Goal: Information Seeking & Learning: Get advice/opinions

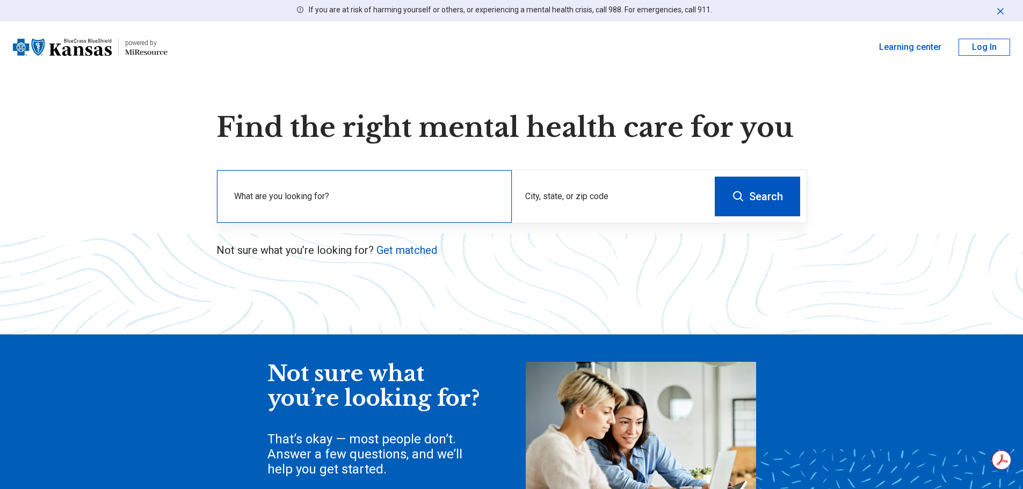
click at [344, 189] on div "What are you looking for?" at bounding box center [364, 196] width 295 height 53
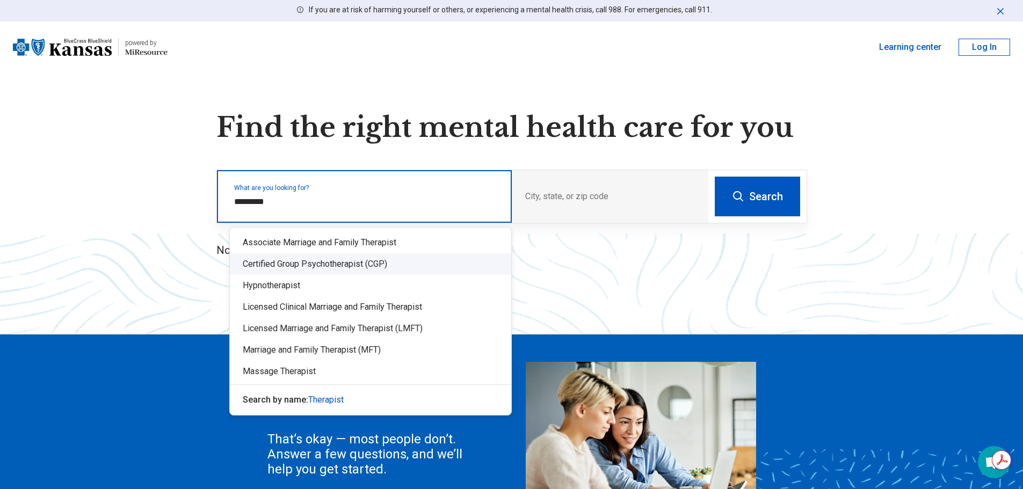
type input "*********"
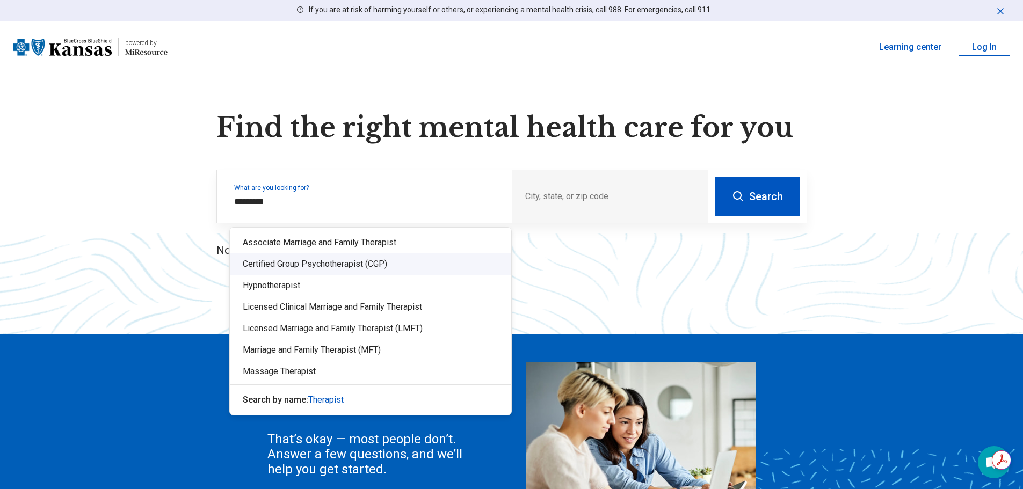
click at [547, 273] on div "Find the right mental health care for you What are you looking for? City, state…" at bounding box center [511, 347] width 1023 height 471
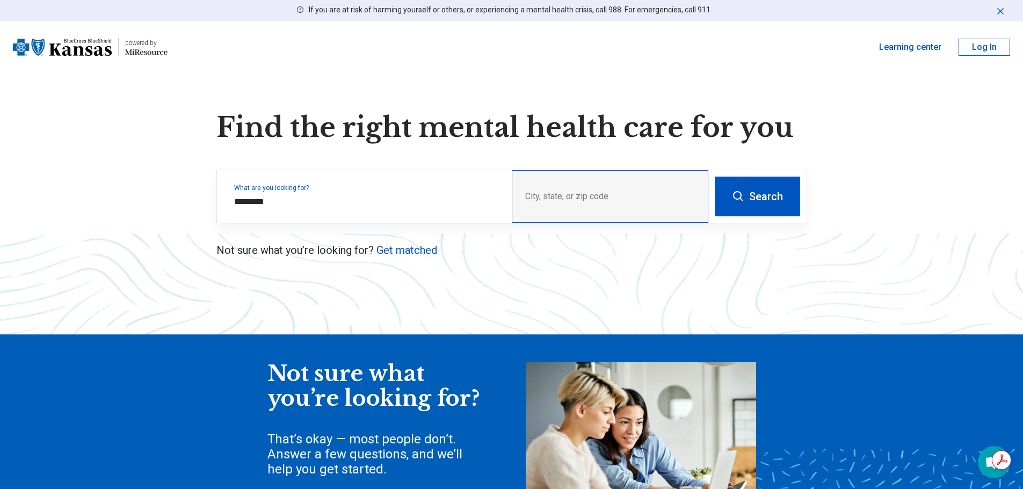
click at [561, 190] on div "City, state, or zip code" at bounding box center [610, 196] width 197 height 53
click at [561, 197] on div "City, state, or zip code" at bounding box center [610, 196] width 197 height 53
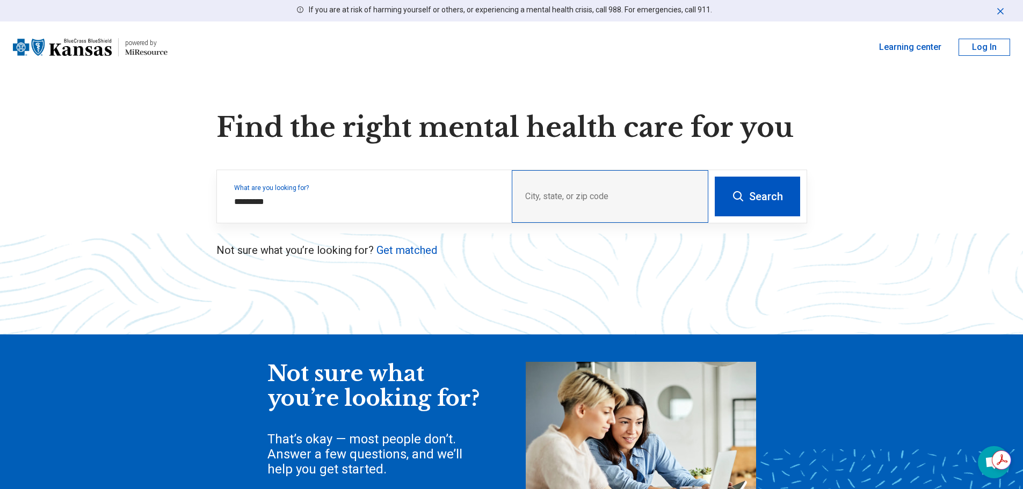
click at [561, 198] on div "City, state, or zip code" at bounding box center [610, 196] width 197 height 53
click at [285, 176] on div "What are you looking for? *********" at bounding box center [364, 196] width 295 height 53
click at [400, 250] on link "Get matched" at bounding box center [407, 250] width 61 height 13
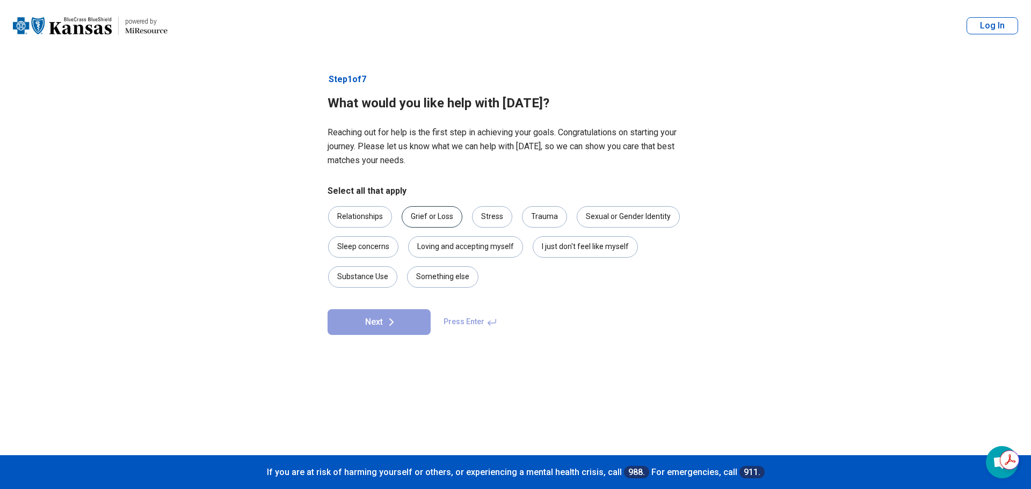
click at [430, 218] on div "Grief or Loss" at bounding box center [432, 216] width 61 height 21
click at [495, 217] on div "Stress" at bounding box center [492, 216] width 40 height 21
click at [544, 214] on div "Trauma" at bounding box center [544, 216] width 45 height 21
click at [355, 248] on div "Sleep concerns" at bounding box center [363, 246] width 70 height 21
click at [386, 328] on icon at bounding box center [391, 322] width 13 height 13
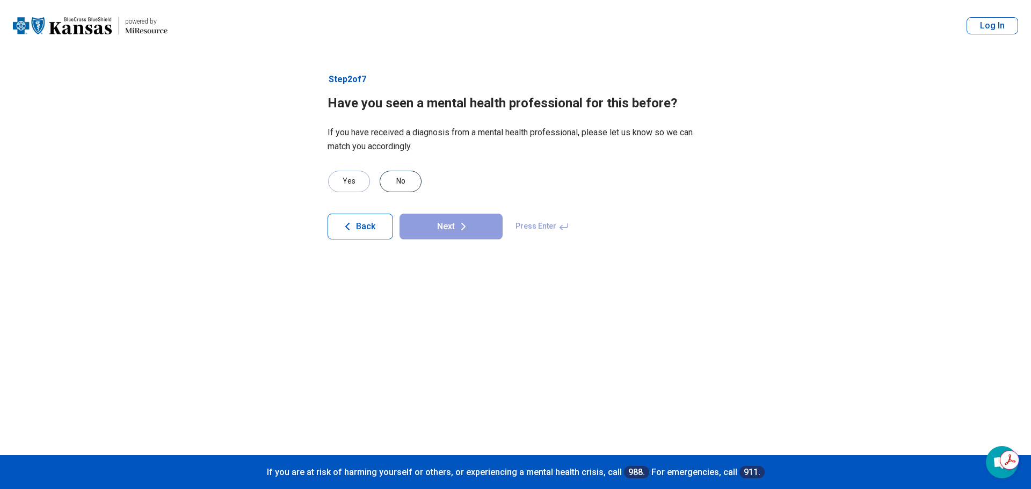
click at [403, 183] on div "No" at bounding box center [401, 181] width 42 height 21
click at [446, 223] on button "Next" at bounding box center [451, 227] width 103 height 26
click at [399, 181] on div "No" at bounding box center [401, 181] width 42 height 21
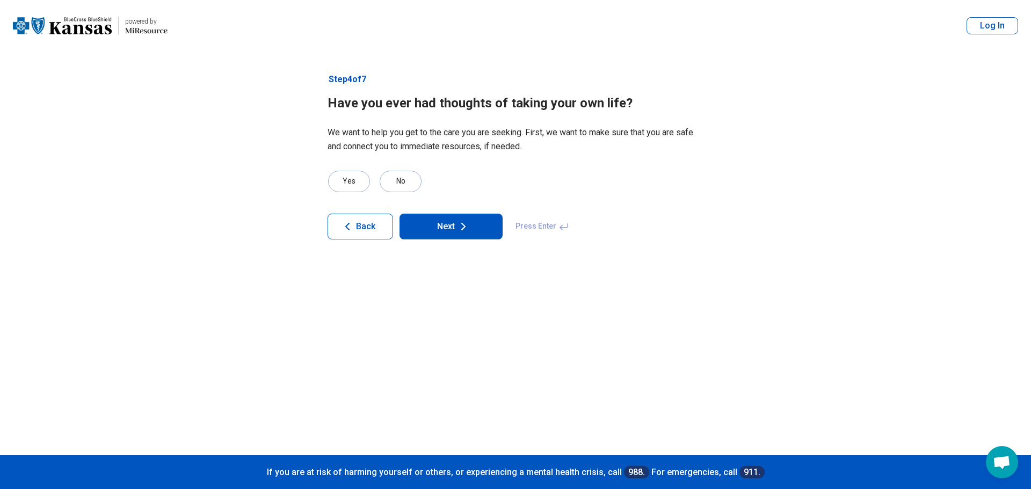
click at [467, 231] on icon at bounding box center [463, 226] width 13 height 13
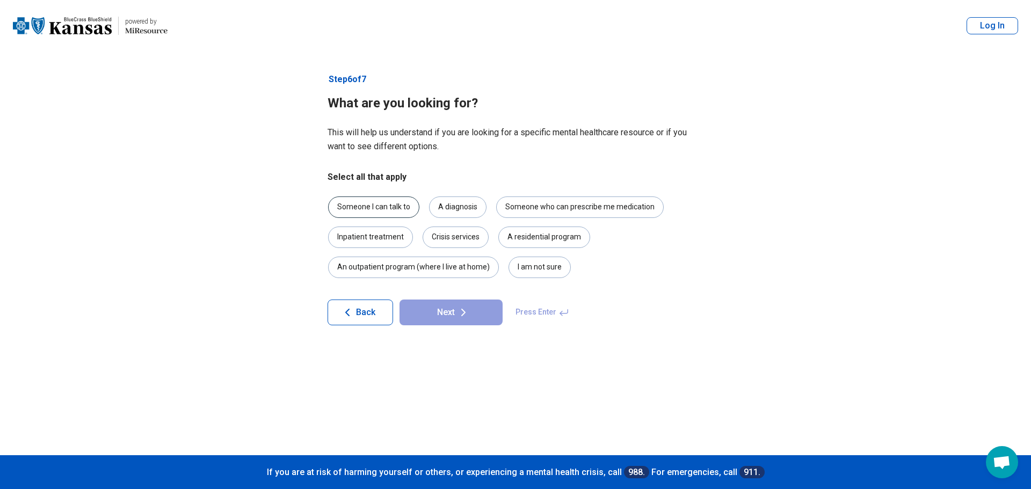
click at [349, 203] on div "Someone I can talk to" at bounding box center [373, 207] width 91 height 21
click at [464, 211] on div "A diagnosis" at bounding box center [457, 207] width 57 height 21
click at [449, 314] on button "Next" at bounding box center [451, 313] width 103 height 26
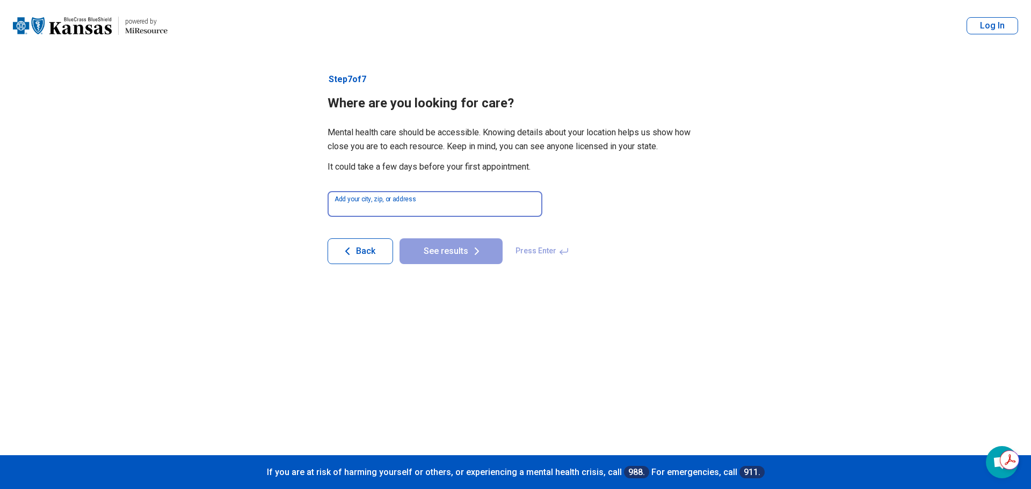
click at [382, 201] on input at bounding box center [435, 204] width 215 height 26
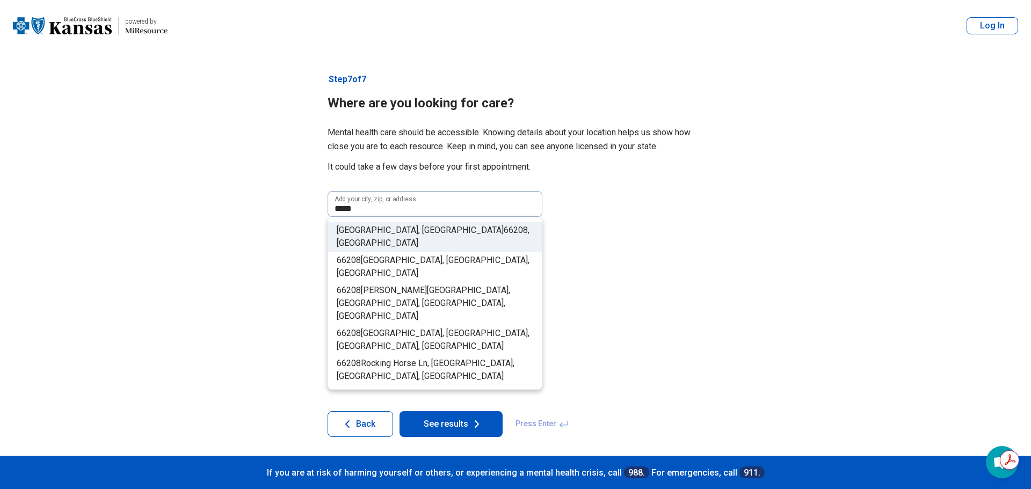
click at [381, 229] on span "Prairie Village, KS" at bounding box center [420, 230] width 167 height 10
type input "**********"
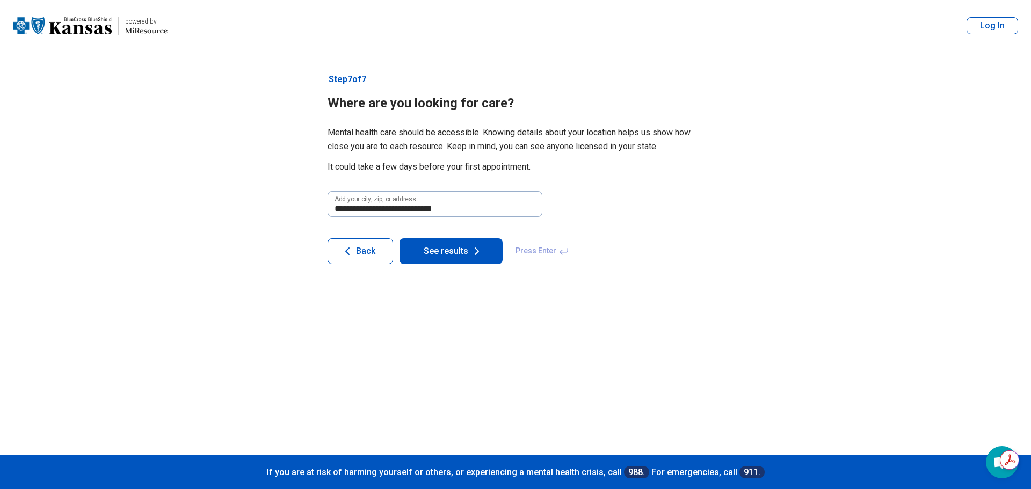
click at [437, 256] on button "See results" at bounding box center [451, 252] width 103 height 26
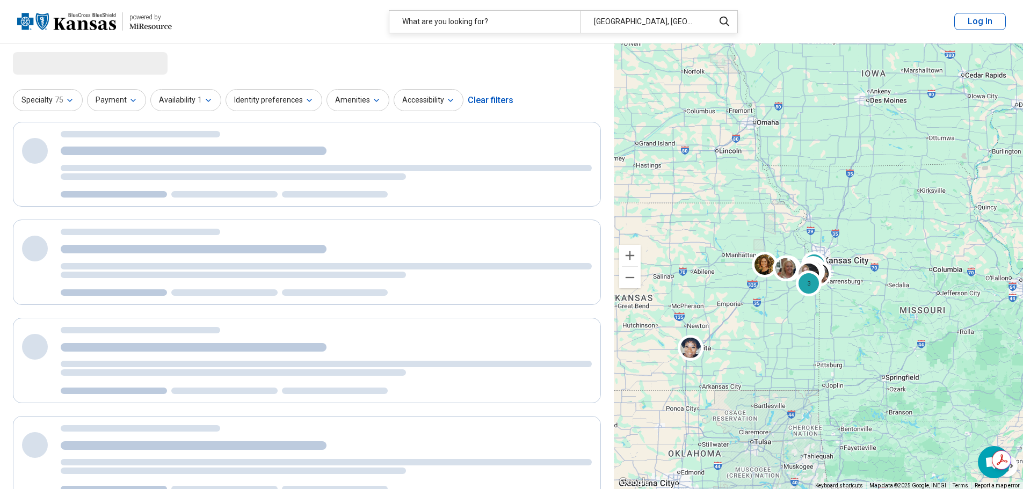
select select "***"
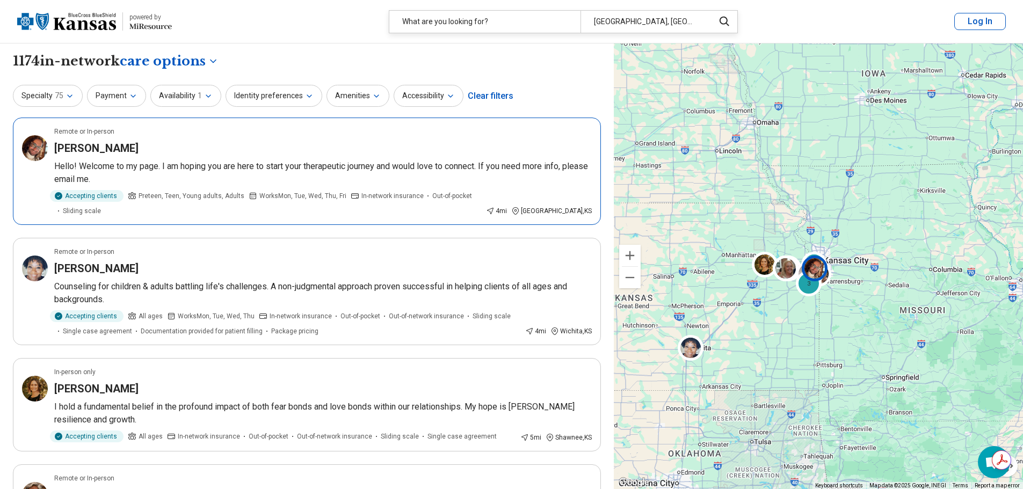
click at [131, 160] on p "Hello! Welcome to my page. I am hoping you are here to start your therapeutic j…" at bounding box center [323, 173] width 538 height 26
click at [69, 94] on icon "button" at bounding box center [70, 96] width 9 height 9
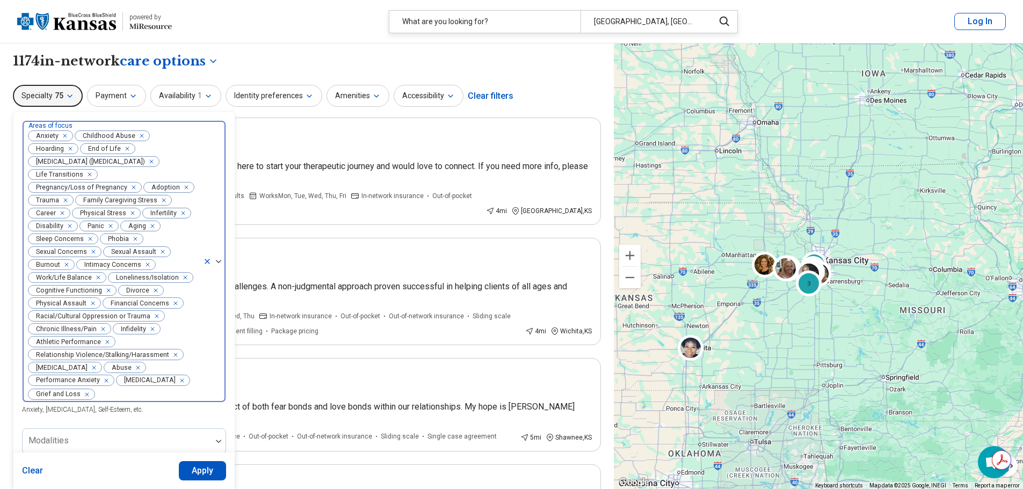
click at [45, 135] on span "Anxiety" at bounding box center [44, 136] width 33 height 10
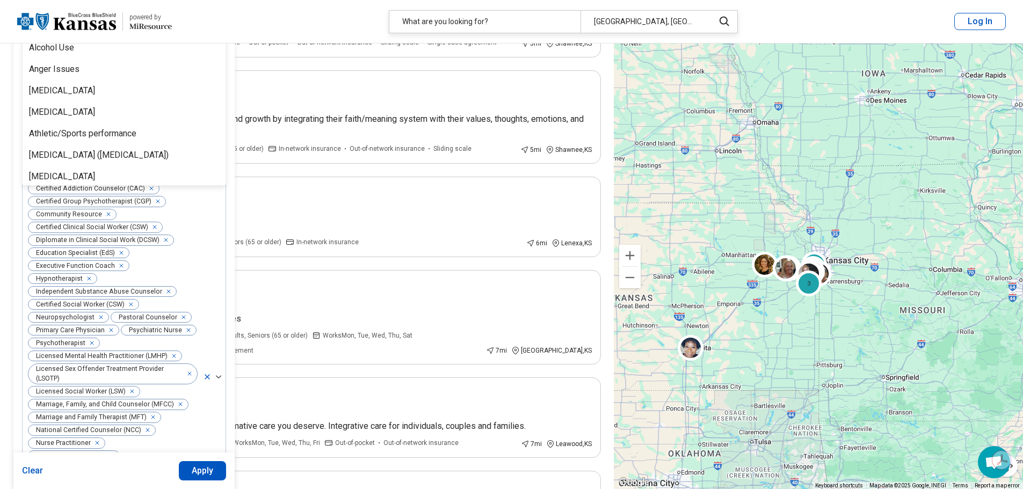
scroll to position [403, 0]
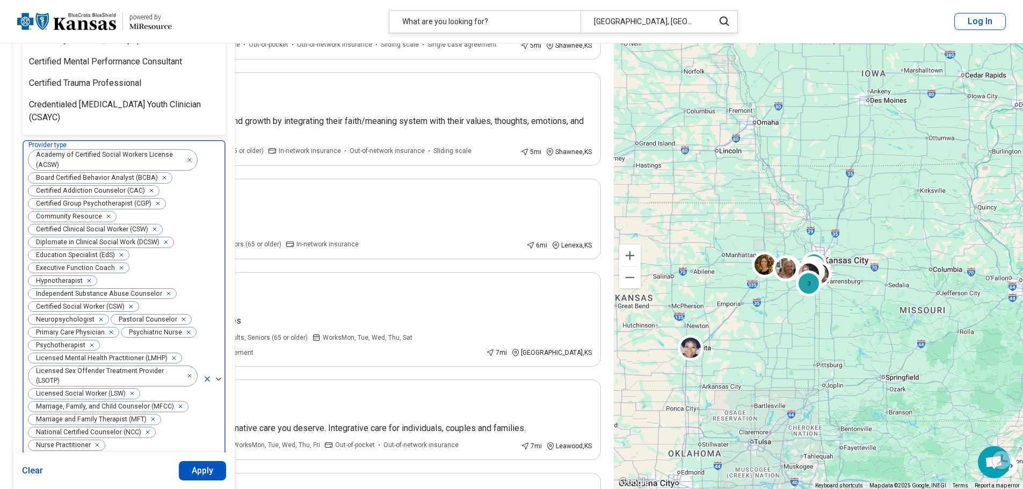
drag, startPoint x: 197, startPoint y: 206, endPoint x: 196, endPoint y: 196, distance: 10.8
click at [197, 197] on div "Academy of Certified Social Workers License (ACSW) Board Certified Behavior Ana…" at bounding box center [113, 379] width 180 height 479
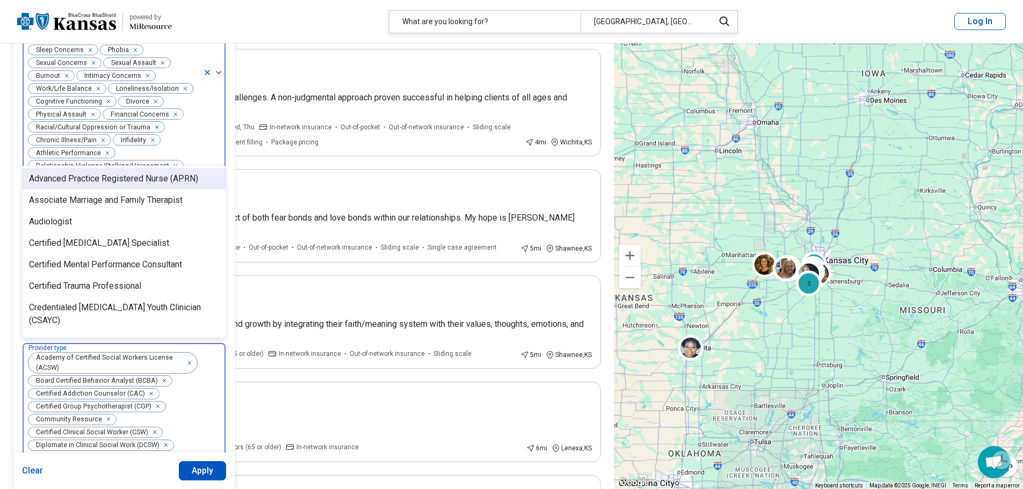
scroll to position [0, 0]
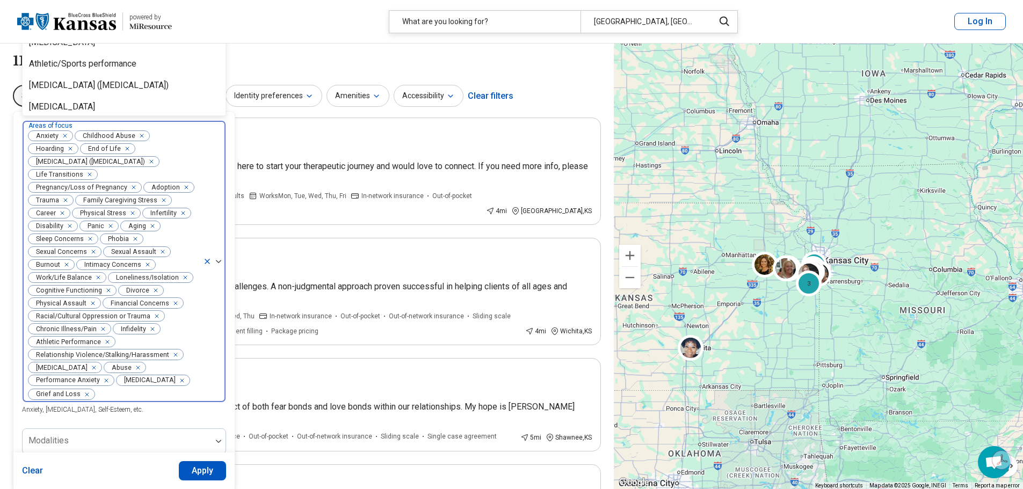
click at [218, 265] on div at bounding box center [214, 261] width 23 height 281
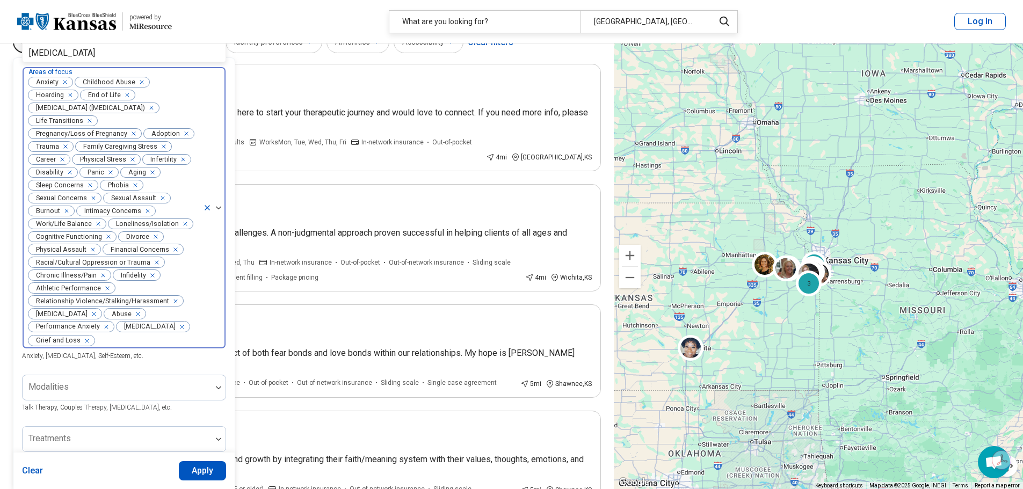
click at [207, 207] on icon at bounding box center [207, 208] width 9 height 9
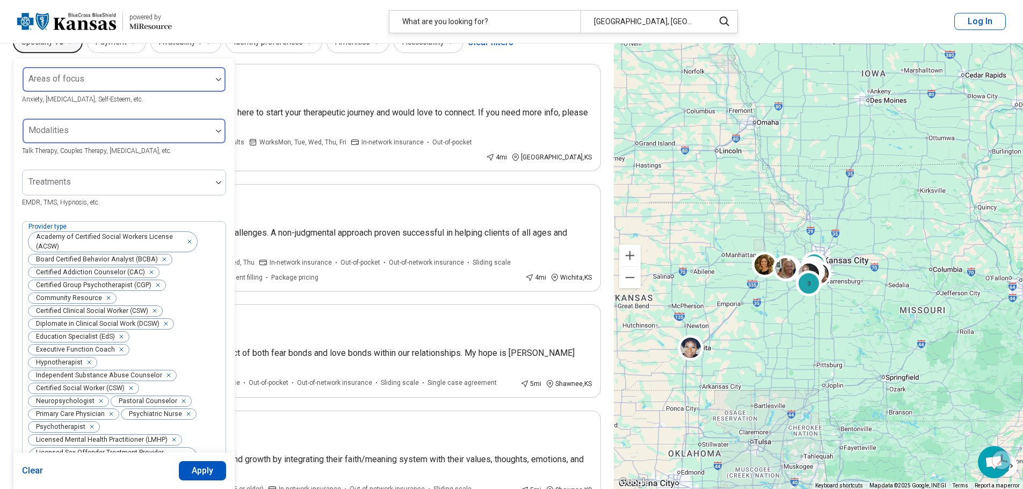
scroll to position [0, 0]
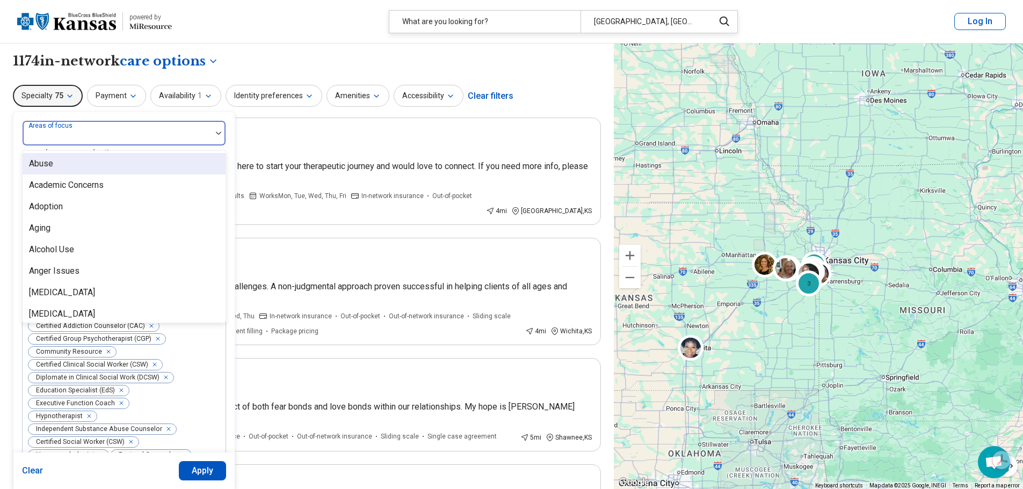
click at [189, 133] on div at bounding box center [117, 137] width 180 height 15
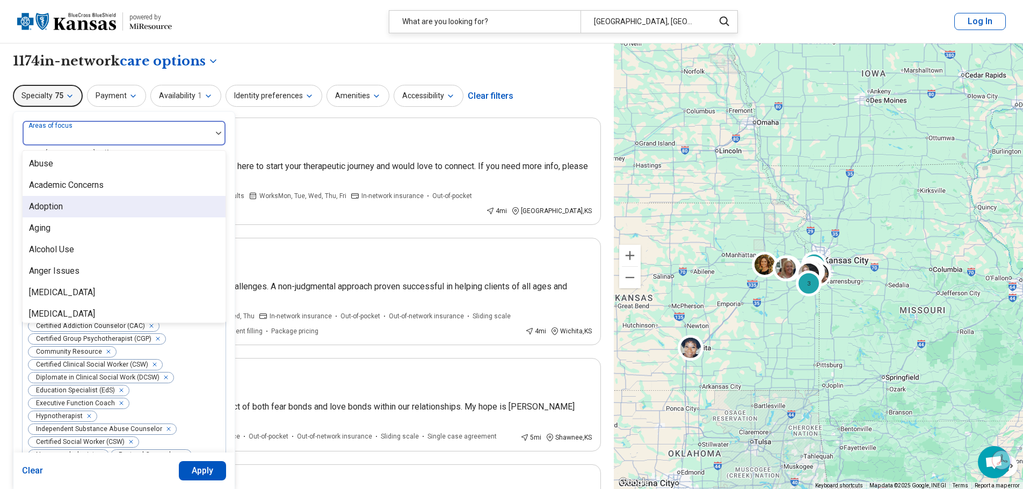
scroll to position [54, 0]
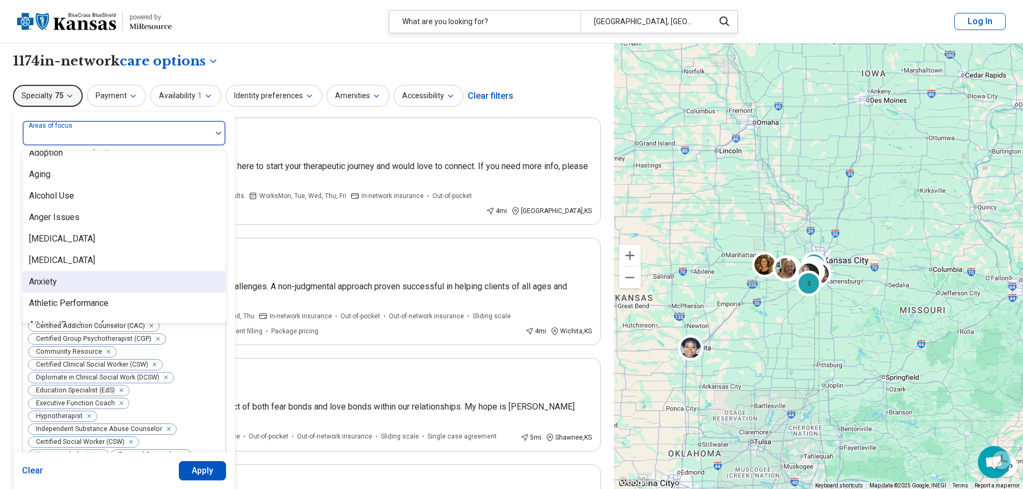
click at [127, 274] on div "Anxiety" at bounding box center [124, 281] width 203 height 21
click at [218, 133] on img at bounding box center [218, 133] width 5 height 3
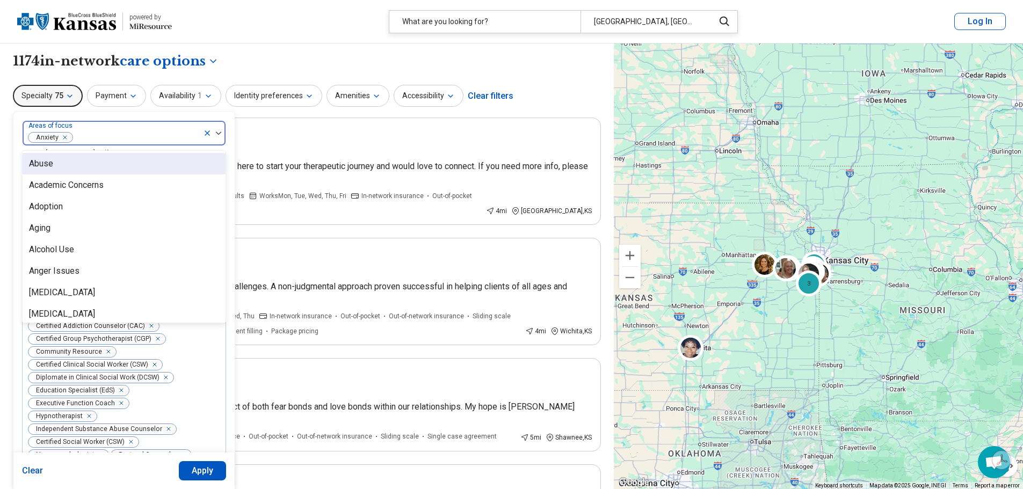
click at [218, 133] on img at bounding box center [218, 133] width 5 height 3
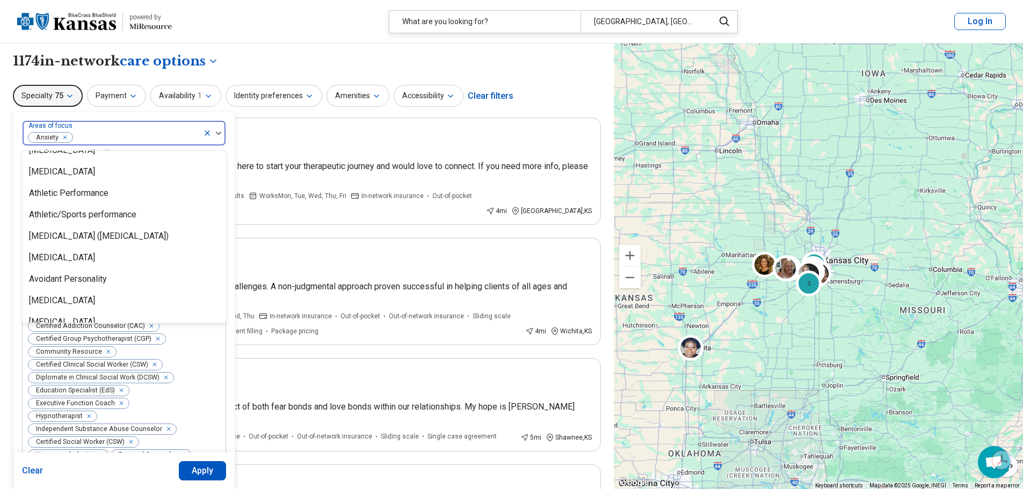
scroll to position [161, 0]
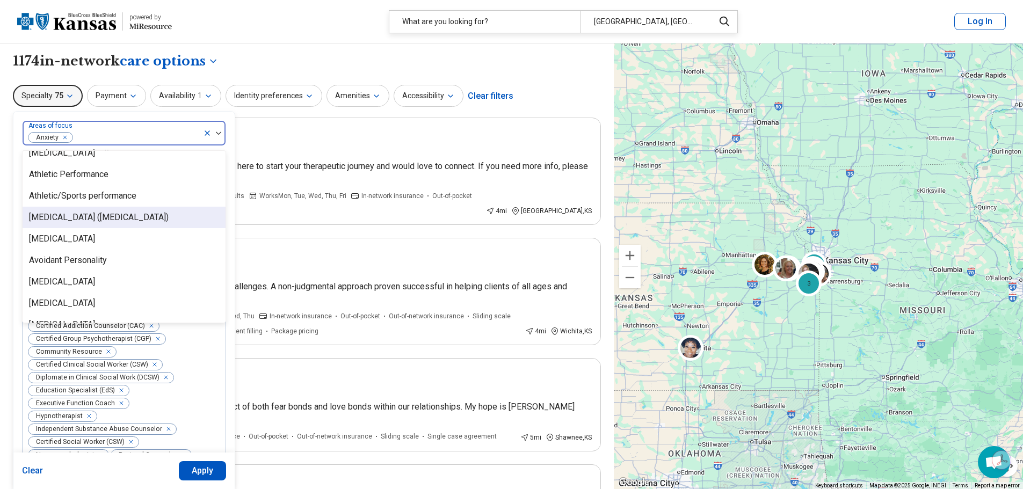
click at [136, 213] on div "Attention Deficit Hyperactivity Disorder (ADHD)" at bounding box center [99, 217] width 140 height 13
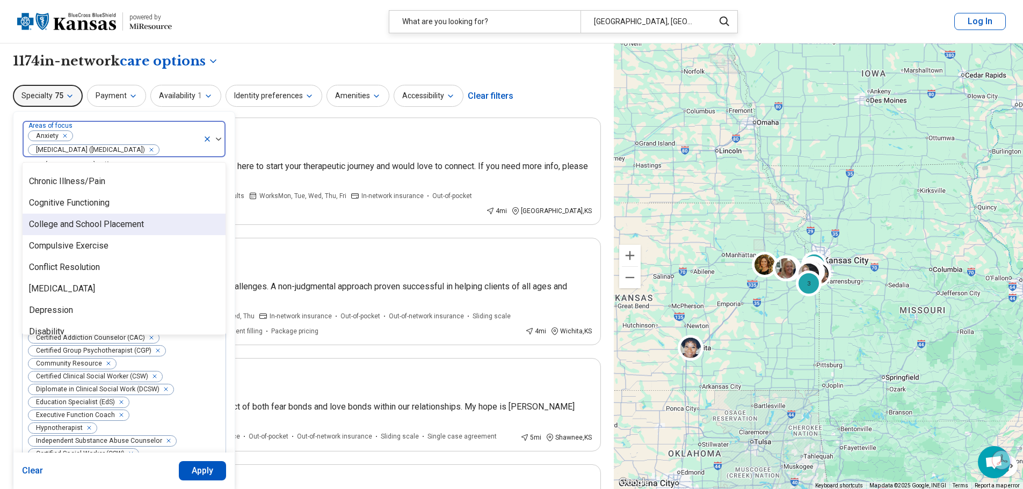
scroll to position [483, 0]
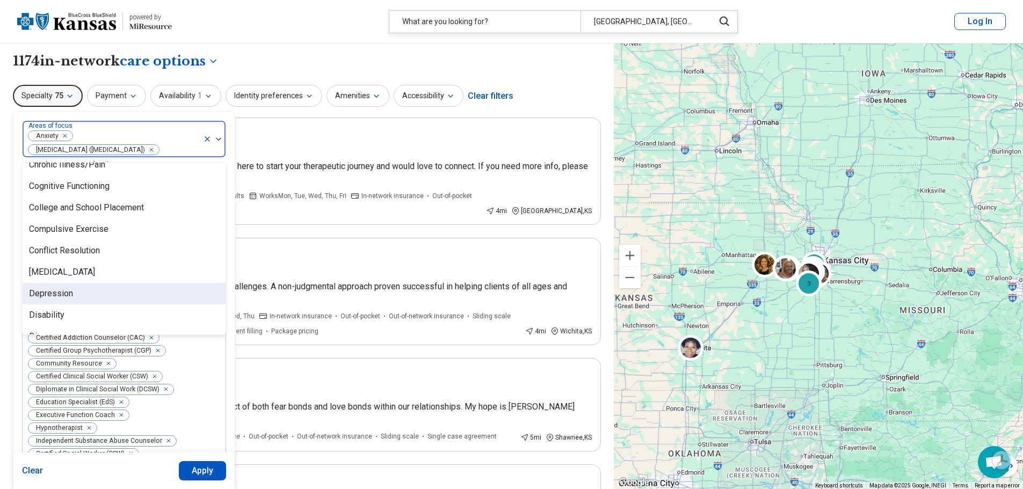
click at [68, 296] on div "Depression" at bounding box center [51, 293] width 44 height 13
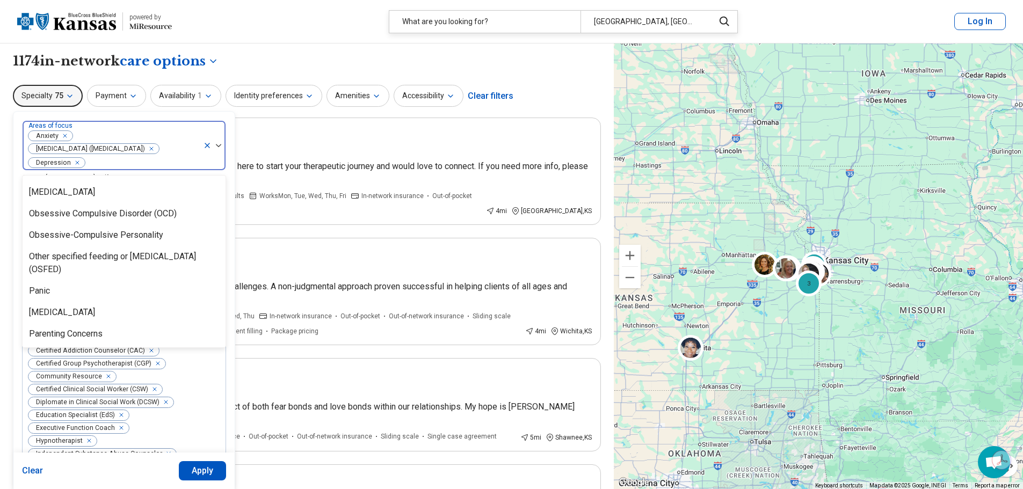
scroll to position [1128, 0]
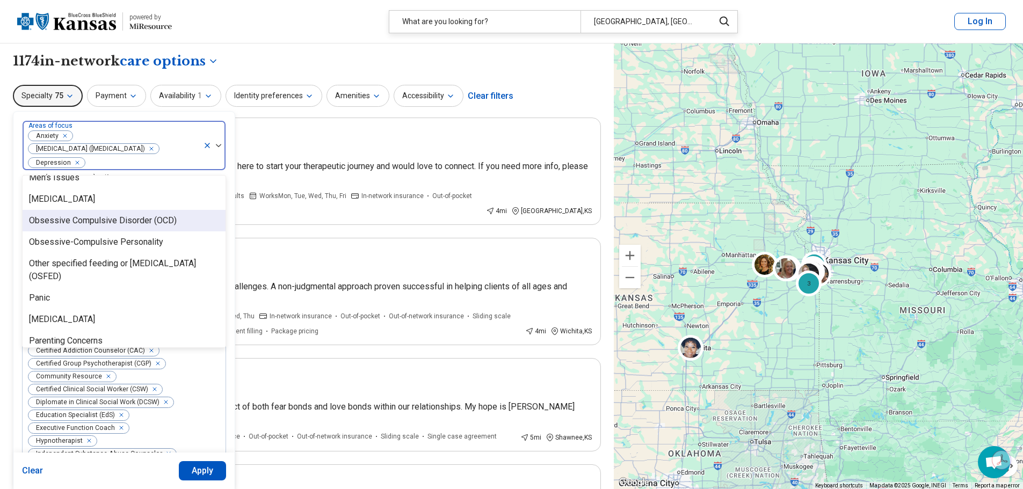
click at [115, 221] on div "Obsessive Compulsive Disorder (OCD)" at bounding box center [103, 220] width 148 height 13
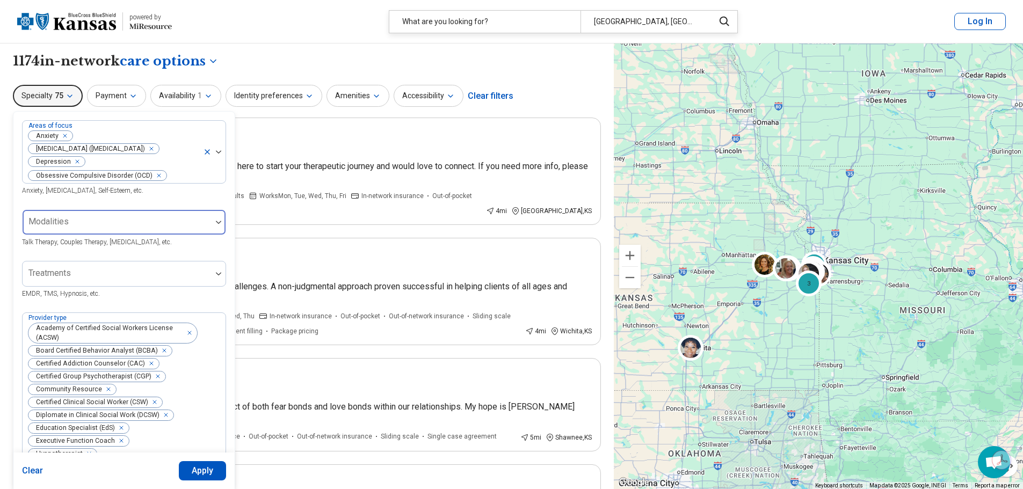
click at [218, 223] on img at bounding box center [218, 222] width 5 height 3
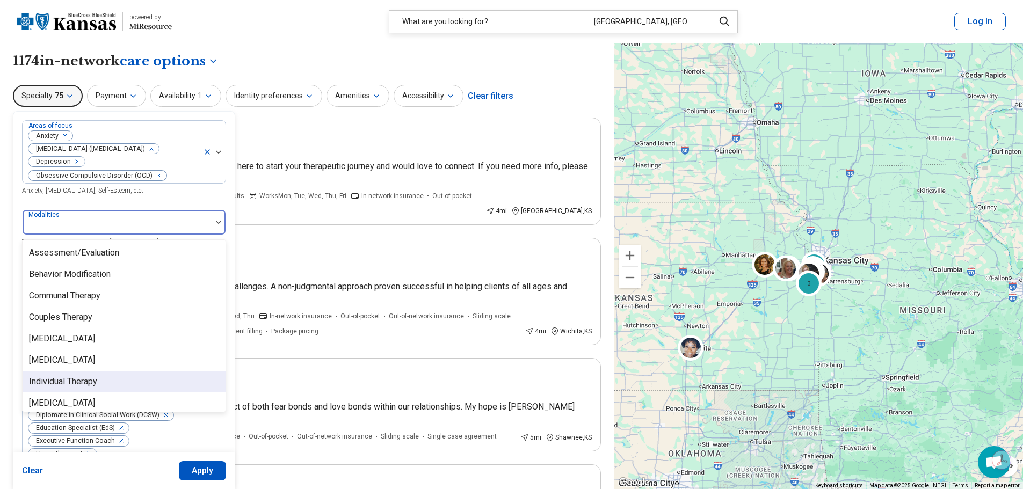
click at [132, 380] on div "Individual Therapy" at bounding box center [124, 381] width 203 height 21
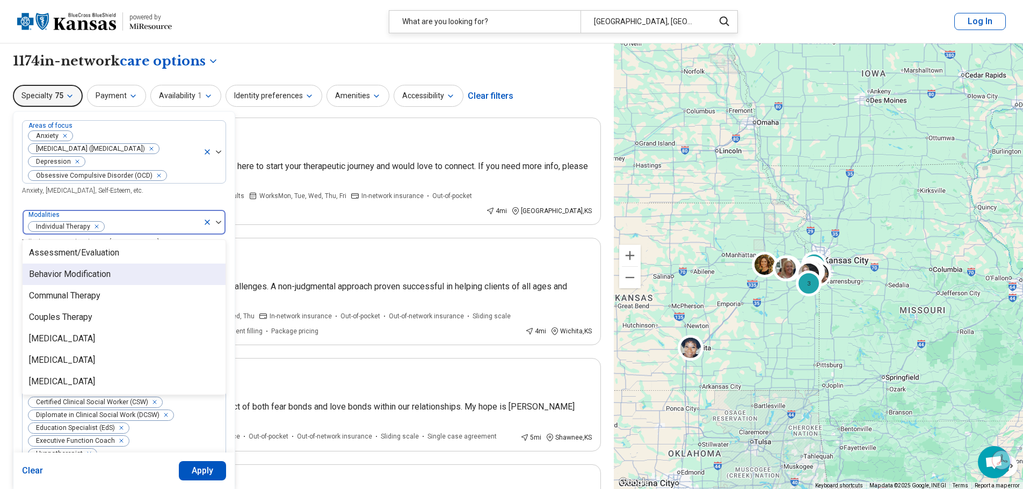
drag, startPoint x: 111, startPoint y: 275, endPoint x: 111, endPoint y: 268, distance: 6.4
click at [111, 270] on div "Behavior Modification" at bounding box center [70, 274] width 82 height 13
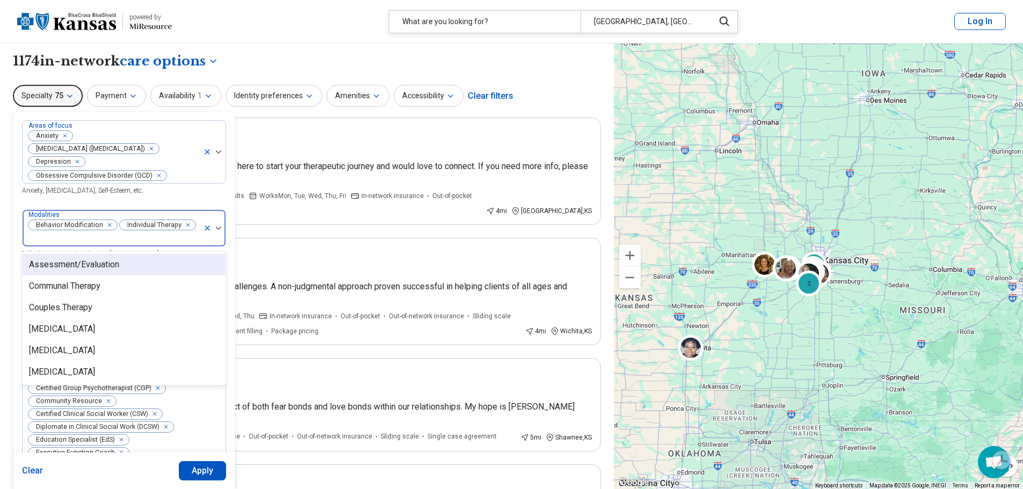
click at [113, 258] on div "Assessment/Evaluation" at bounding box center [74, 264] width 90 height 13
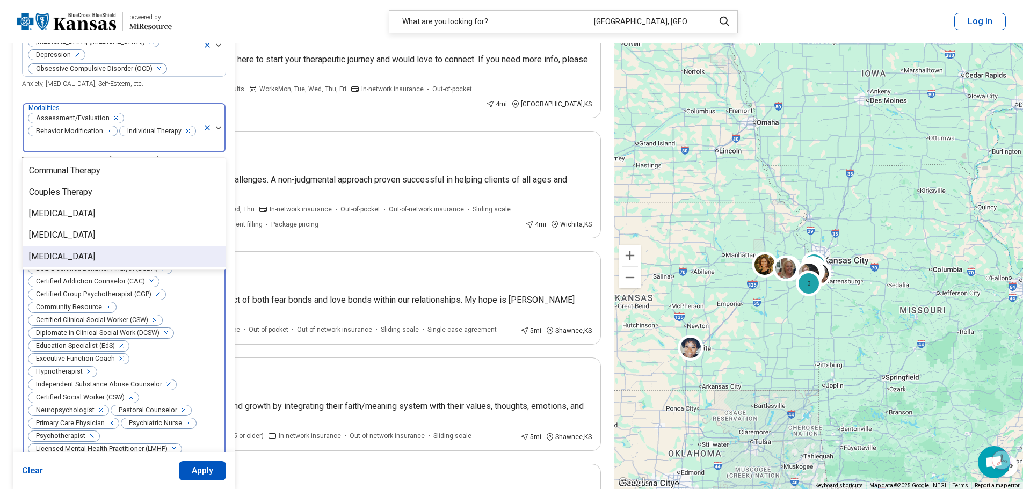
scroll to position [107, 0]
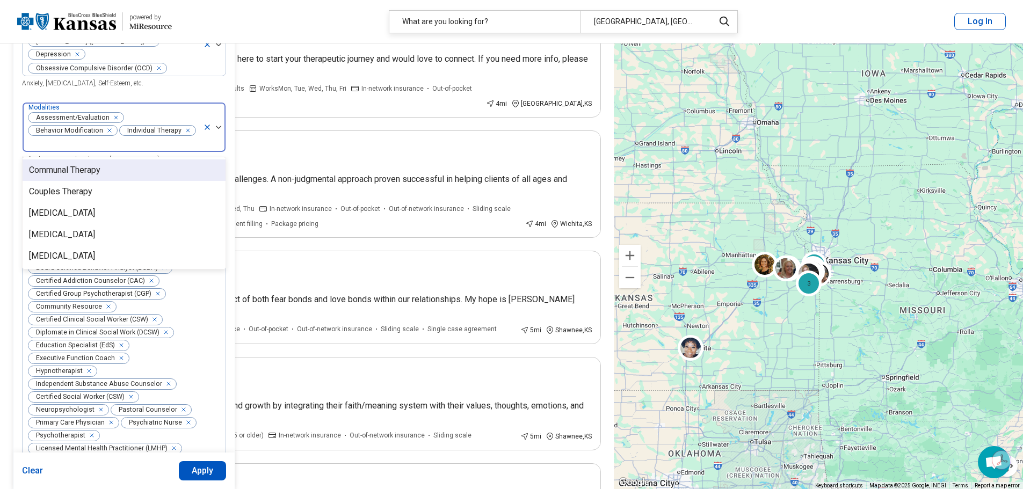
click at [220, 126] on img at bounding box center [218, 127] width 5 height 3
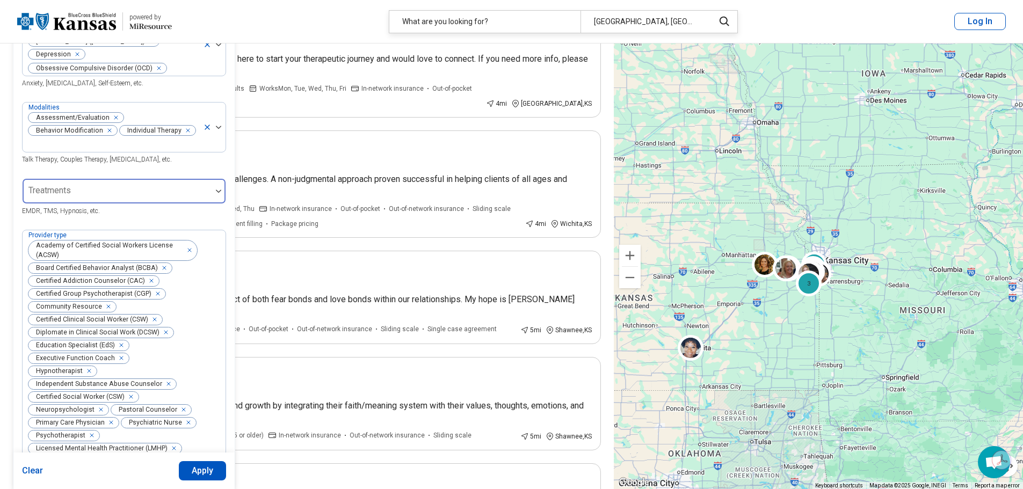
click at [216, 179] on div at bounding box center [219, 191] width 14 height 25
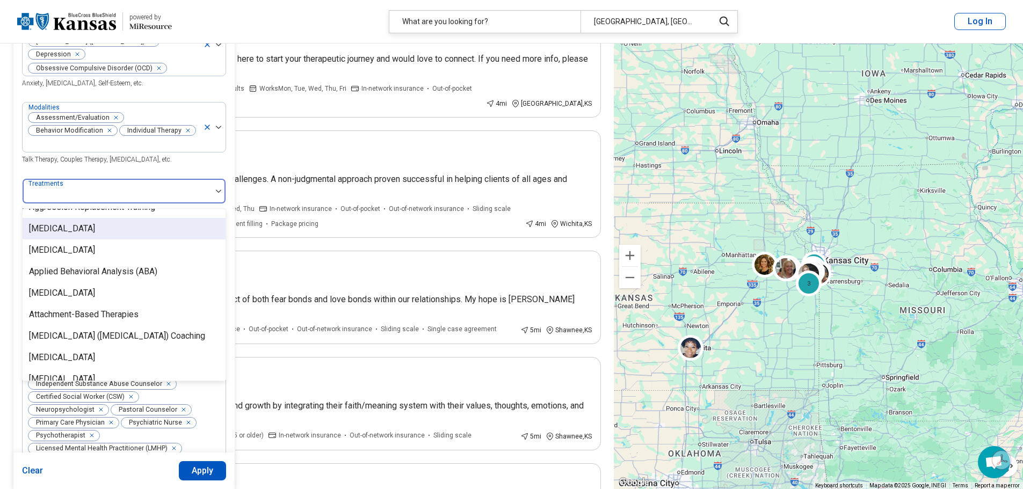
scroll to position [161, 0]
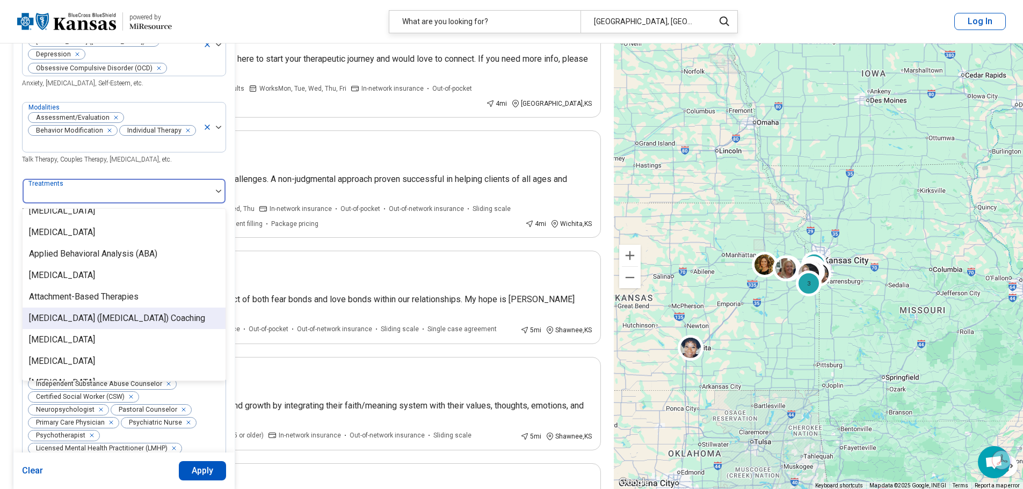
click at [177, 312] on div "Attention Deficit Hyperactivity Disorder (ADHD) Coaching" at bounding box center [117, 318] width 176 height 13
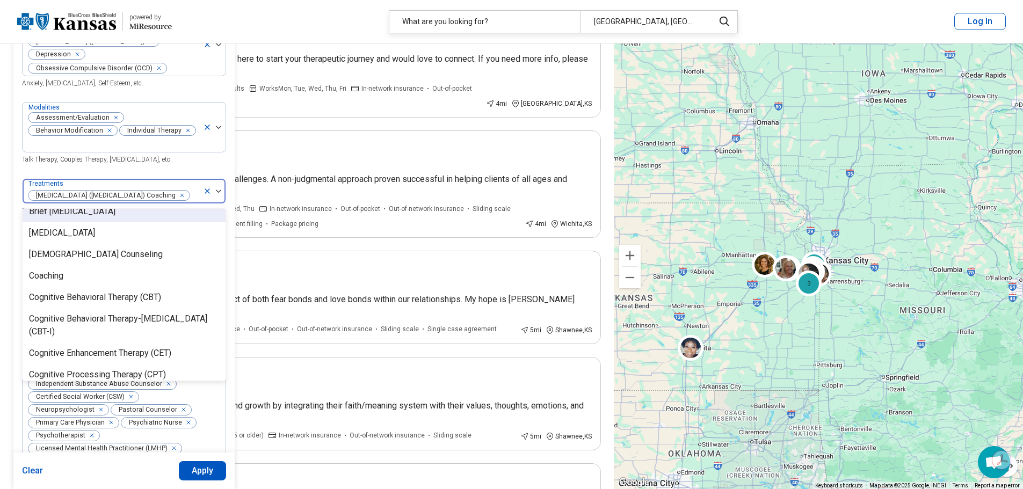
scroll to position [376, 0]
click at [179, 306] on div "Cognitive Behavioral Therapy (CBT)" at bounding box center [124, 296] width 203 height 21
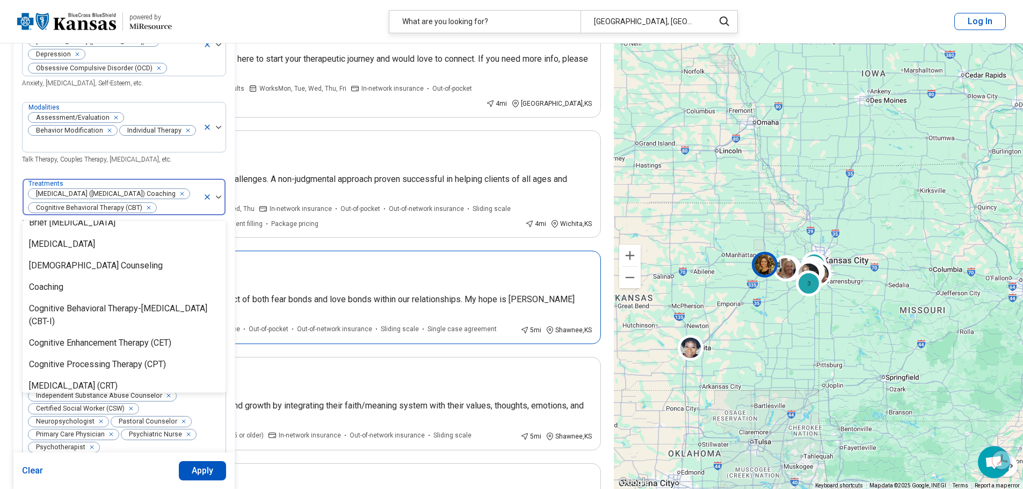
click at [266, 266] on div "In-person only" at bounding box center [323, 265] width 538 height 10
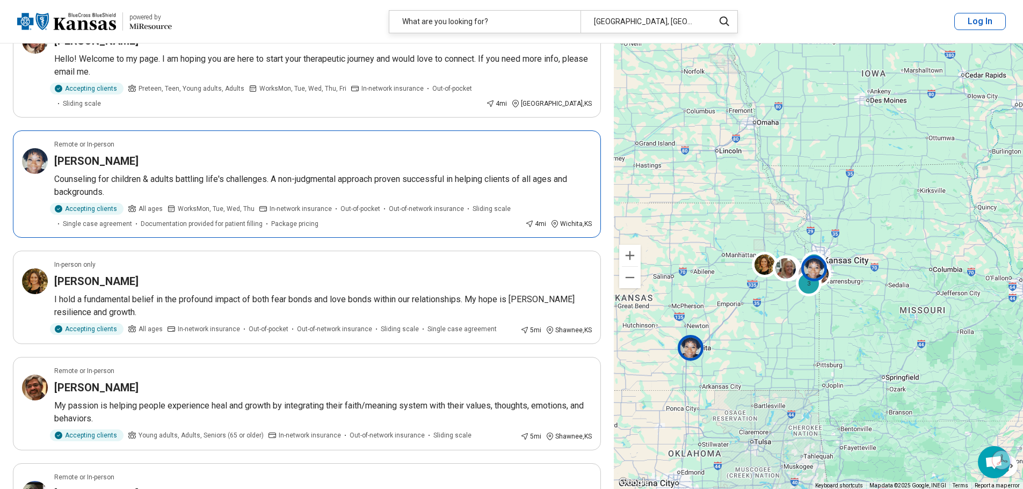
scroll to position [0, 0]
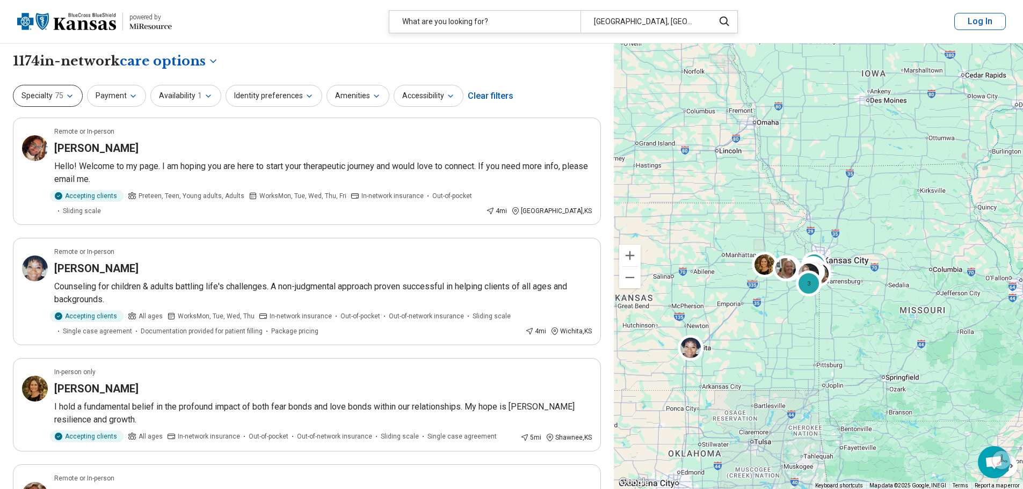
click at [69, 95] on icon "button" at bounding box center [70, 96] width 9 height 9
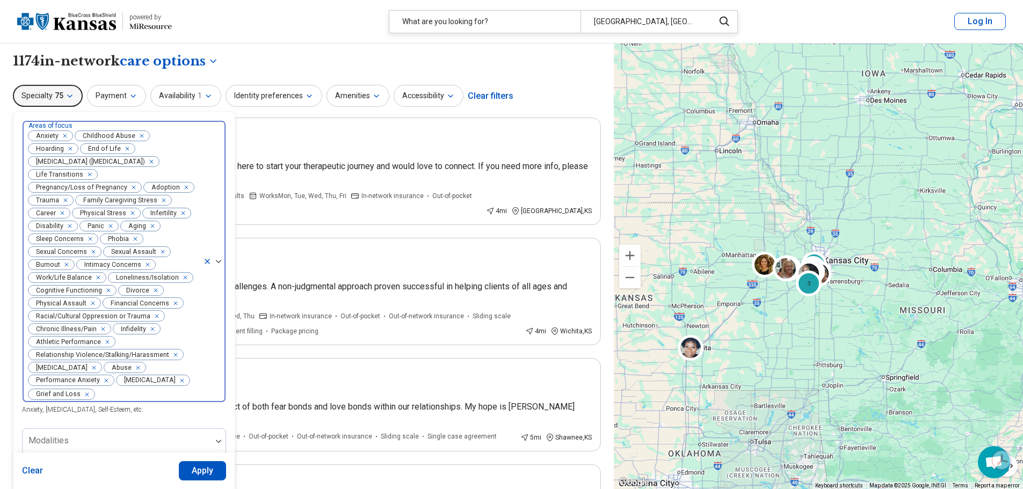
click at [207, 261] on icon at bounding box center [207, 261] width 4 height 4
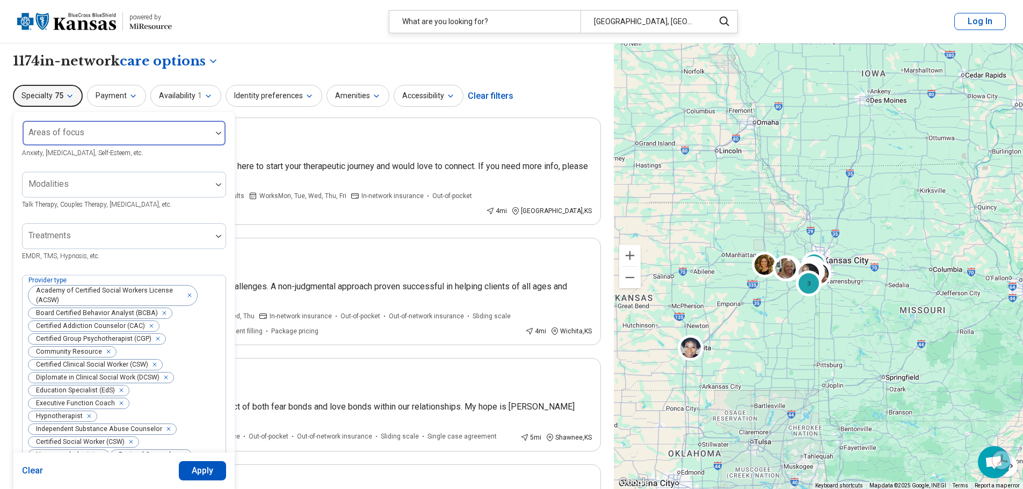
click at [212, 132] on div at bounding box center [219, 133] width 14 height 3
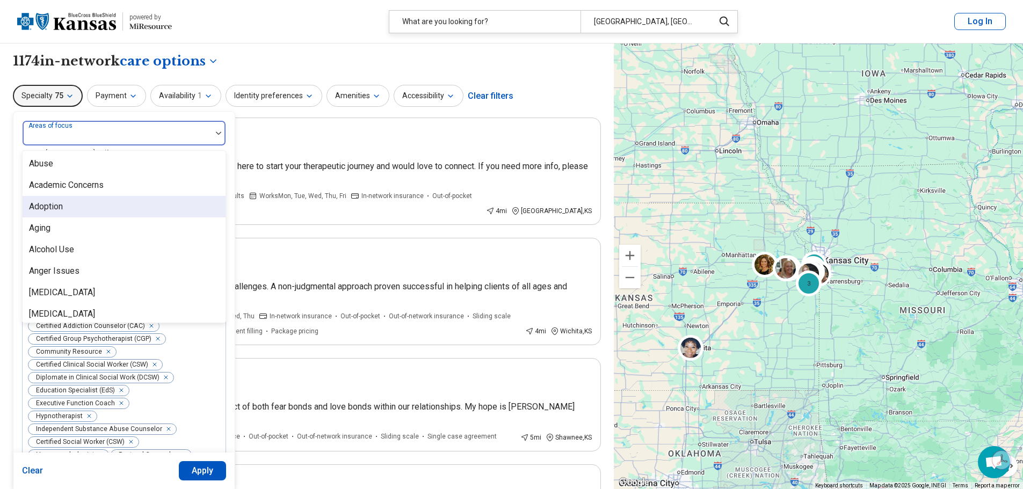
scroll to position [54, 0]
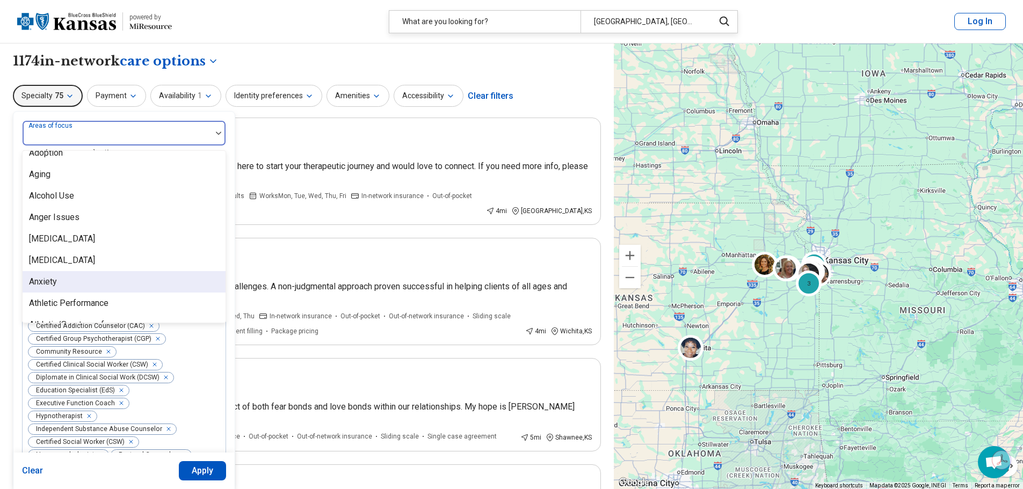
click at [150, 288] on div "Anxiety" at bounding box center [124, 281] width 203 height 21
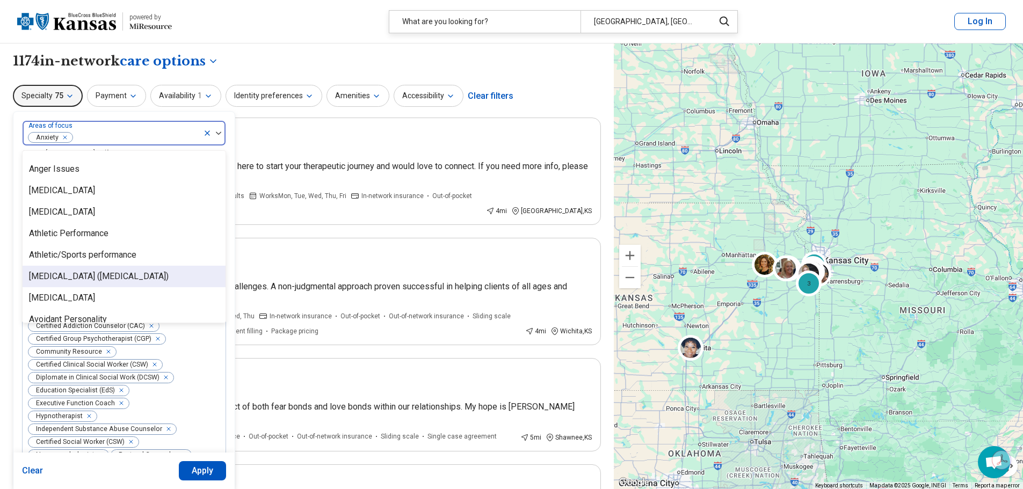
scroll to position [161, 0]
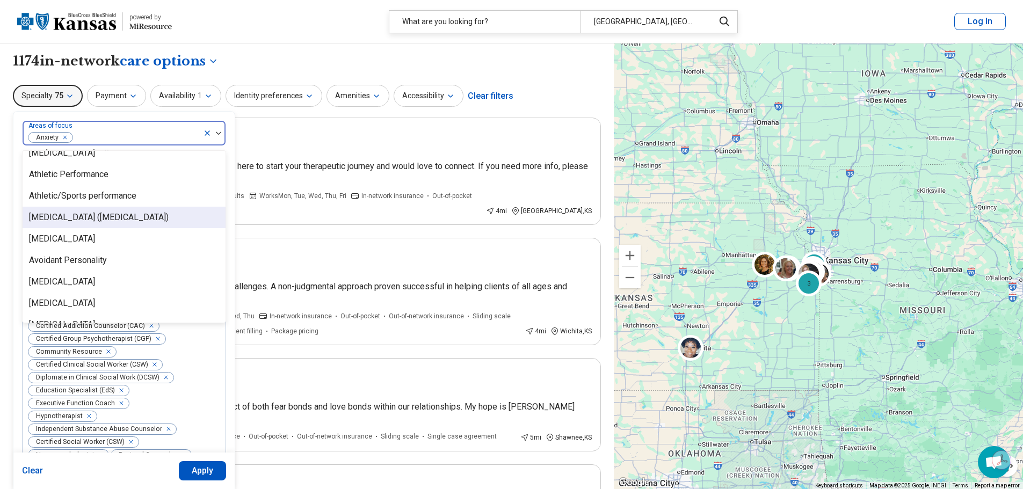
click at [155, 219] on div "Attention Deficit Hyperactivity Disorder (ADHD)" at bounding box center [99, 217] width 140 height 13
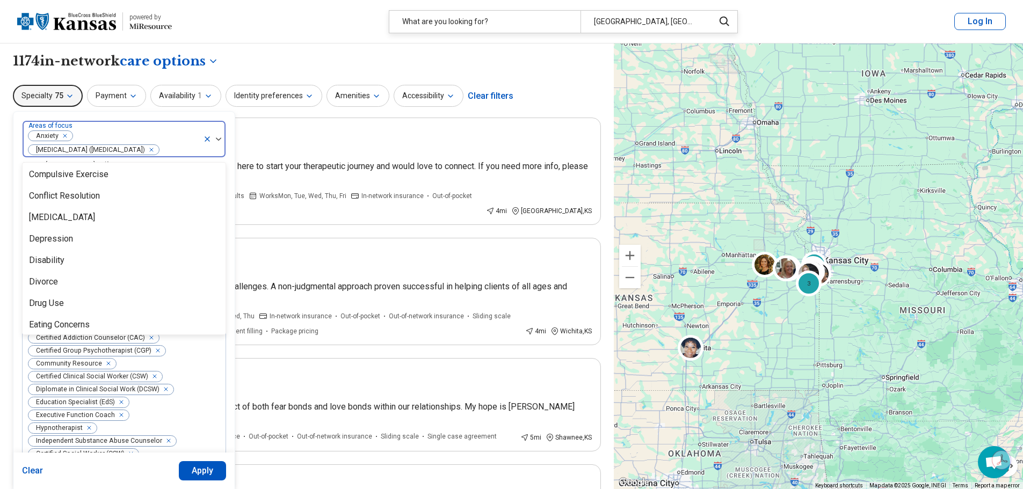
scroll to position [537, 0]
click at [158, 238] on div "Depression" at bounding box center [124, 239] width 203 height 21
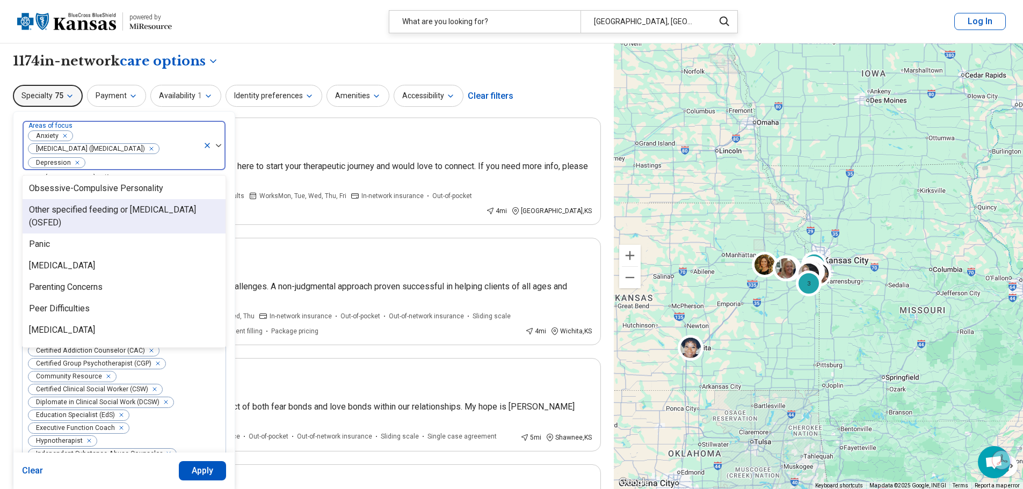
scroll to position [1074, 0]
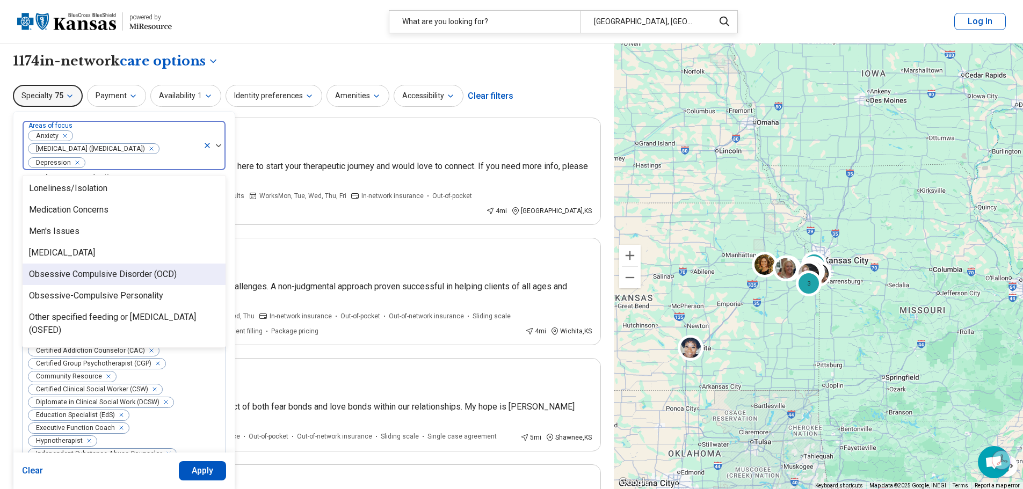
click at [161, 271] on div "Obsessive Compulsive Disorder (OCD)" at bounding box center [103, 274] width 148 height 13
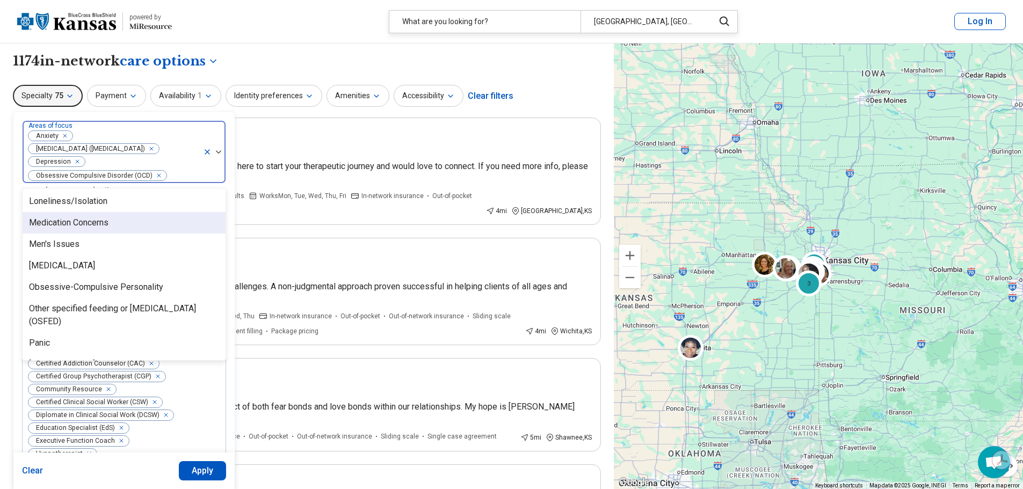
click at [218, 153] on img at bounding box center [218, 151] width 5 height 3
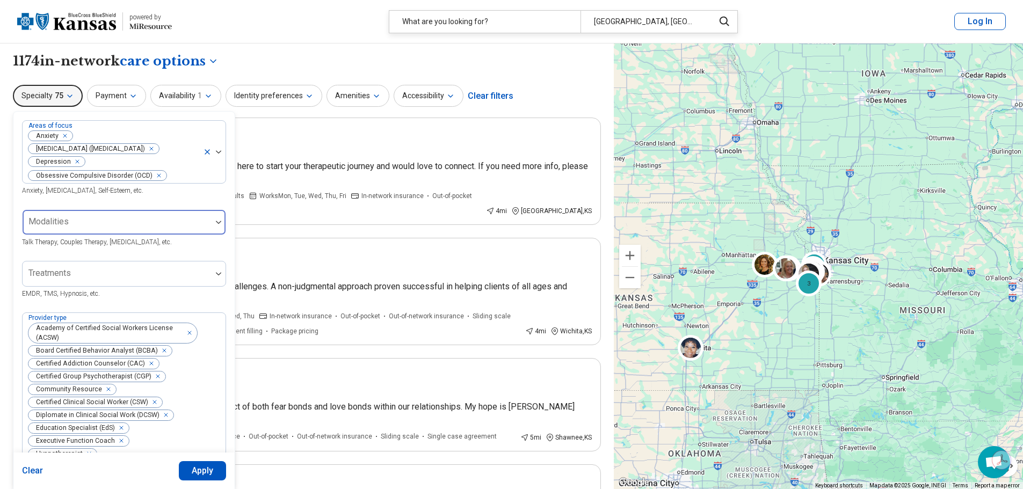
click at [215, 218] on div at bounding box center [219, 222] width 14 height 25
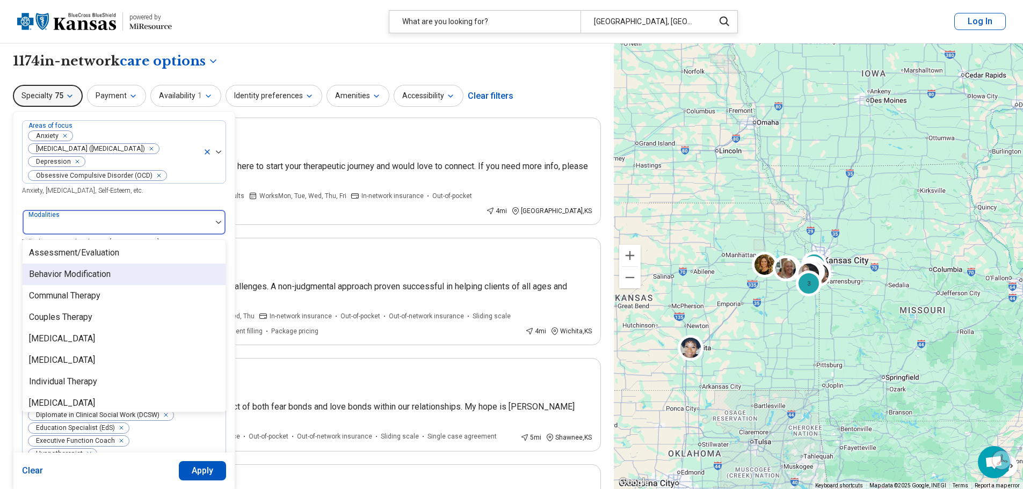
click at [157, 278] on div "Behavior Modification" at bounding box center [124, 274] width 203 height 21
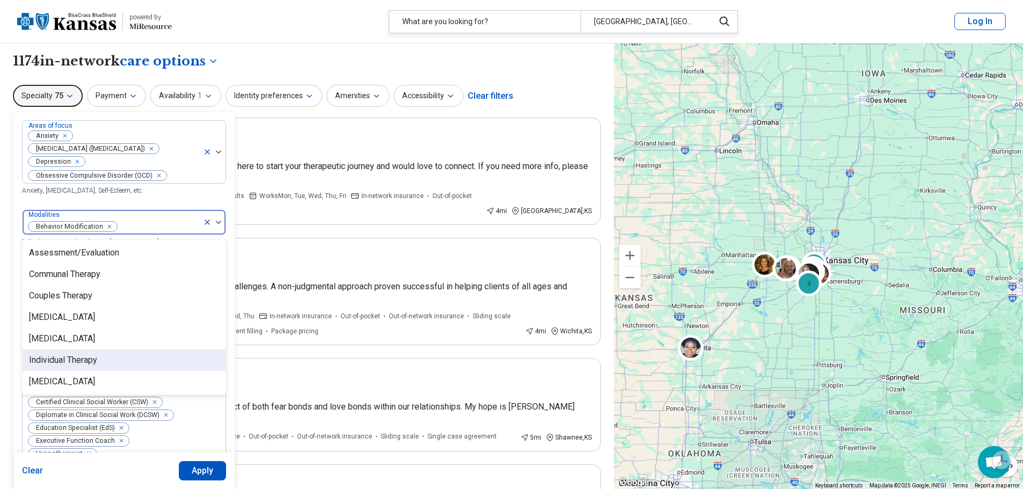
click at [165, 358] on div "Individual Therapy" at bounding box center [124, 360] width 203 height 21
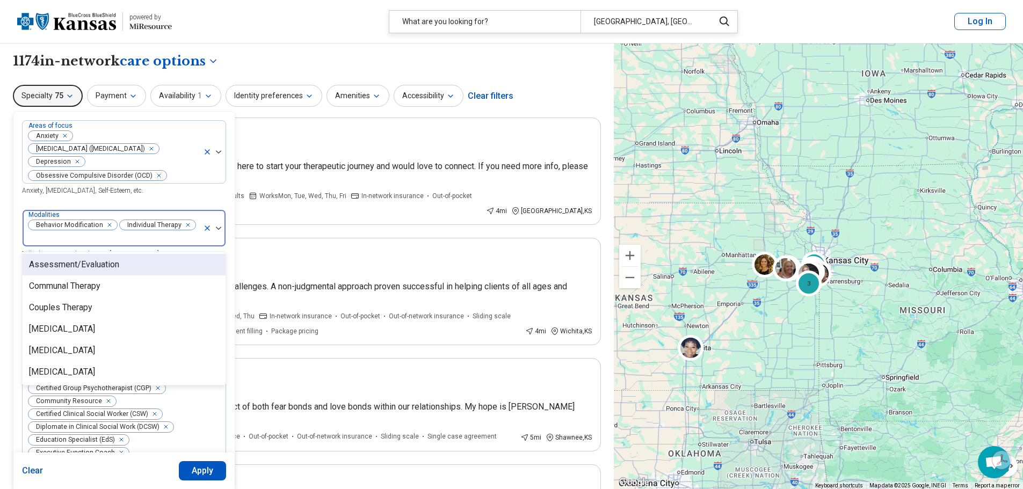
click at [151, 256] on div "Assessment/Evaluation" at bounding box center [124, 264] width 203 height 21
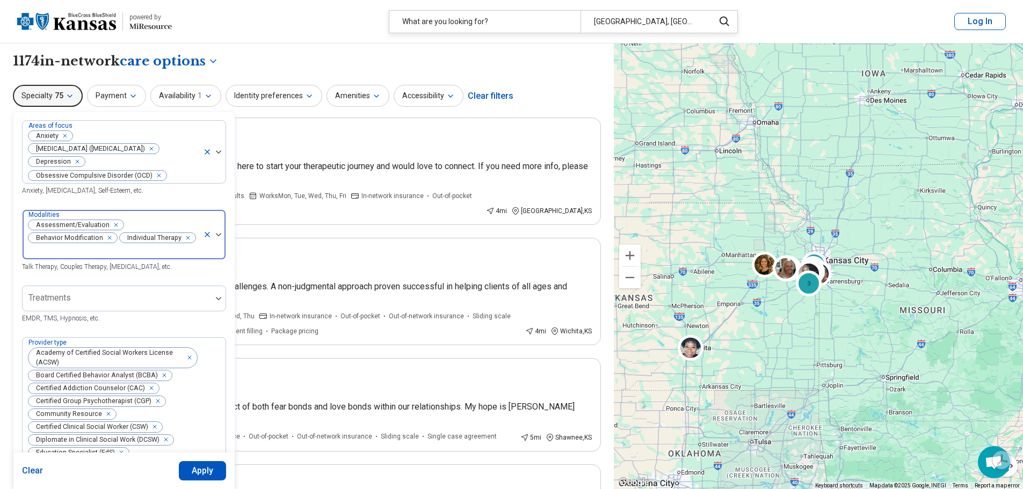
click at [222, 226] on div at bounding box center [214, 234] width 23 height 49
click at [216, 297] on img at bounding box center [218, 298] width 5 height 3
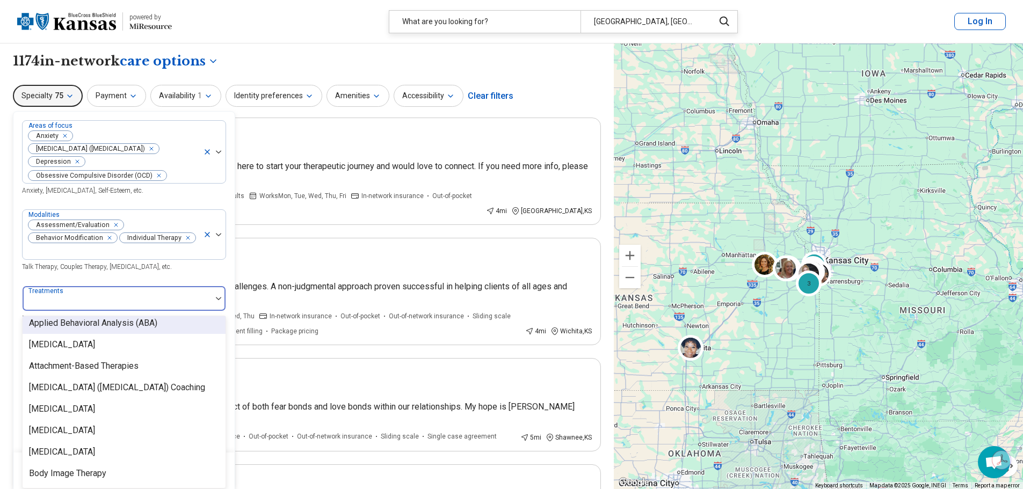
scroll to position [215, 0]
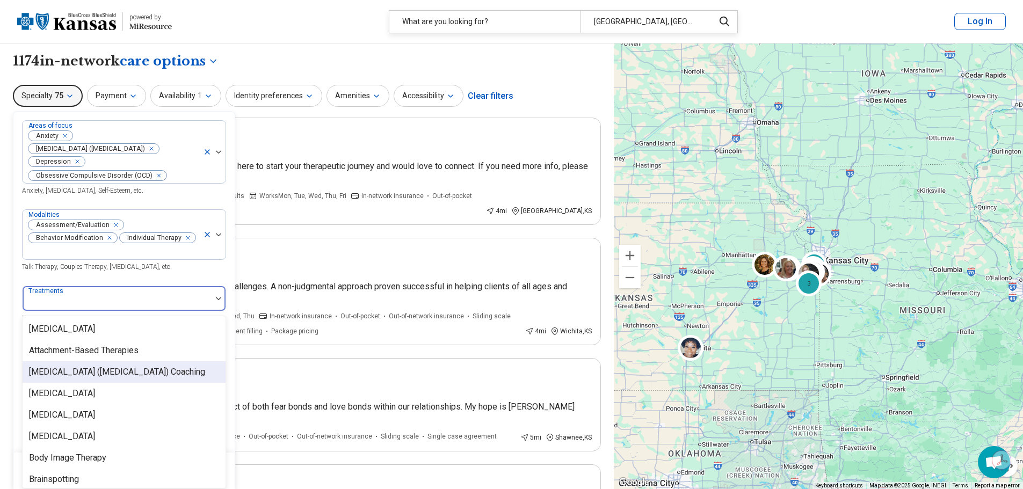
click at [181, 371] on div "Attention Deficit Hyperactivity Disorder (ADHD) Coaching" at bounding box center [117, 372] width 176 height 13
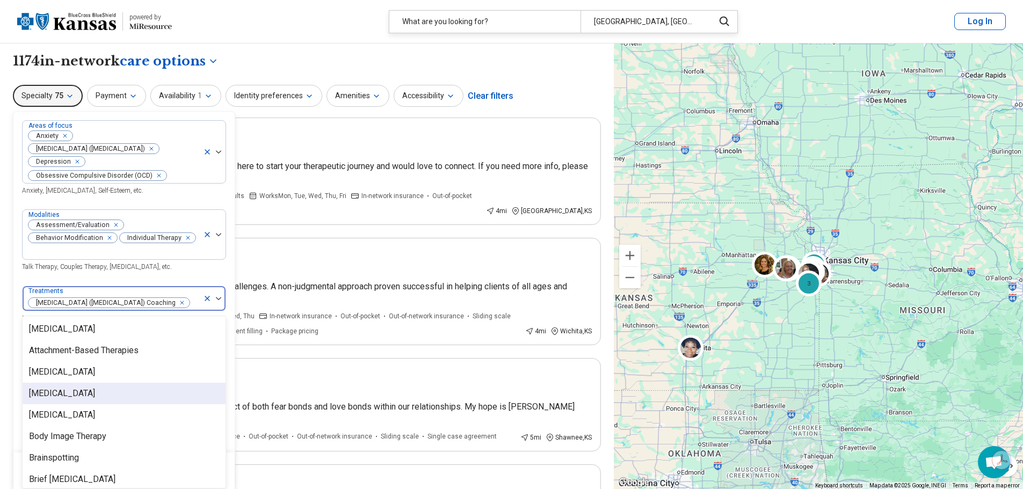
click at [184, 398] on div "[MEDICAL_DATA]" at bounding box center [124, 393] width 203 height 21
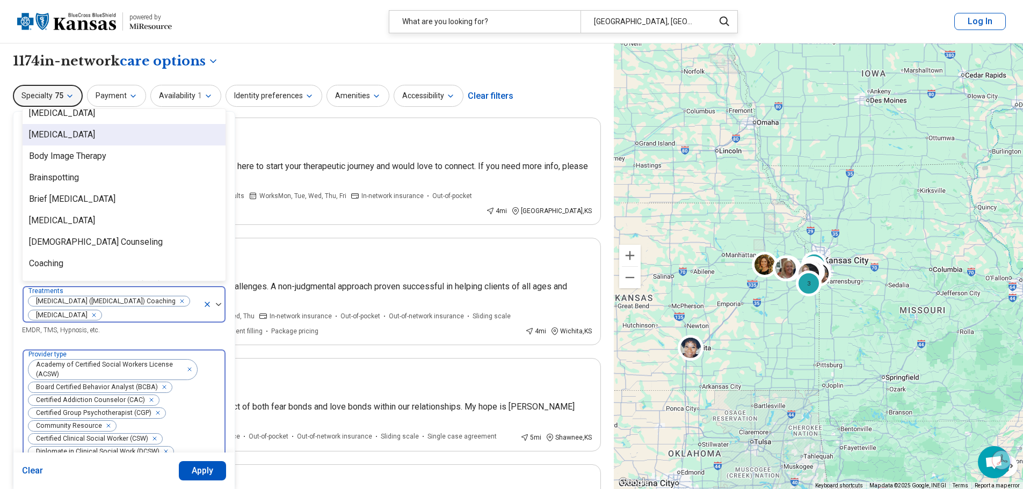
scroll to position [322, 0]
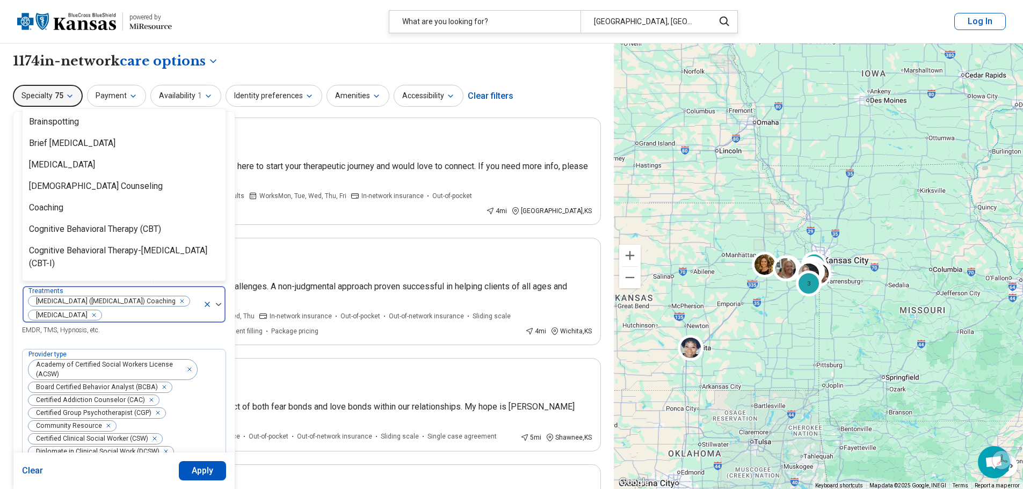
click at [219, 292] on div at bounding box center [214, 304] width 23 height 37
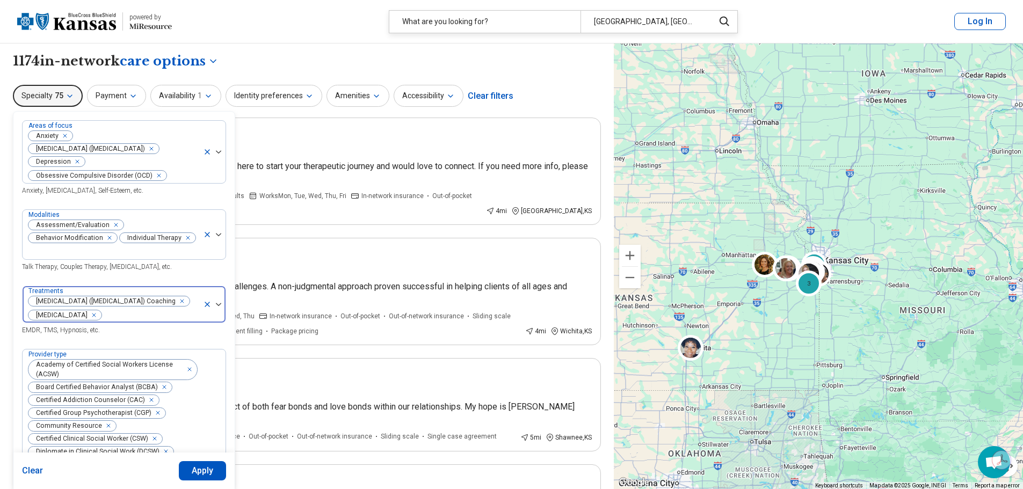
click at [219, 303] on img at bounding box center [218, 304] width 5 height 3
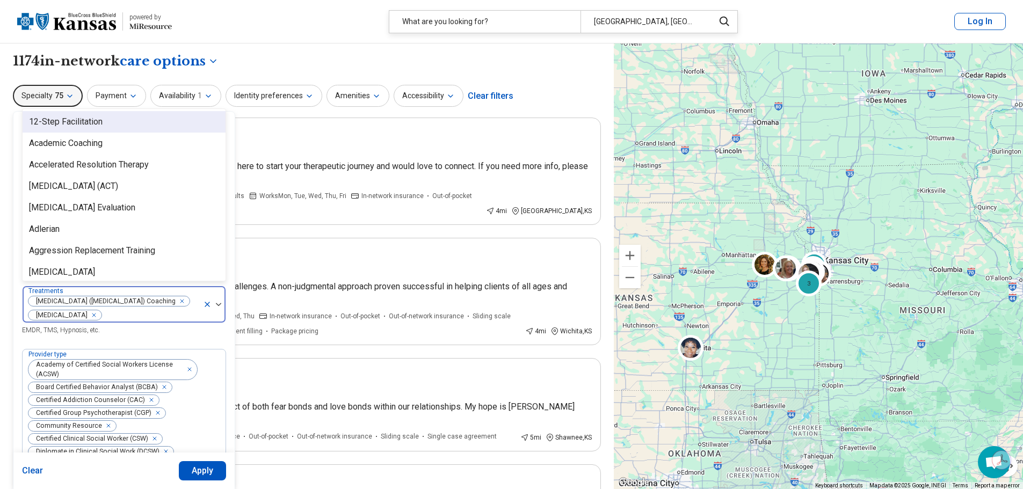
click at [219, 303] on img at bounding box center [218, 304] width 5 height 3
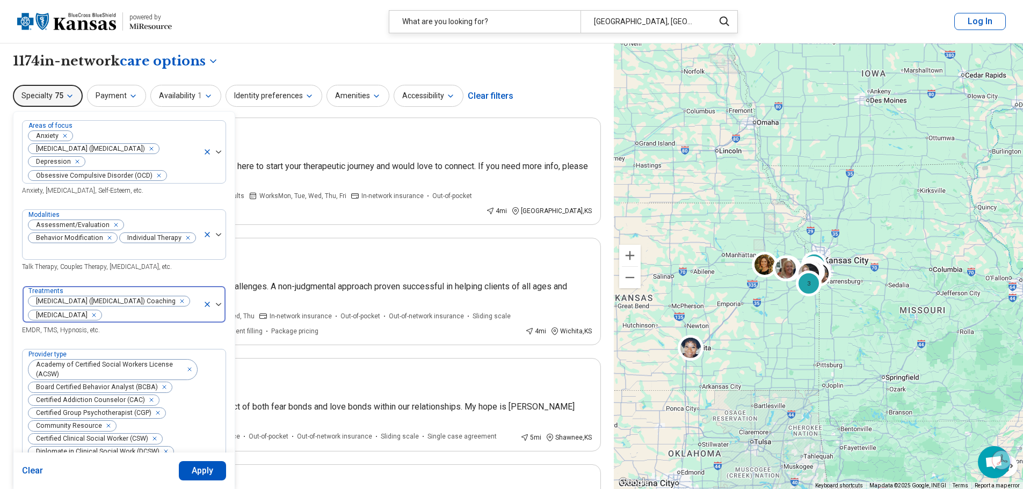
click at [219, 303] on img at bounding box center [218, 304] width 5 height 3
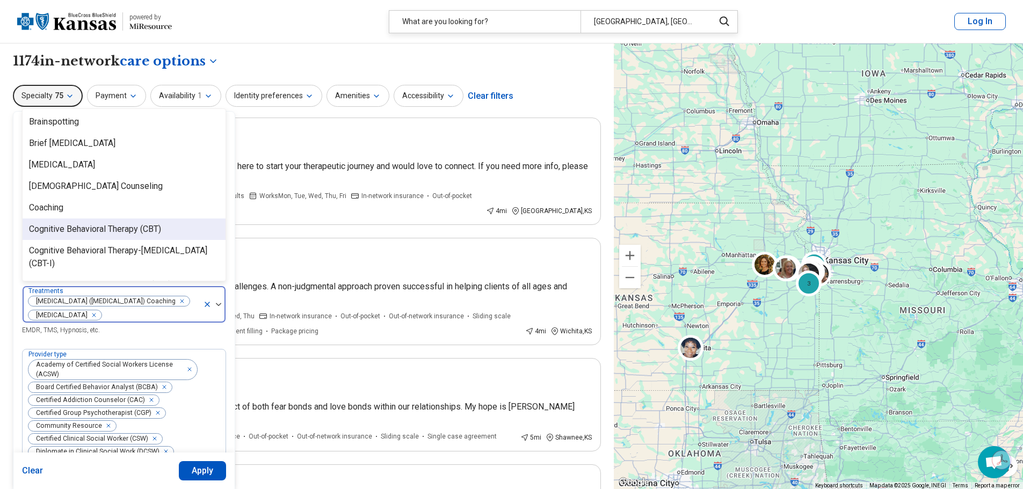
click at [197, 219] on div "Cognitive Behavioral Therapy (CBT)" at bounding box center [124, 229] width 203 height 21
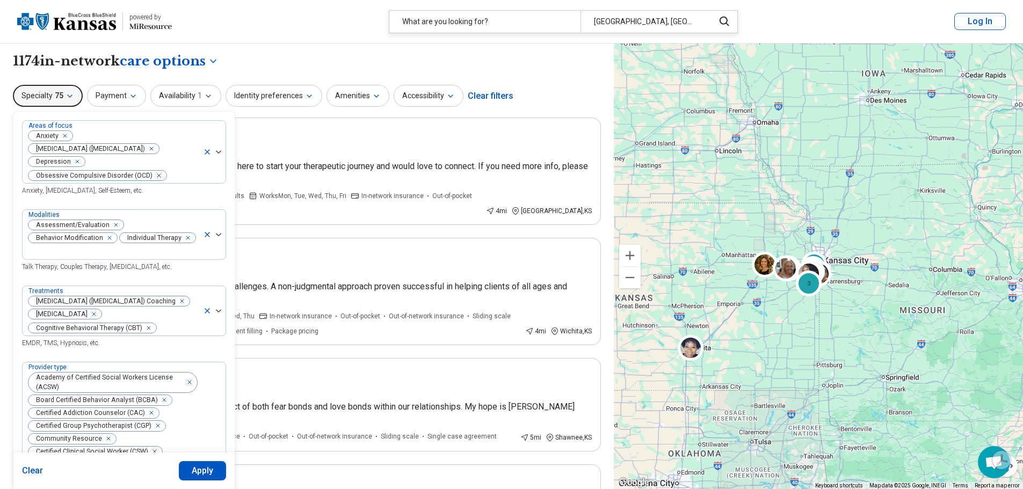
click at [206, 340] on div "Treatments Attention Deficit Hyperactivity Disorder (ADHD) Coaching Behavior Th…" at bounding box center [124, 317] width 204 height 63
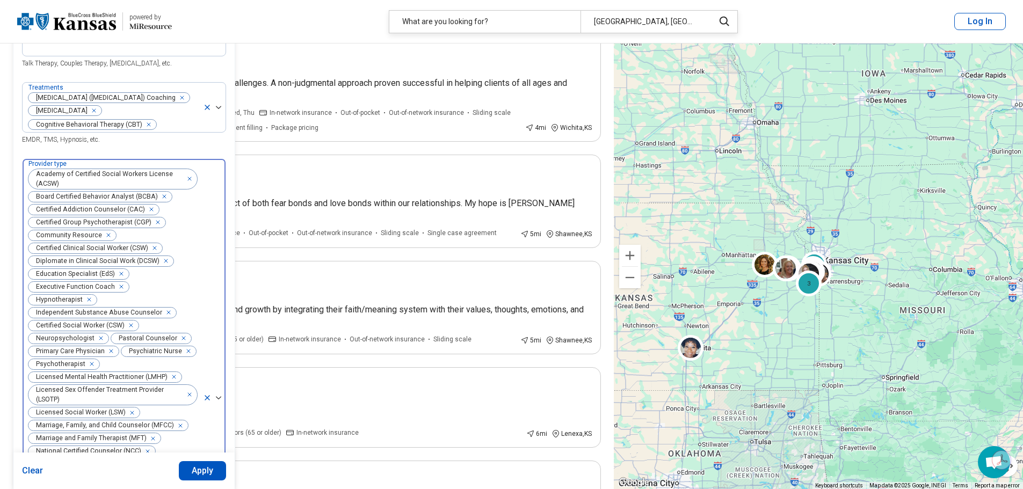
scroll to position [215, 0]
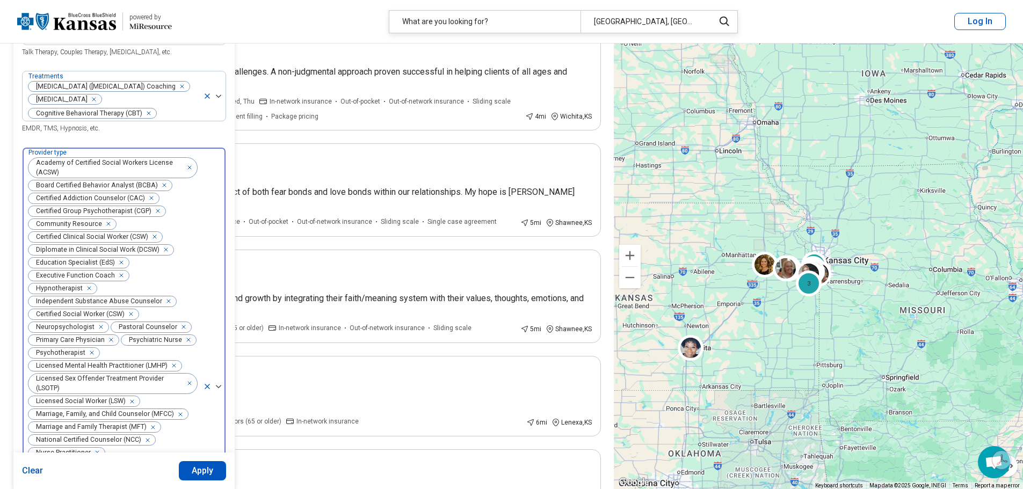
click at [204, 382] on icon at bounding box center [207, 386] width 9 height 9
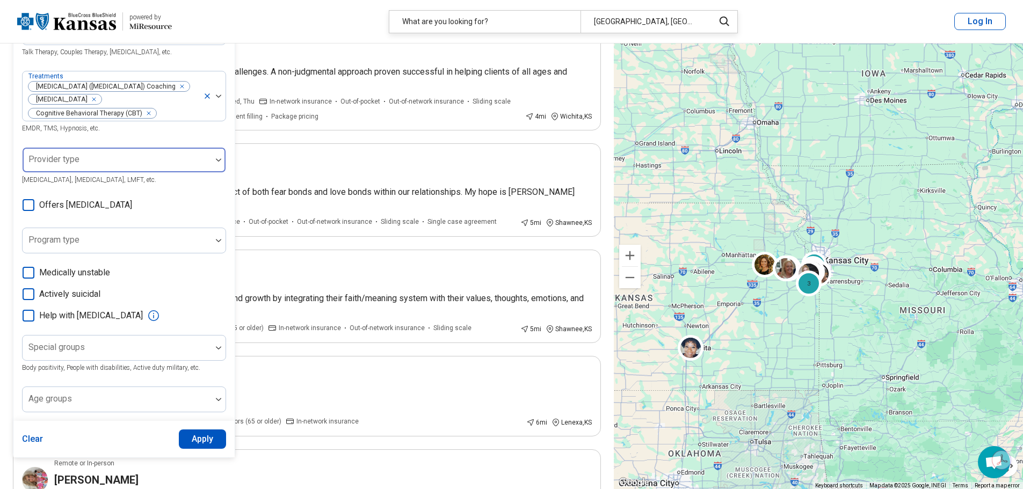
click at [218, 158] on img at bounding box center [218, 159] width 5 height 3
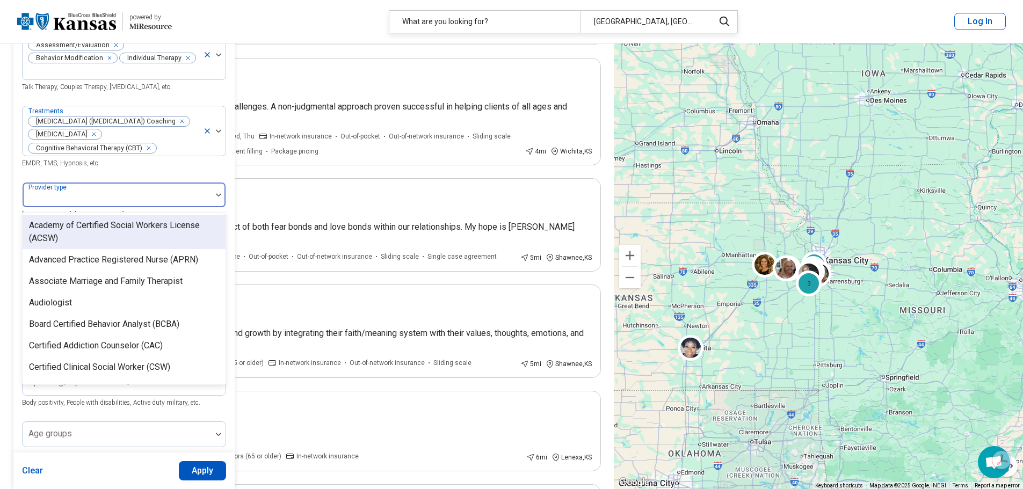
scroll to position [177, 0]
click at [182, 237] on div "Academy of Certified Social Workers License (ACSW)" at bounding box center [124, 235] width 190 height 26
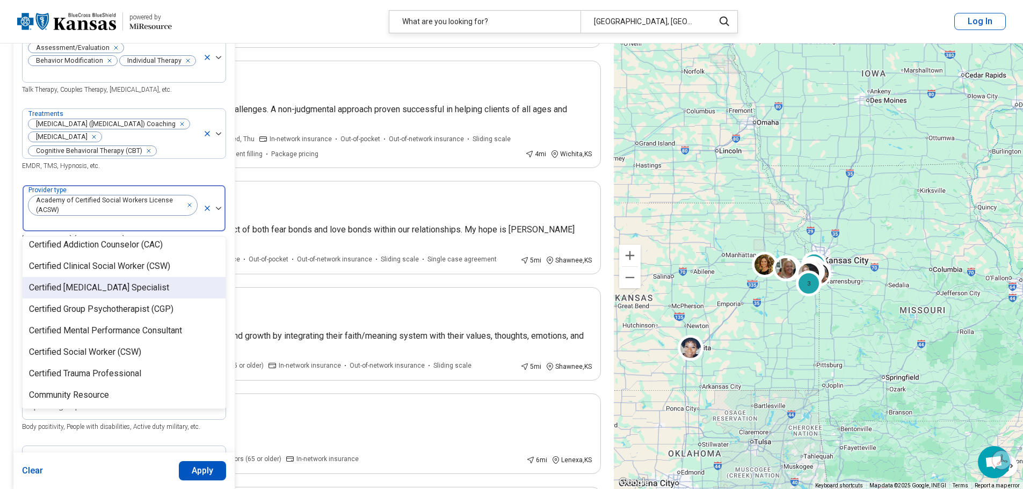
scroll to position [107, 0]
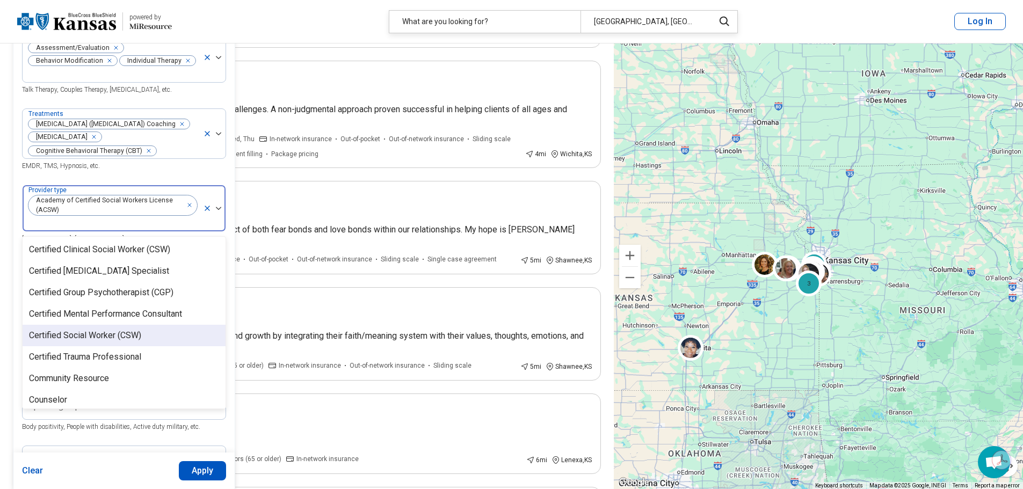
click at [166, 327] on div "Certified Social Worker (CSW)" at bounding box center [124, 335] width 203 height 21
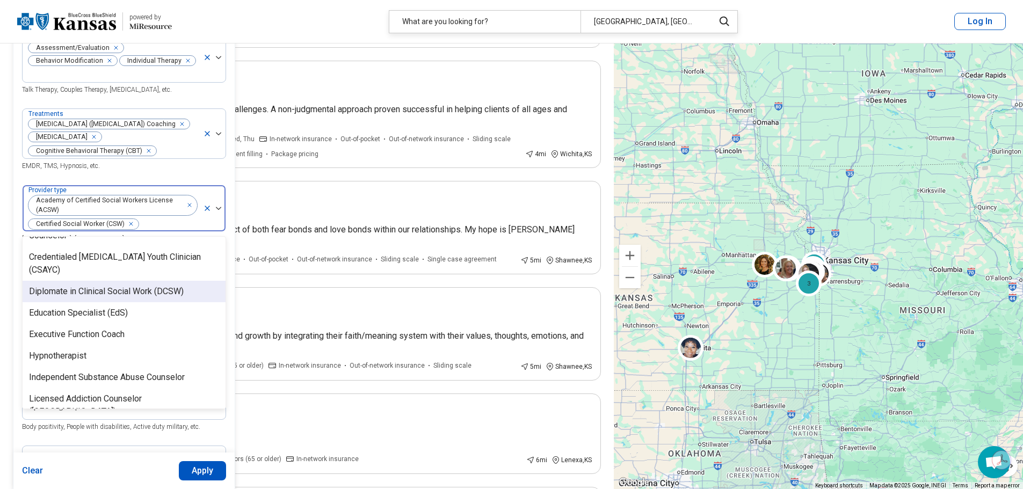
scroll to position [269, 0]
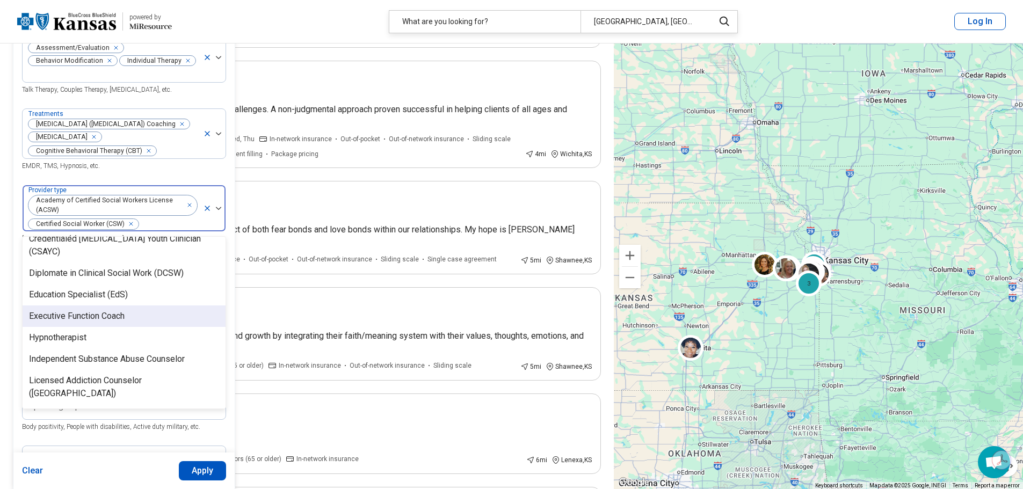
click at [175, 316] on div "Executive Function Coach" at bounding box center [124, 316] width 203 height 21
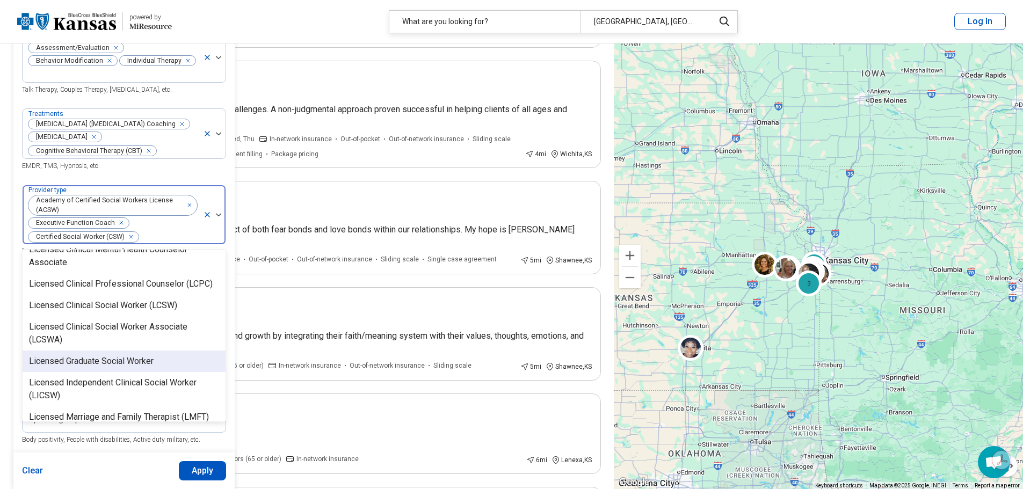
scroll to position [591, 0]
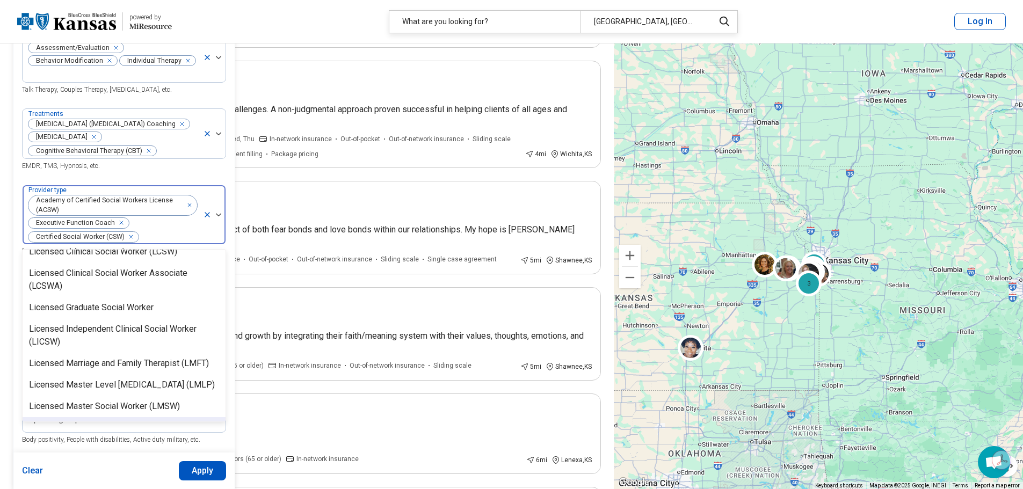
click at [147, 474] on div "Clear Apply" at bounding box center [123, 471] width 221 height 37
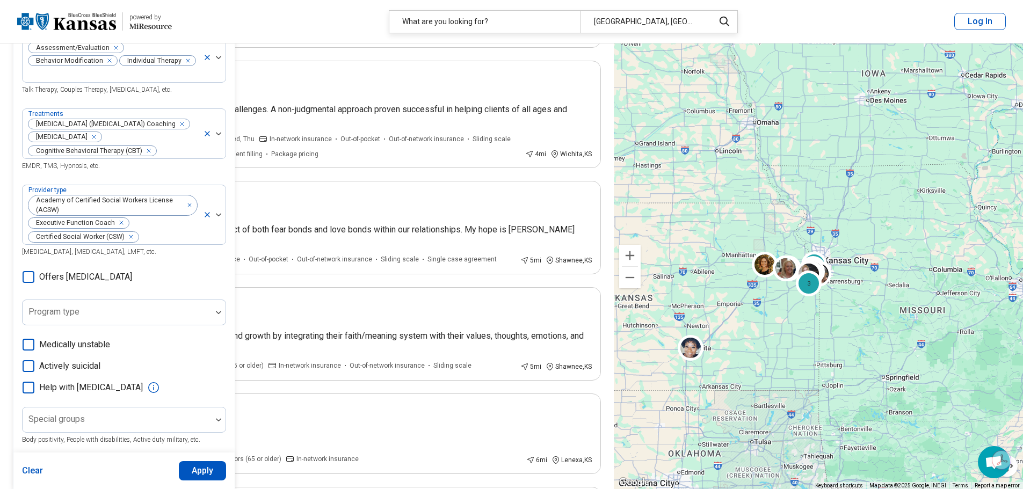
click at [27, 387] on icon at bounding box center [29, 388] width 12 height 12
click at [28, 274] on icon at bounding box center [29, 277] width 12 height 12
click at [216, 418] on img at bounding box center [218, 419] width 5 height 3
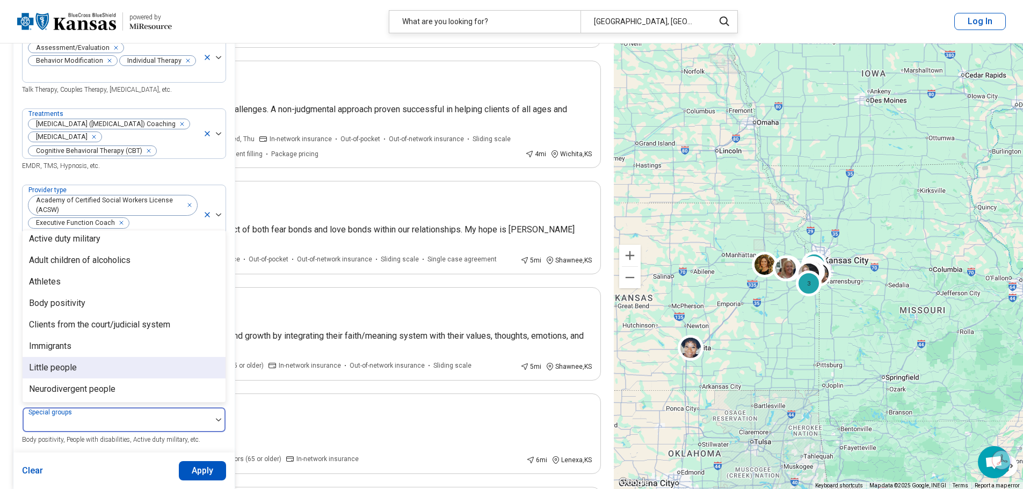
scroll to position [0, 0]
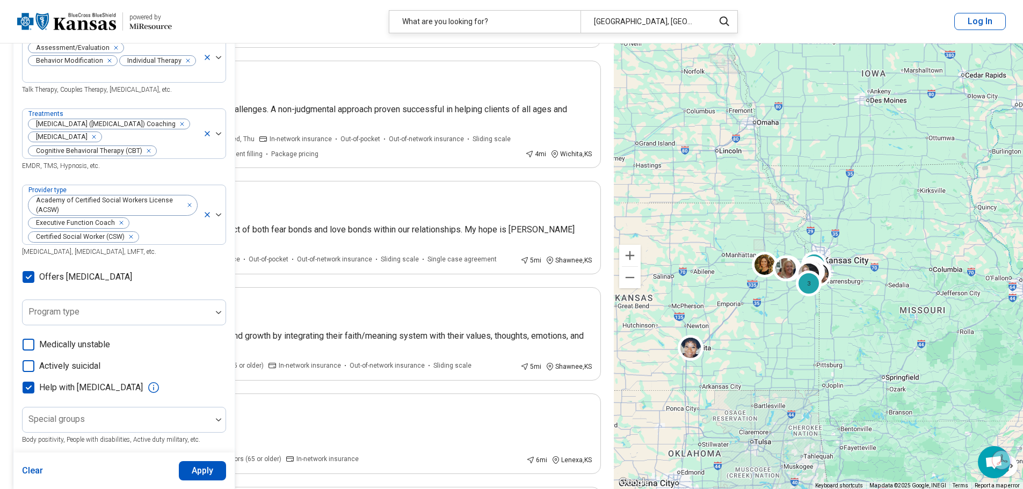
click at [127, 461] on div "Clear Apply" at bounding box center [123, 471] width 221 height 37
click at [199, 473] on button "Apply" at bounding box center [203, 470] width 48 height 19
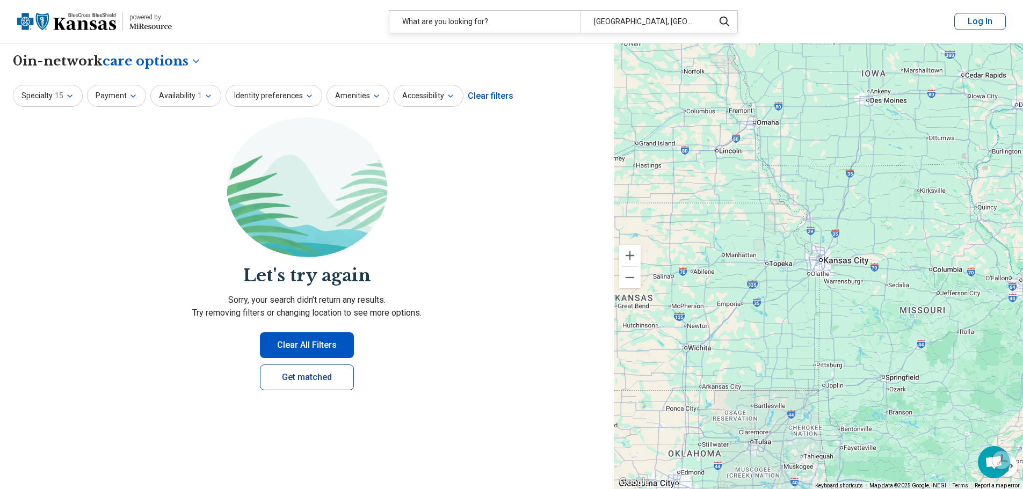
click at [305, 379] on link "Get matched" at bounding box center [307, 378] width 94 height 26
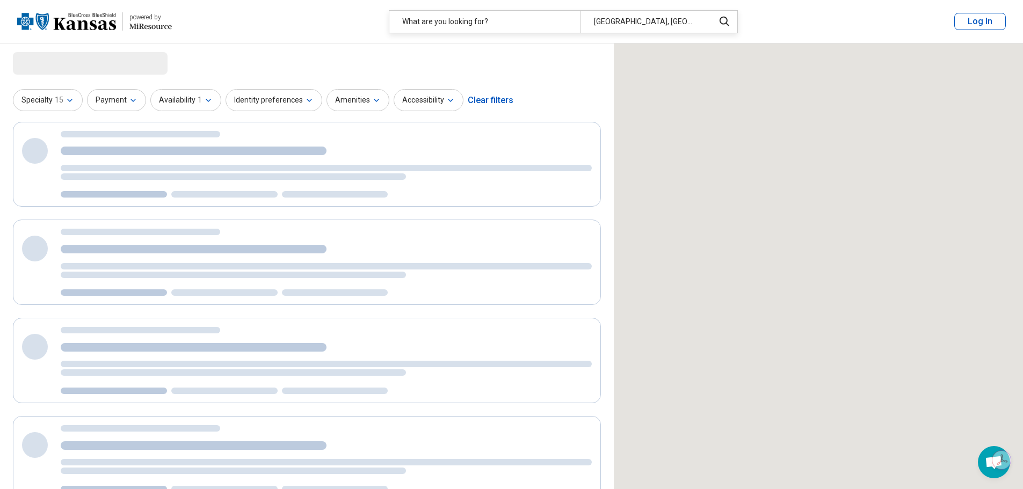
select select "***"
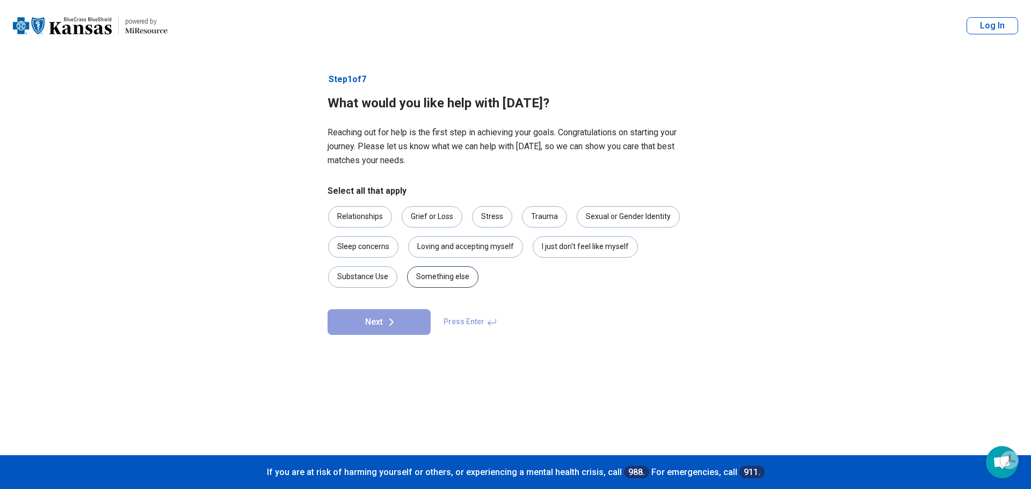
click at [436, 275] on div "Something else" at bounding box center [442, 276] width 71 height 21
click at [403, 323] on button "Next" at bounding box center [379, 322] width 103 height 26
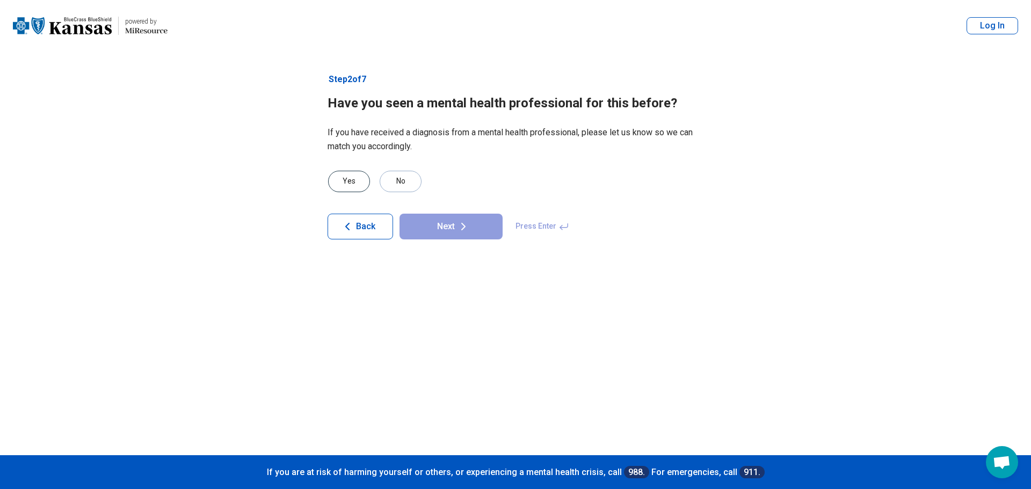
click at [351, 184] on div "Yes" at bounding box center [349, 181] width 42 height 21
click at [428, 233] on button "Next" at bounding box center [451, 227] width 103 height 26
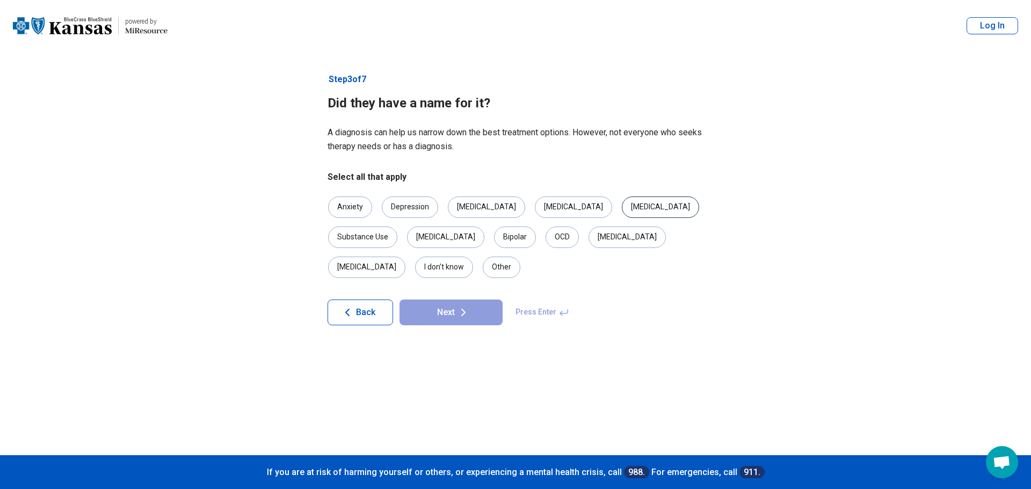
click at [622, 208] on div "[MEDICAL_DATA]" at bounding box center [660, 207] width 77 height 21
click at [402, 211] on div "Depression" at bounding box center [410, 207] width 56 height 21
click at [348, 216] on div "Anxiety" at bounding box center [350, 207] width 44 height 21
click at [546, 239] on div "OCD" at bounding box center [562, 237] width 33 height 21
click at [448, 300] on button "Next" at bounding box center [451, 313] width 103 height 26
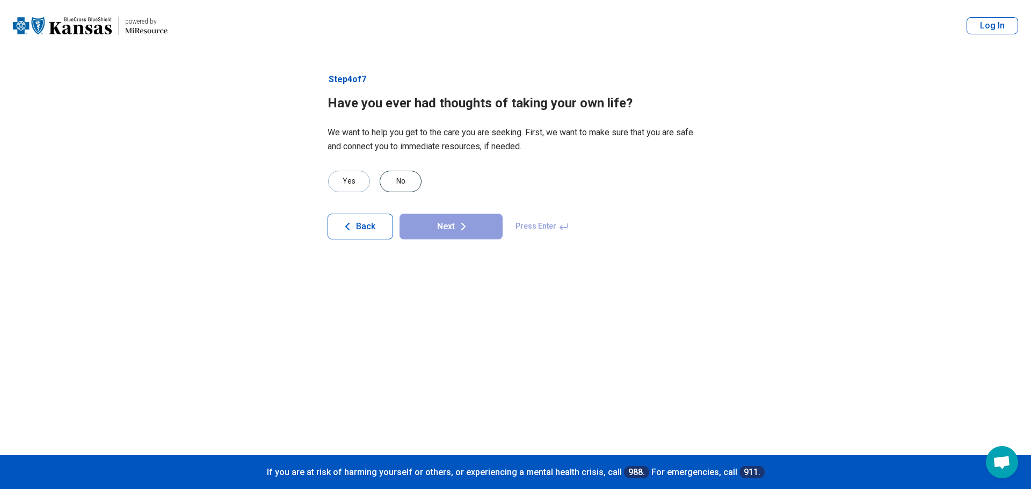
click at [398, 182] on div "No" at bounding box center [401, 181] width 42 height 21
click at [445, 226] on button "Next" at bounding box center [451, 227] width 103 height 26
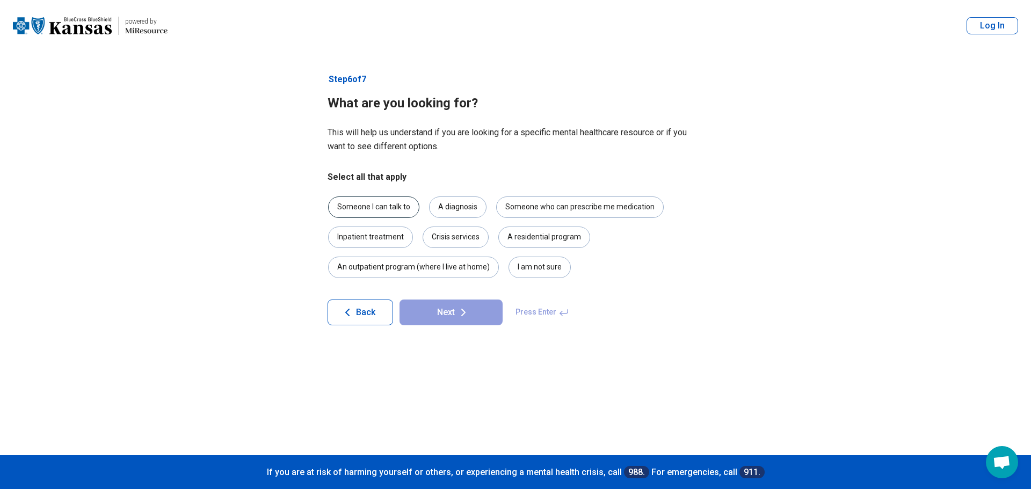
click at [366, 210] on div "Someone I can talk to" at bounding box center [373, 207] width 91 height 21
click at [440, 314] on button "Next" at bounding box center [451, 313] width 103 height 26
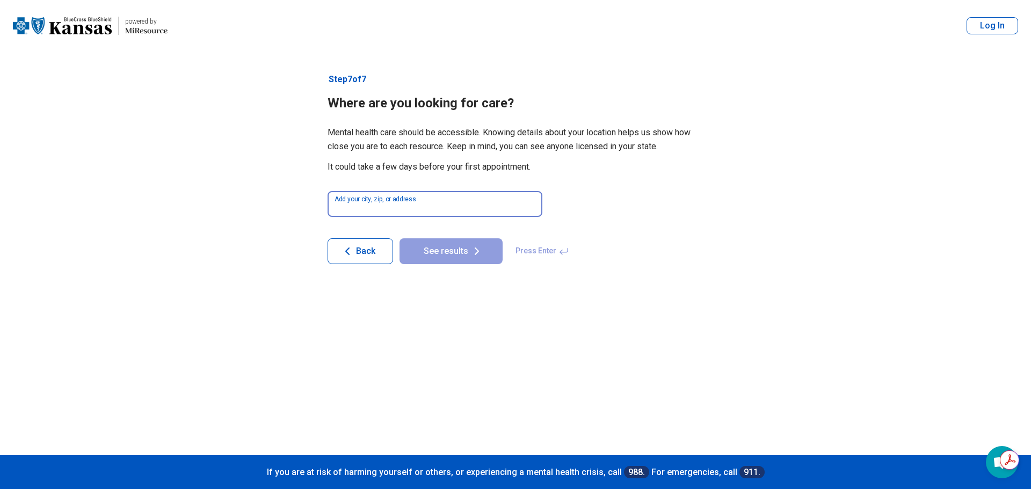
click at [379, 207] on input at bounding box center [435, 204] width 215 height 26
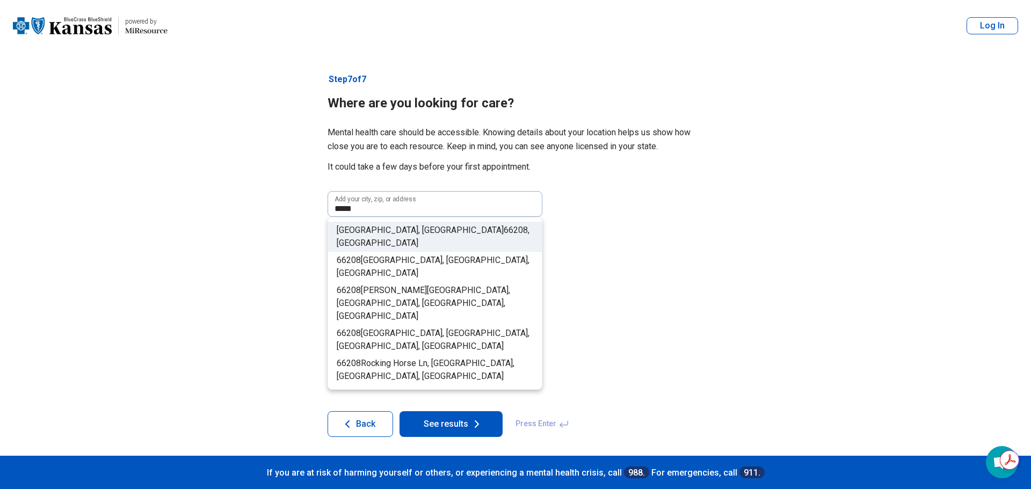
click at [395, 230] on span "Prairie Village, KS" at bounding box center [420, 230] width 167 height 10
type input "**********"
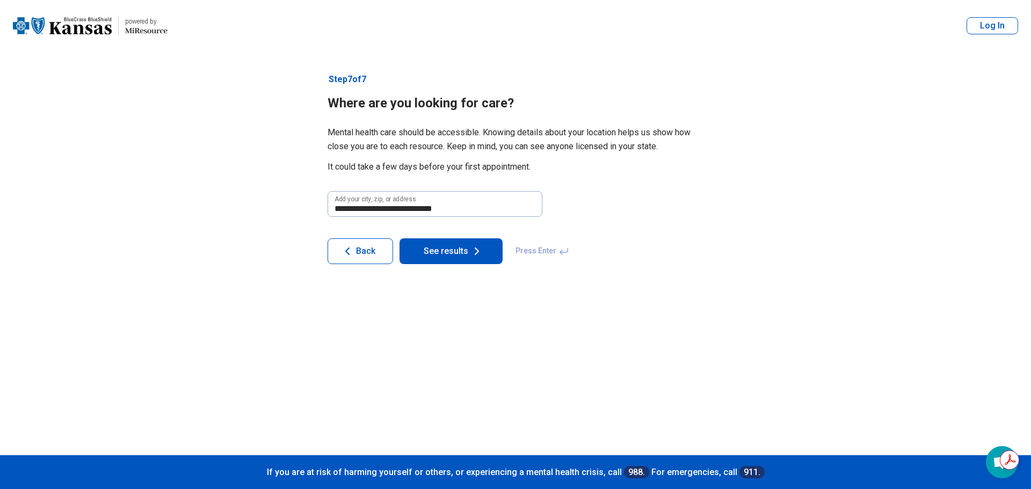
click at [429, 259] on button "See results" at bounding box center [451, 252] width 103 height 26
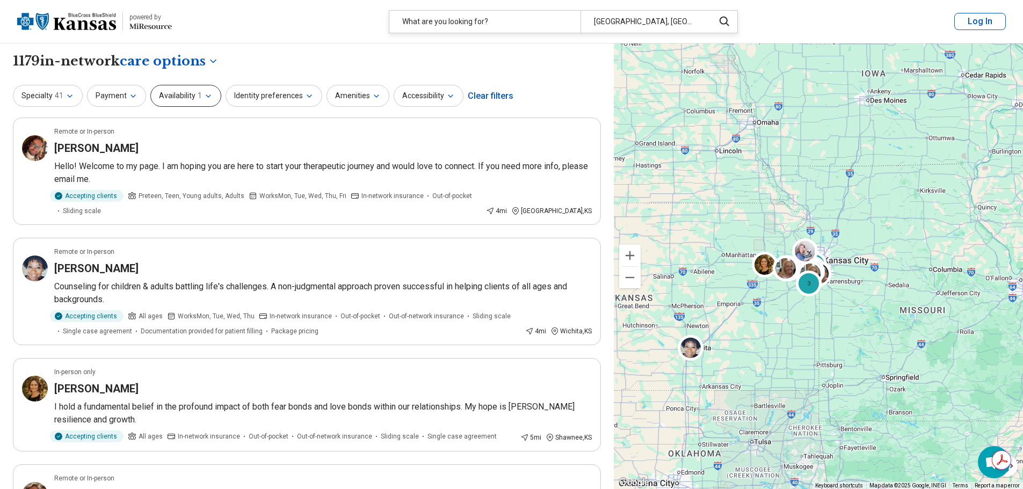
click at [204, 98] on icon "button" at bounding box center [208, 96] width 9 height 9
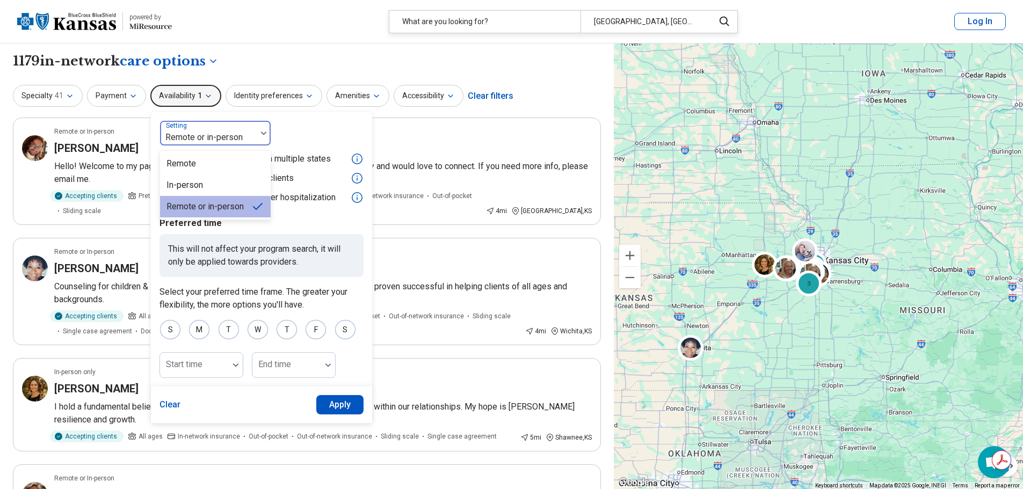
click at [262, 135] on img at bounding box center [263, 133] width 5 height 3
click at [227, 186] on div "In-person" at bounding box center [215, 185] width 111 height 21
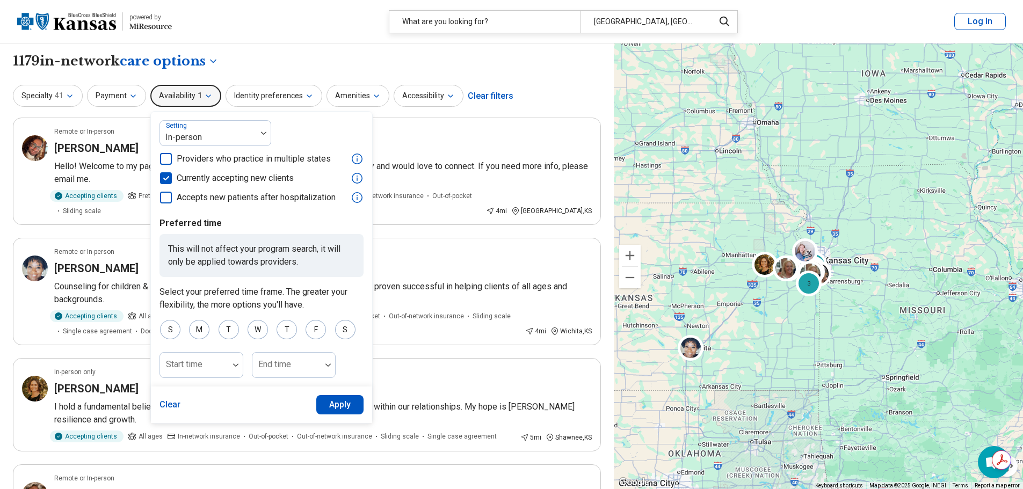
click at [345, 408] on button "Apply" at bounding box center [340, 404] width 48 height 19
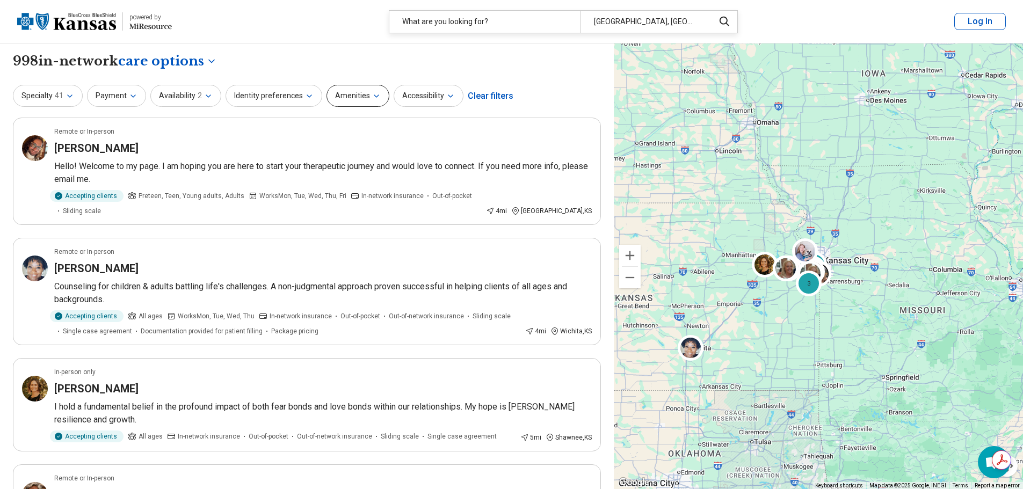
click at [350, 98] on button "Amenities" at bounding box center [358, 96] width 63 height 22
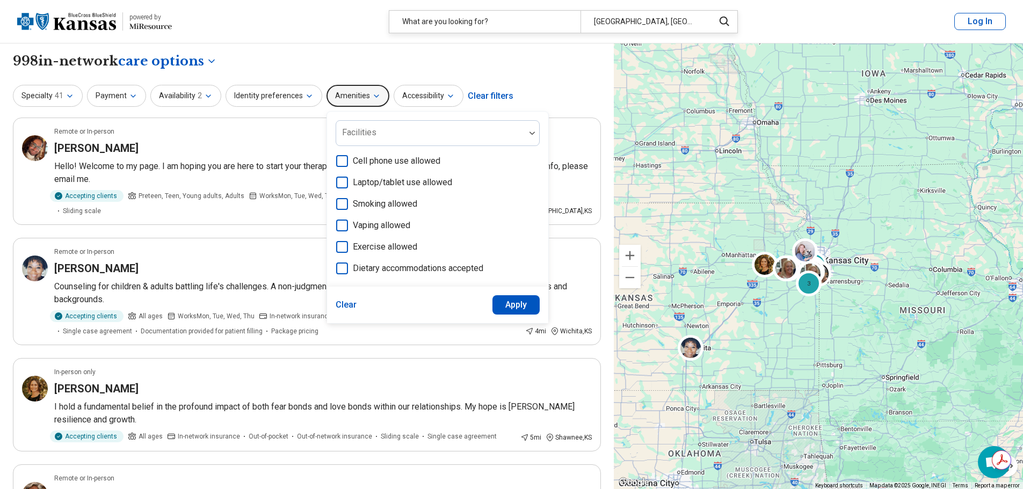
click at [350, 98] on button "Amenities" at bounding box center [358, 96] width 63 height 22
click at [432, 95] on button "Accessibility" at bounding box center [429, 96] width 70 height 22
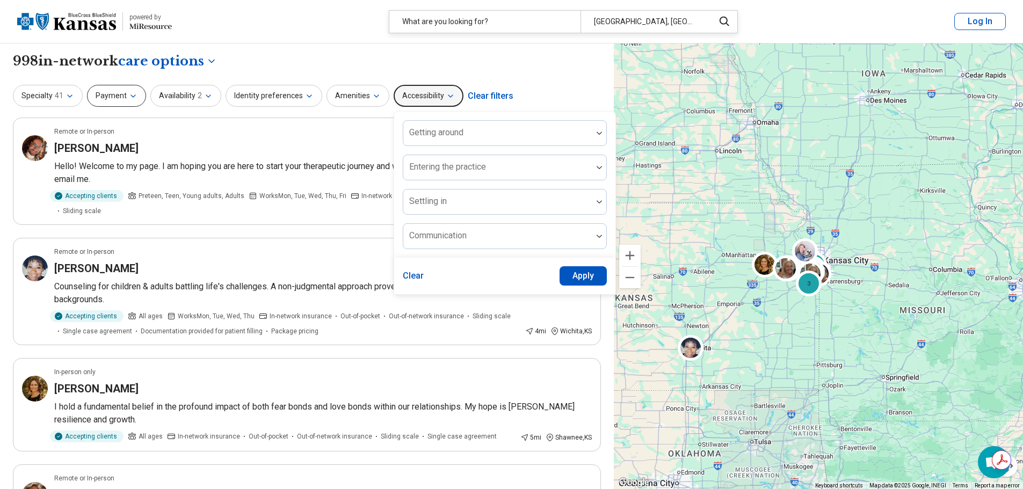
click at [122, 97] on button "Payment" at bounding box center [116, 96] width 59 height 22
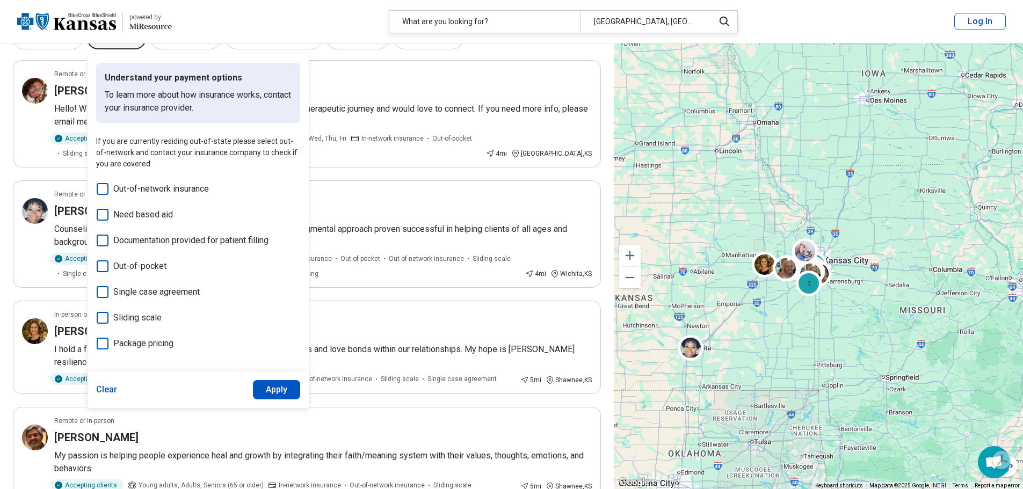
scroll to position [54, 0]
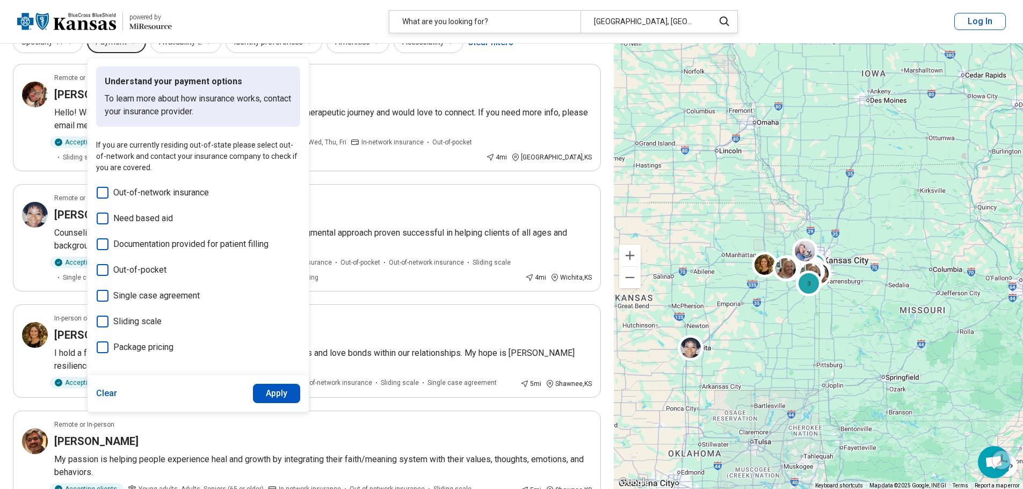
click at [106, 392] on button "Clear" at bounding box center [106, 393] width 21 height 19
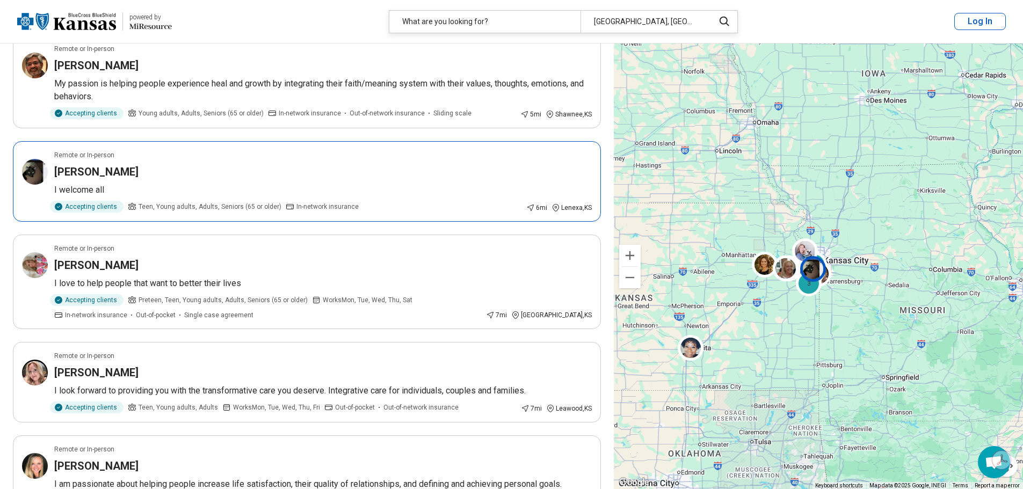
scroll to position [483, 0]
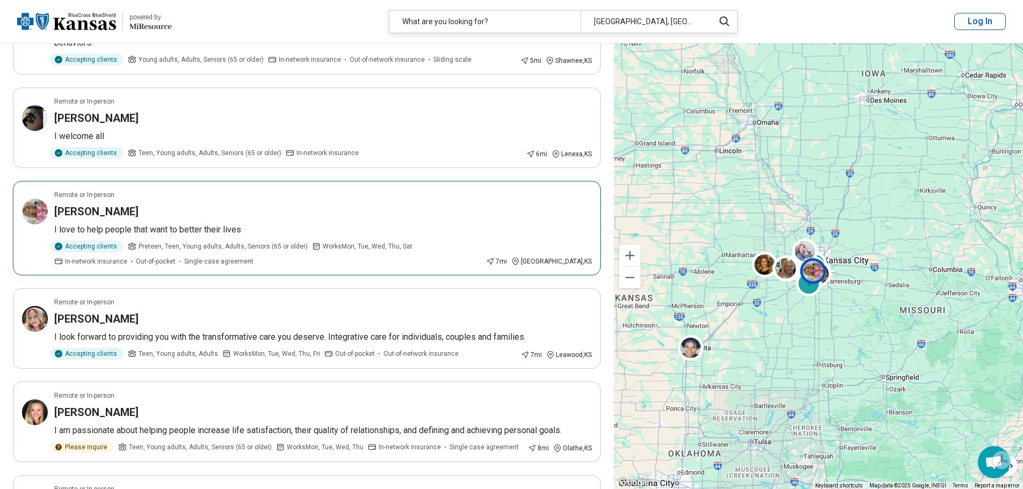
click at [222, 269] on article "Remote or In-person Jennifer Truman I love to help people that want to better t…" at bounding box center [307, 228] width 588 height 95
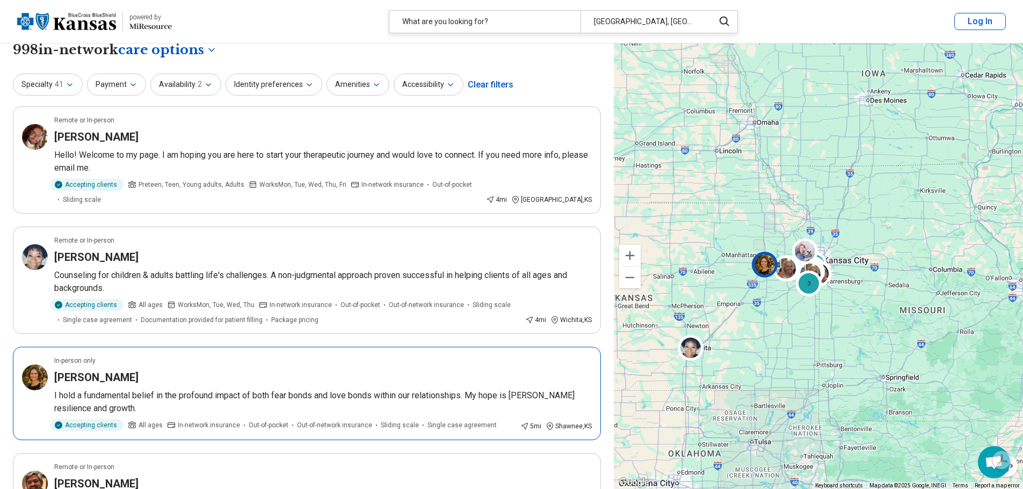
scroll to position [0, 0]
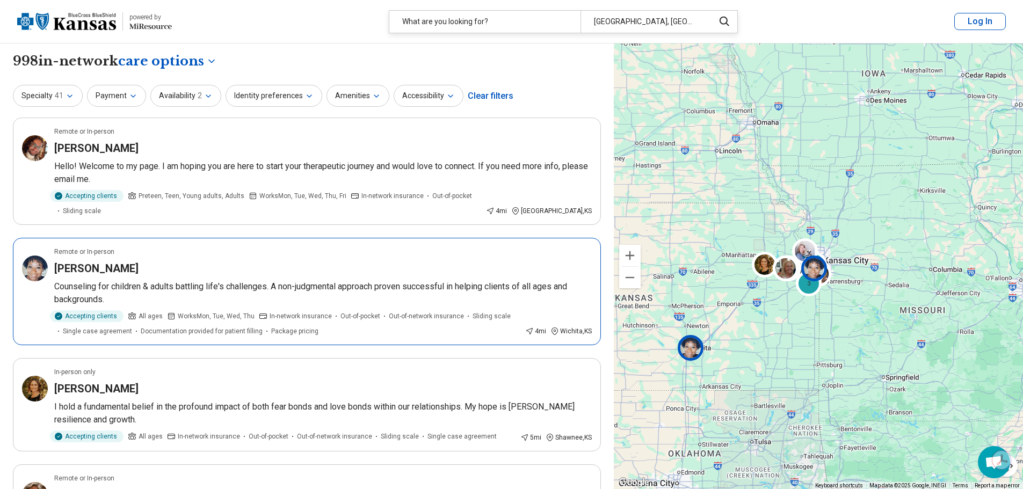
click at [362, 267] on div "Monica Turner" at bounding box center [323, 268] width 538 height 15
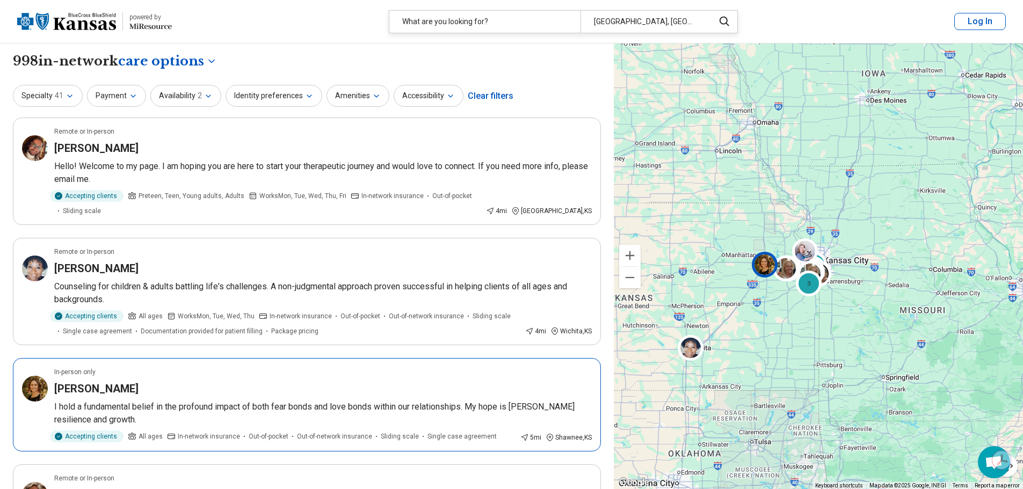
click at [314, 406] on p "I hold a fundamental belief in the profound impact of both fear bonds and love …" at bounding box center [323, 414] width 538 height 26
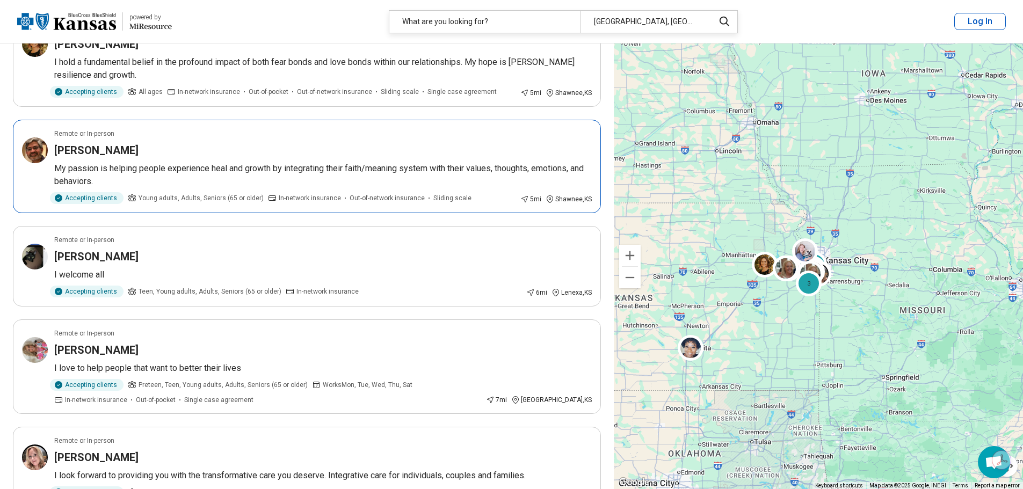
scroll to position [376, 0]
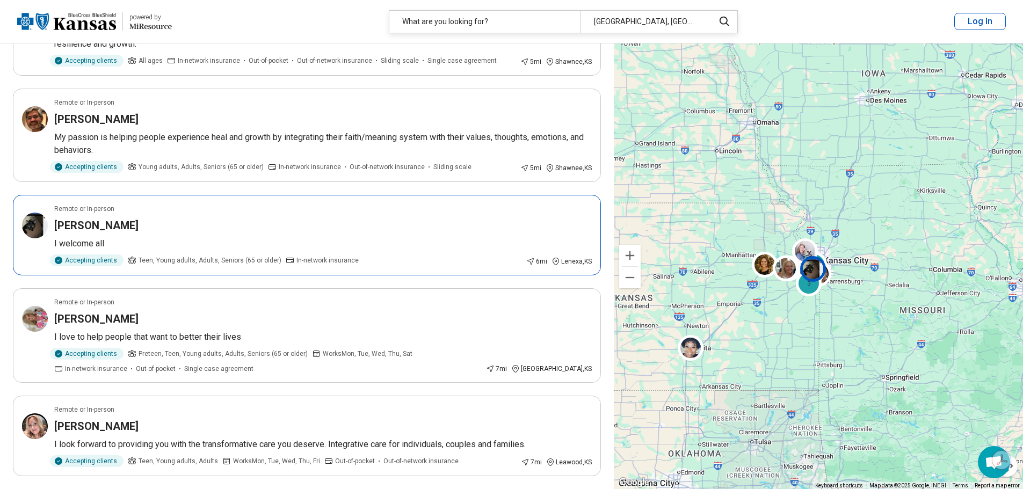
drag, startPoint x: 283, startPoint y: 258, endPoint x: 278, endPoint y: 247, distance: 12.6
click at [278, 247] on article "Remote or In-person Margaret Weiler I welcome all Accepting clients Teen, Young…" at bounding box center [307, 235] width 588 height 81
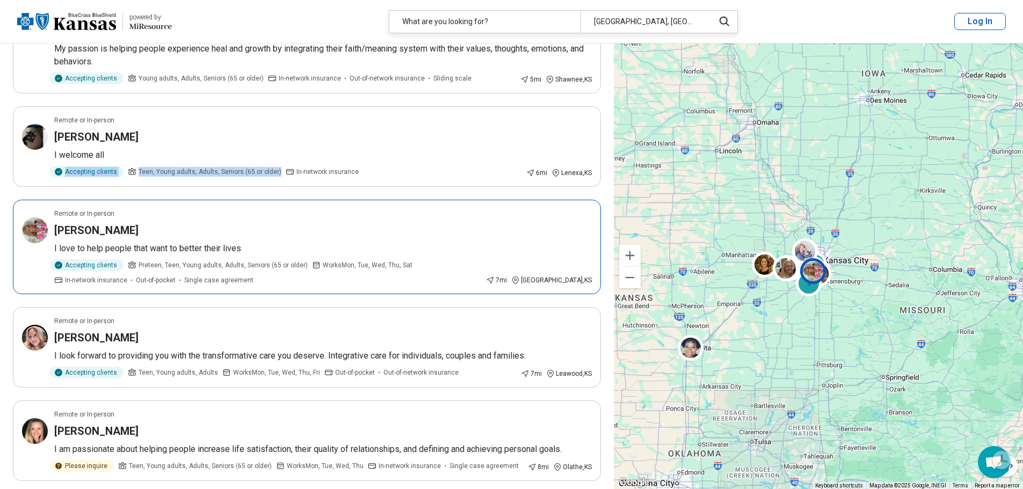
scroll to position [483, 0]
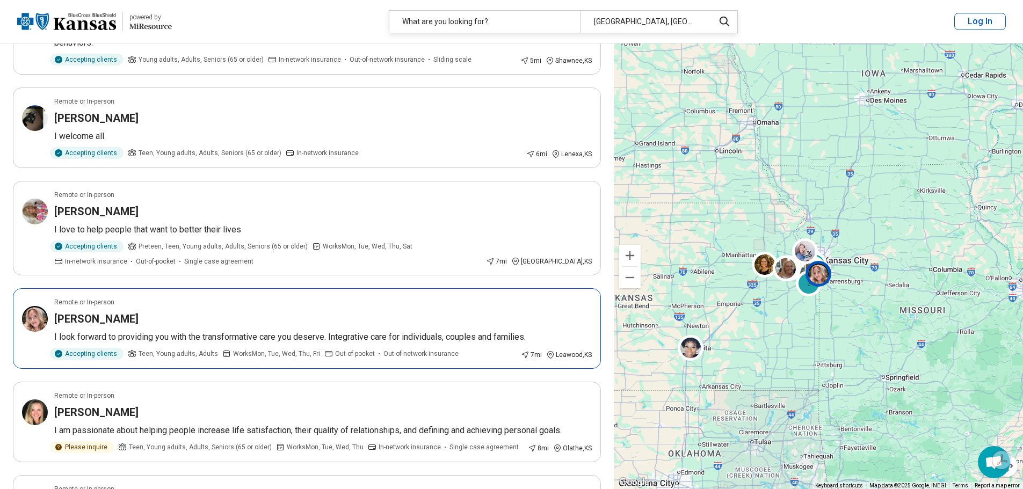
click at [345, 306] on div "Remote or In-person" at bounding box center [323, 303] width 538 height 10
click at [313, 326] on div "Sara Hall" at bounding box center [323, 319] width 538 height 15
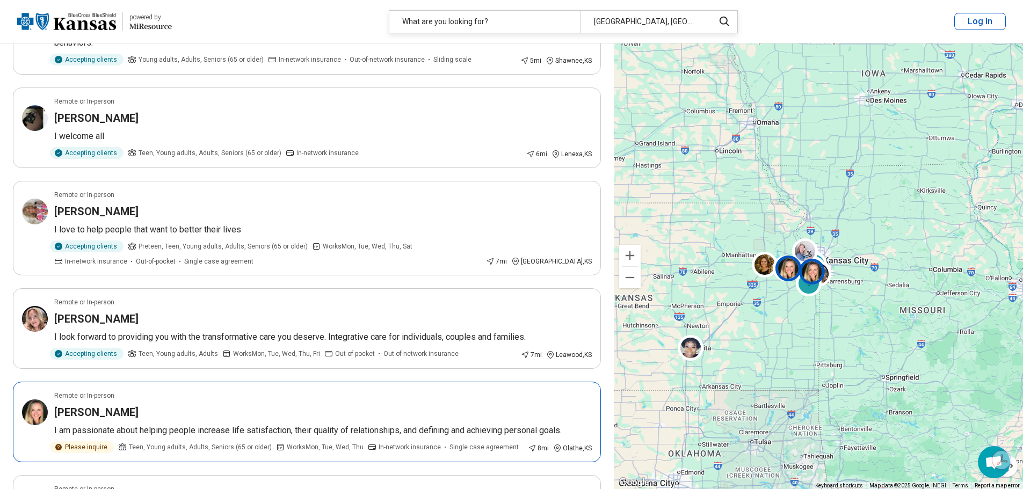
click at [313, 424] on article "Remote or In-person Angela Hullinger I am passionate about helping people incre…" at bounding box center [307, 422] width 588 height 81
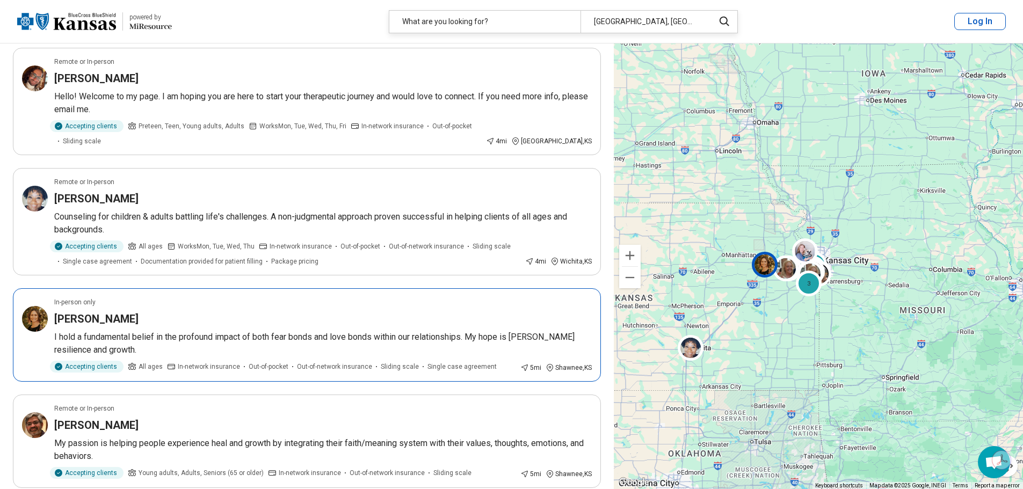
scroll to position [0, 0]
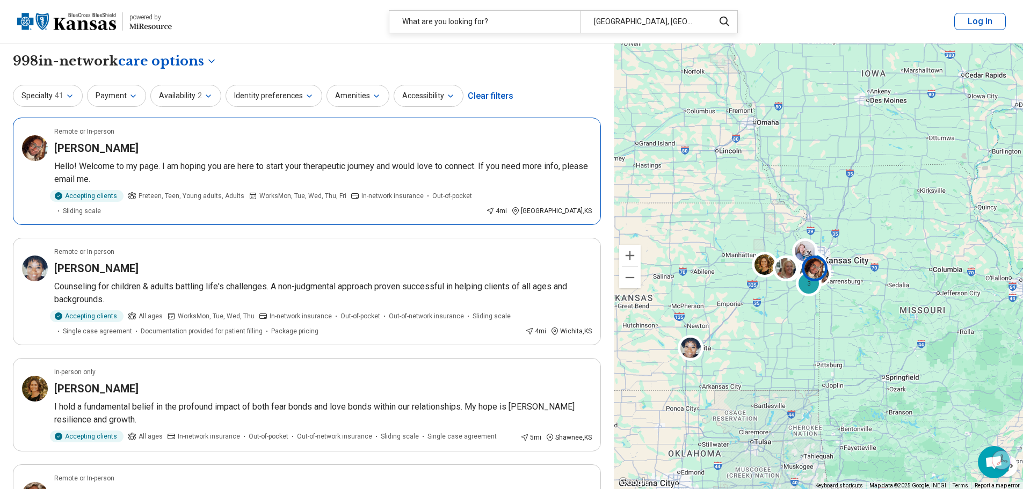
click at [230, 175] on p "Hello! Welcome to my page. I am hoping you are here to start your therapeutic j…" at bounding box center [323, 173] width 538 height 26
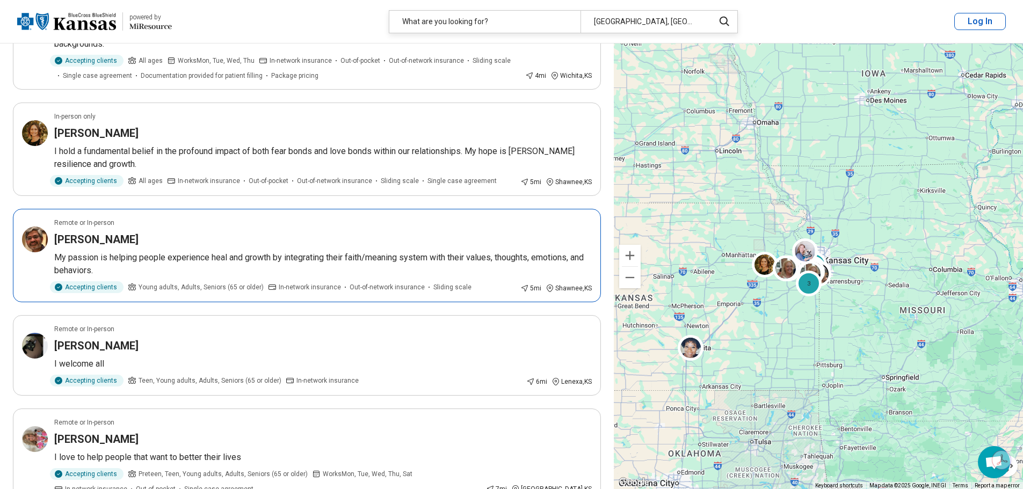
scroll to position [269, 0]
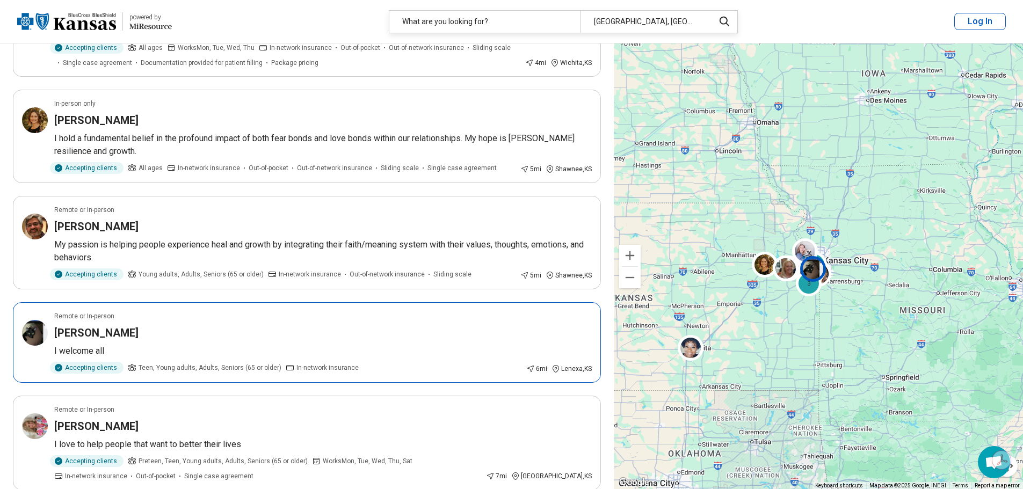
drag, startPoint x: 350, startPoint y: 350, endPoint x: 351, endPoint y: 341, distance: 9.3
click at [351, 341] on article "Remote or In-person Margaret Weiler I welcome all Accepting clients Teen, Young…" at bounding box center [307, 342] width 588 height 81
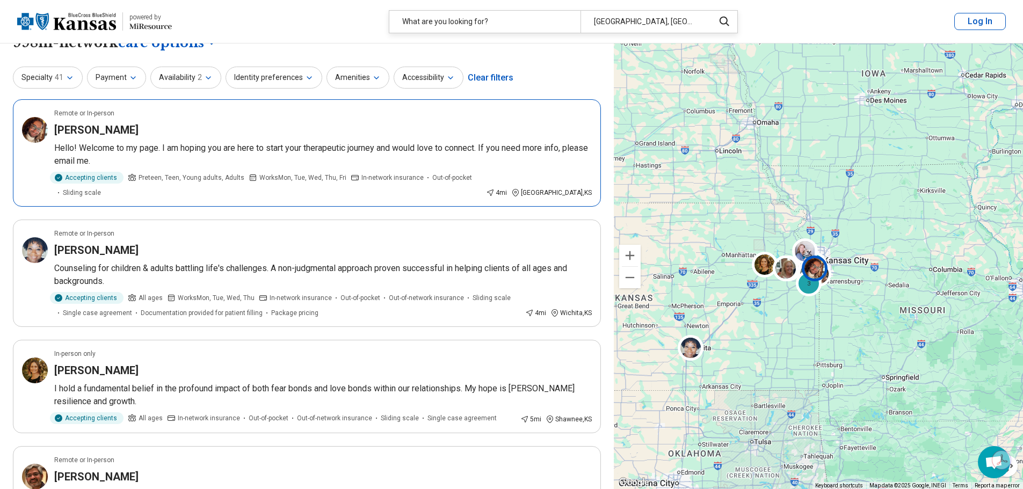
scroll to position [0, 0]
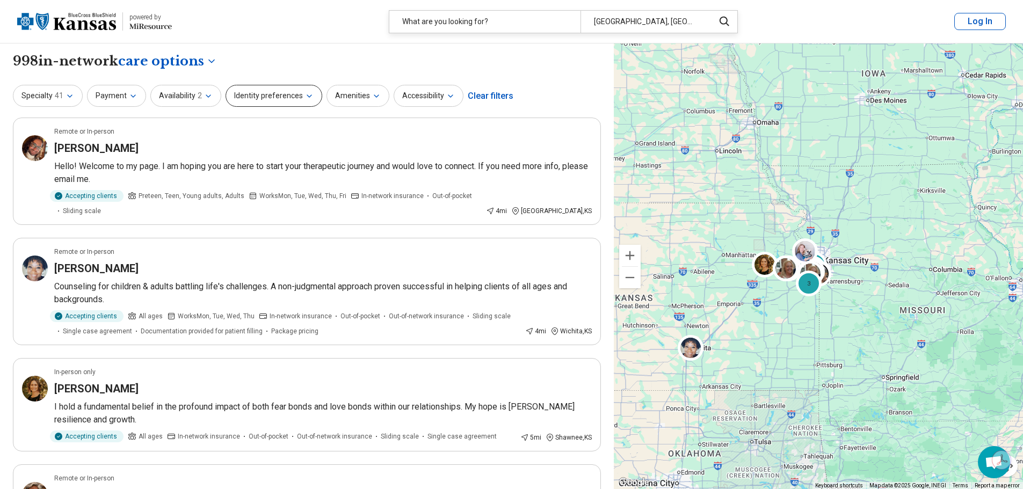
click at [305, 95] on icon "button" at bounding box center [309, 96] width 9 height 9
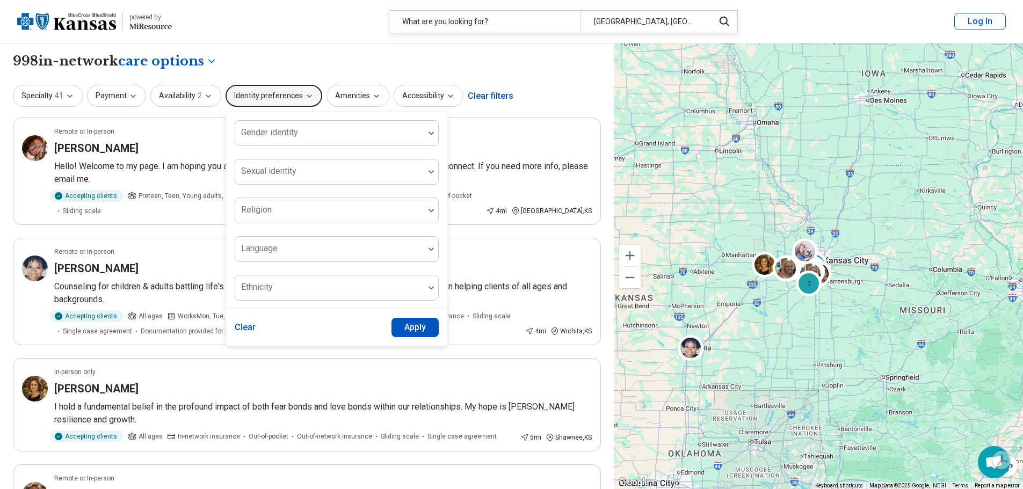
click at [305, 95] on icon "button" at bounding box center [309, 96] width 9 height 9
click at [67, 97] on icon "button" at bounding box center [70, 96] width 9 height 9
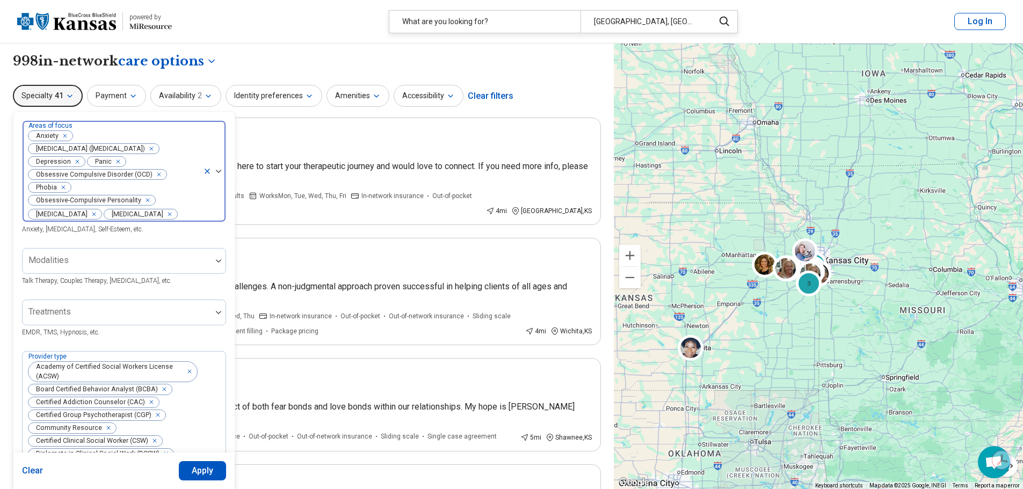
click at [206, 169] on icon at bounding box center [207, 171] width 4 height 4
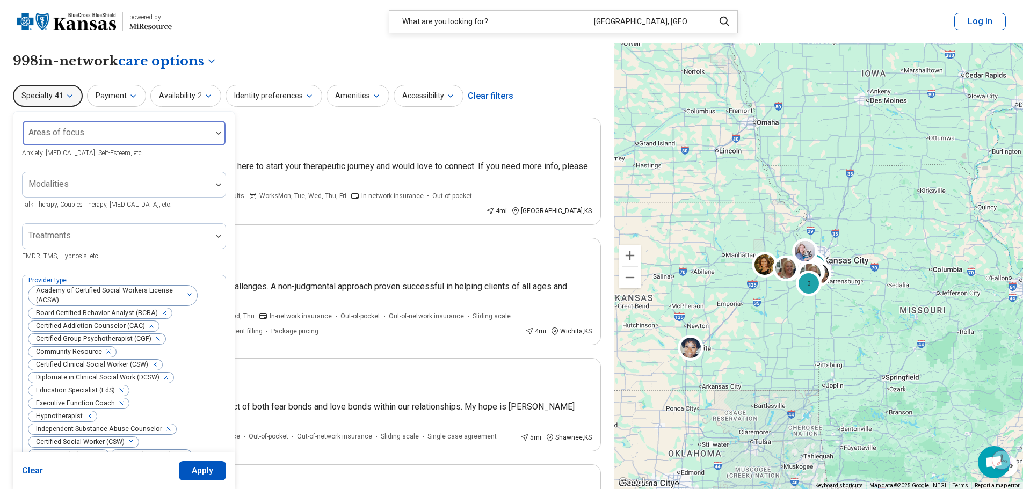
click at [217, 133] on img at bounding box center [218, 133] width 5 height 3
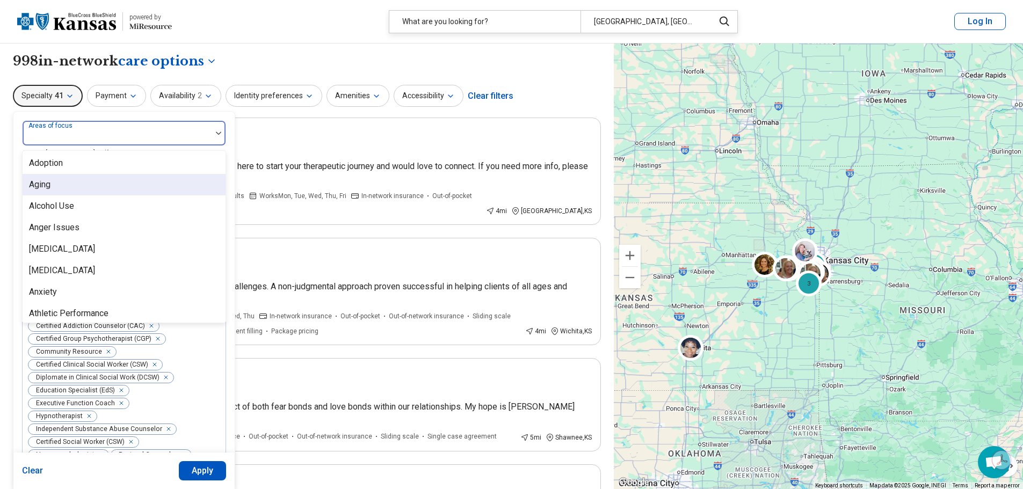
scroll to position [107, 0]
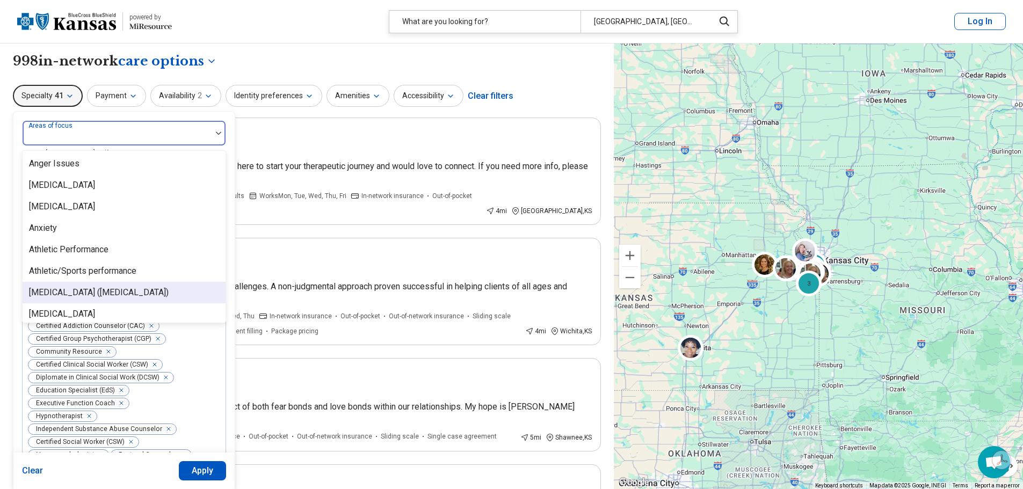
click at [169, 291] on div "Attention Deficit Hyperactivity Disorder (ADHD)" at bounding box center [99, 292] width 140 height 13
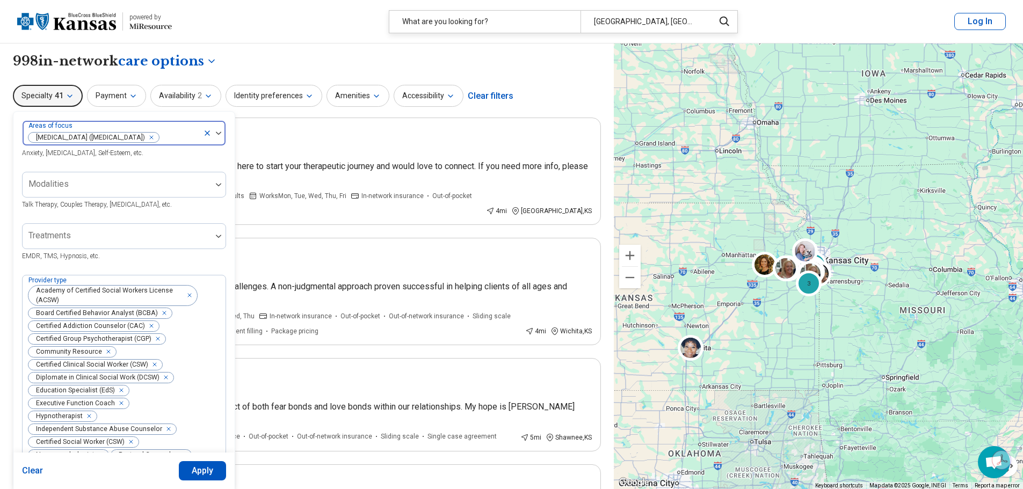
click at [219, 134] on img at bounding box center [218, 133] width 5 height 3
click at [218, 135] on img at bounding box center [218, 133] width 5 height 3
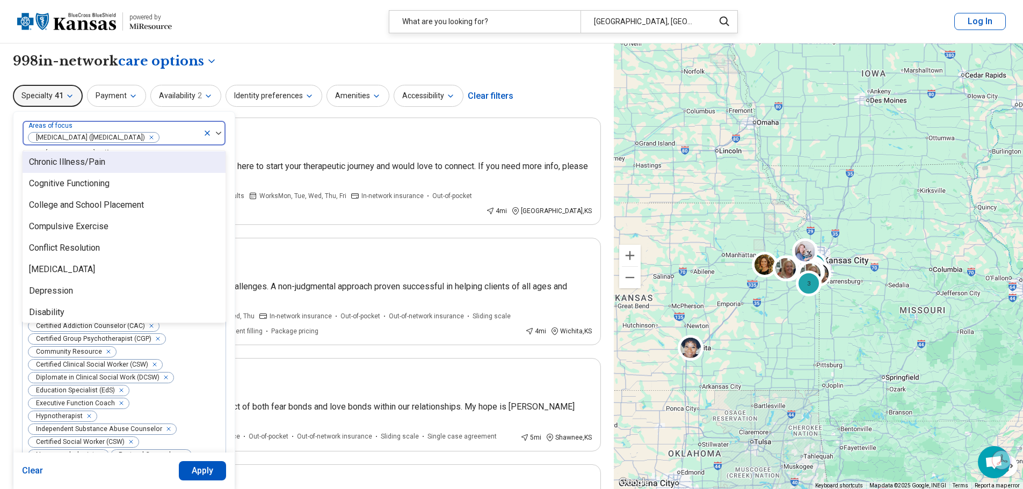
scroll to position [591, 0]
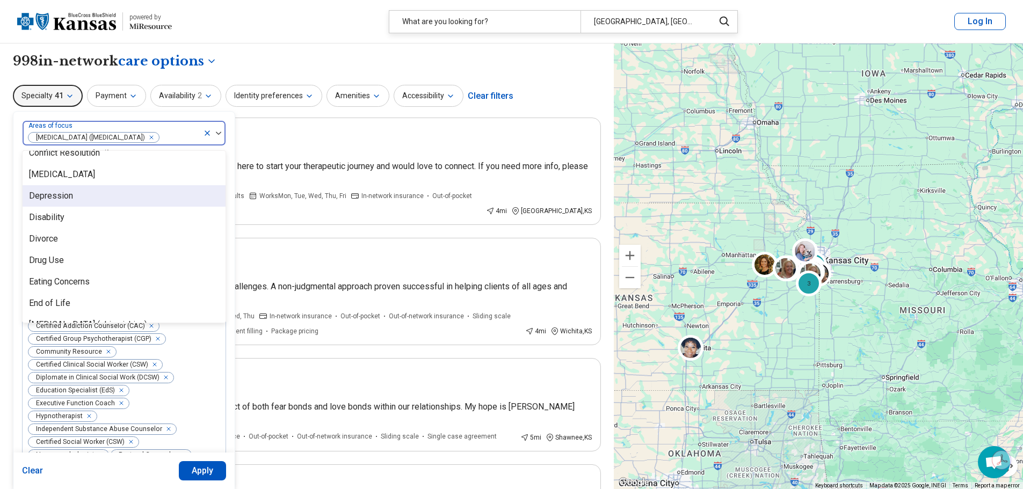
drag, startPoint x: 185, startPoint y: 197, endPoint x: 185, endPoint y: 205, distance: 7.5
click at [185, 205] on div "Depression" at bounding box center [124, 195] width 203 height 21
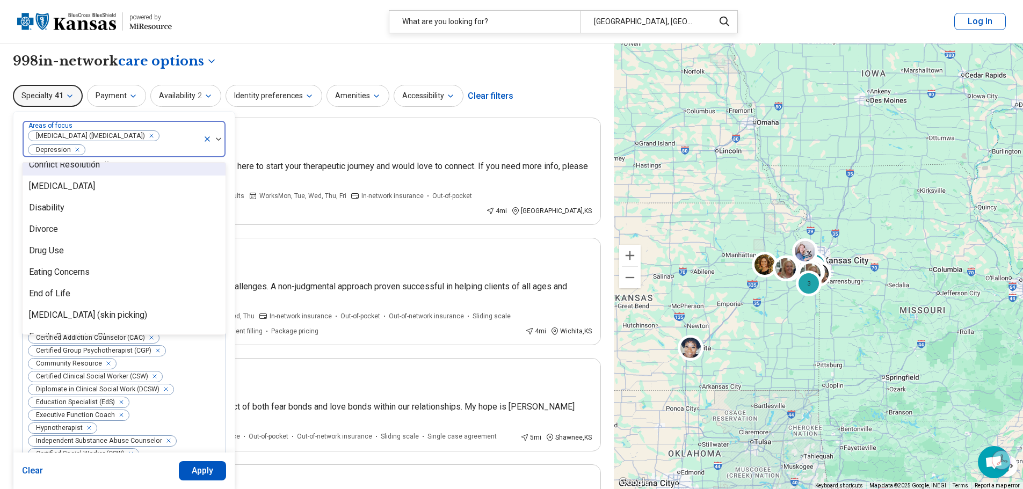
click at [219, 138] on img at bounding box center [218, 139] width 5 height 3
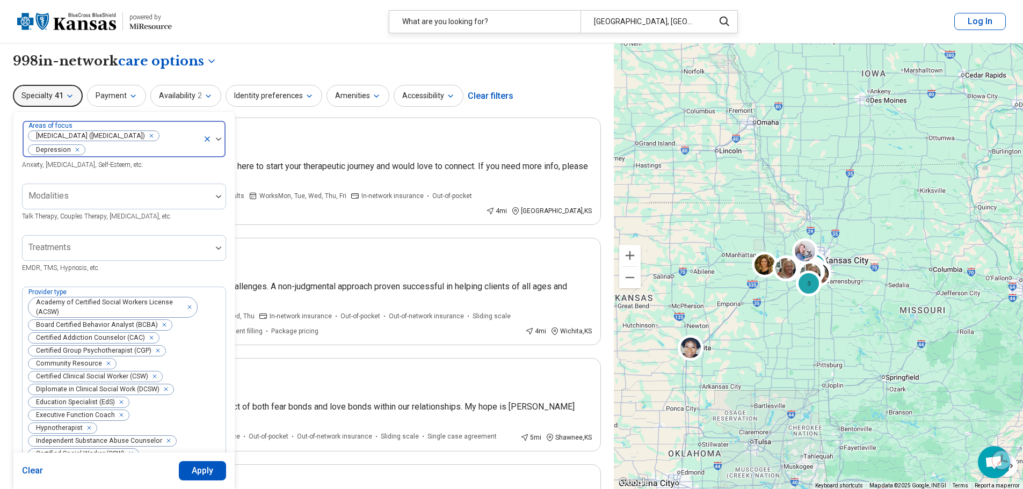
click at [218, 144] on div at bounding box center [214, 139] width 23 height 37
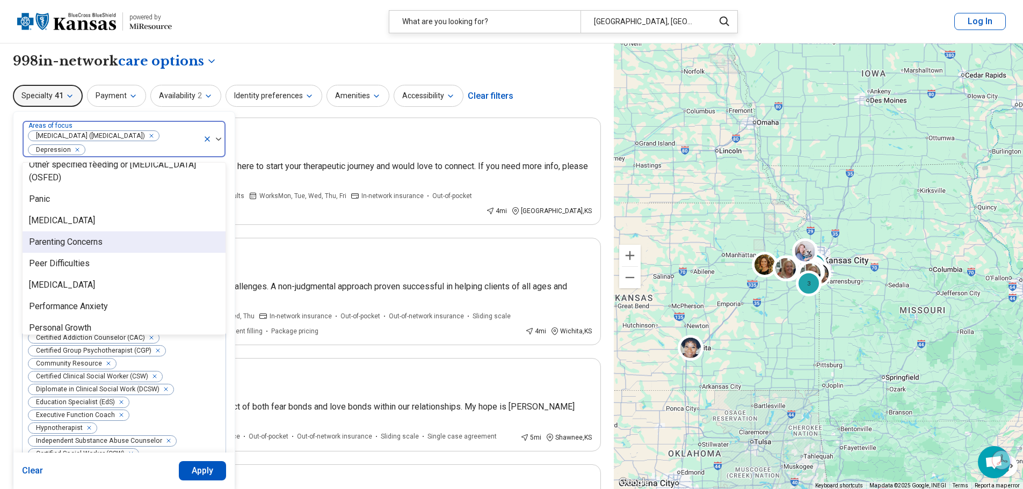
scroll to position [1128, 0]
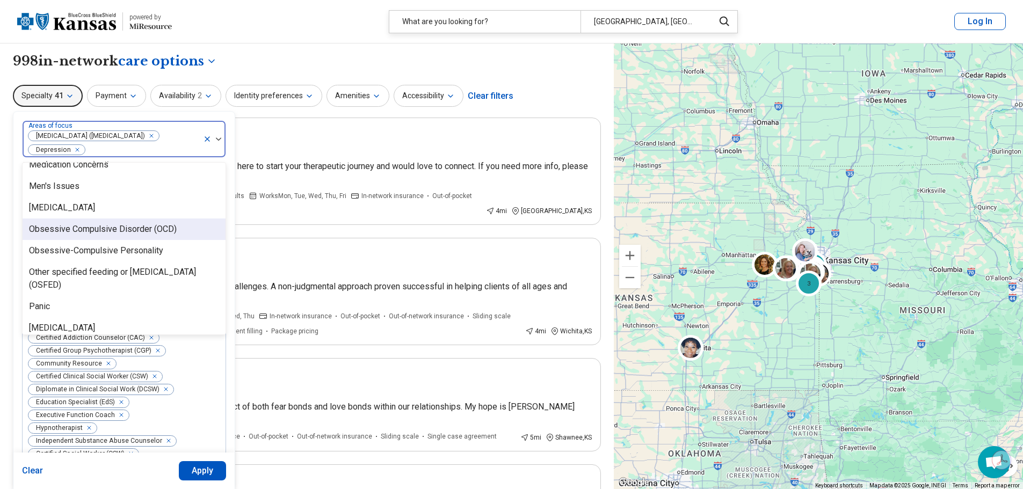
click at [164, 228] on div "Obsessive Compulsive Disorder (OCD)" at bounding box center [103, 229] width 148 height 13
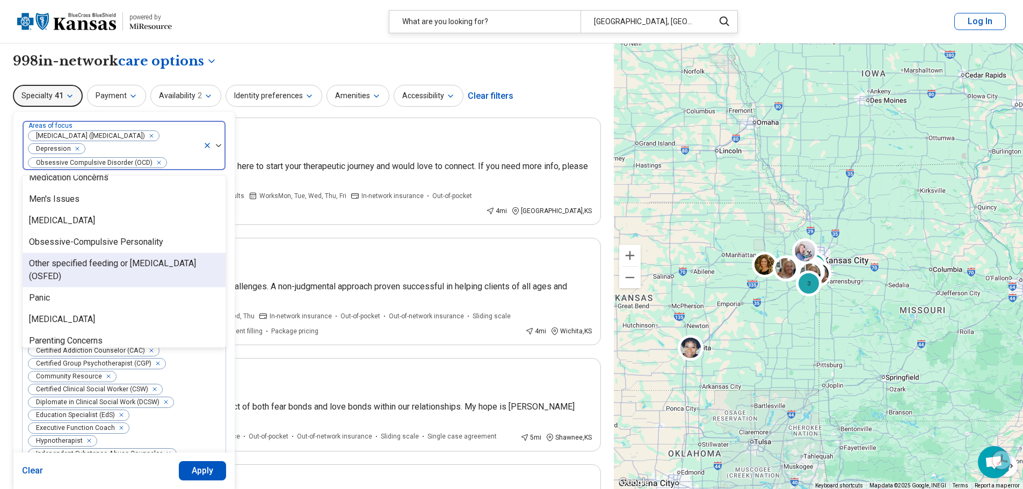
scroll to position [1074, 0]
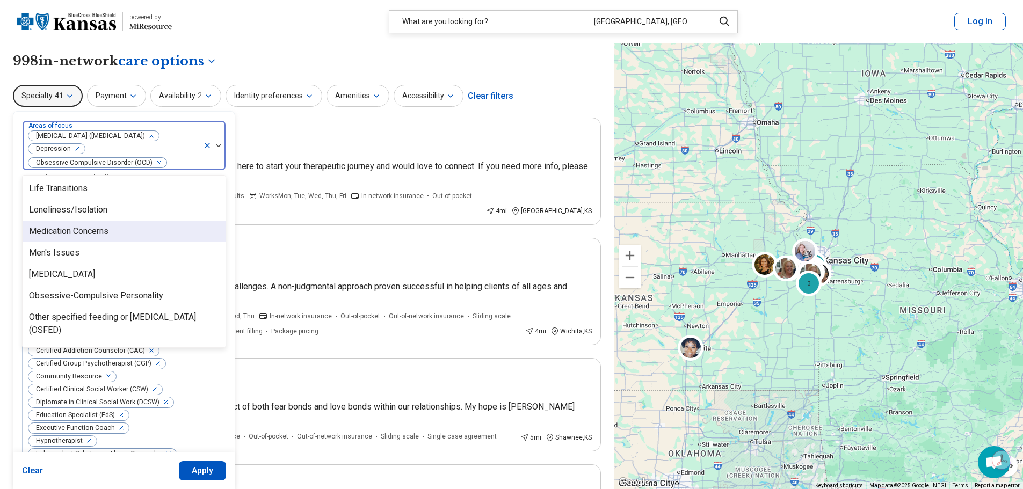
click at [155, 234] on div "Medication Concerns" at bounding box center [124, 231] width 203 height 21
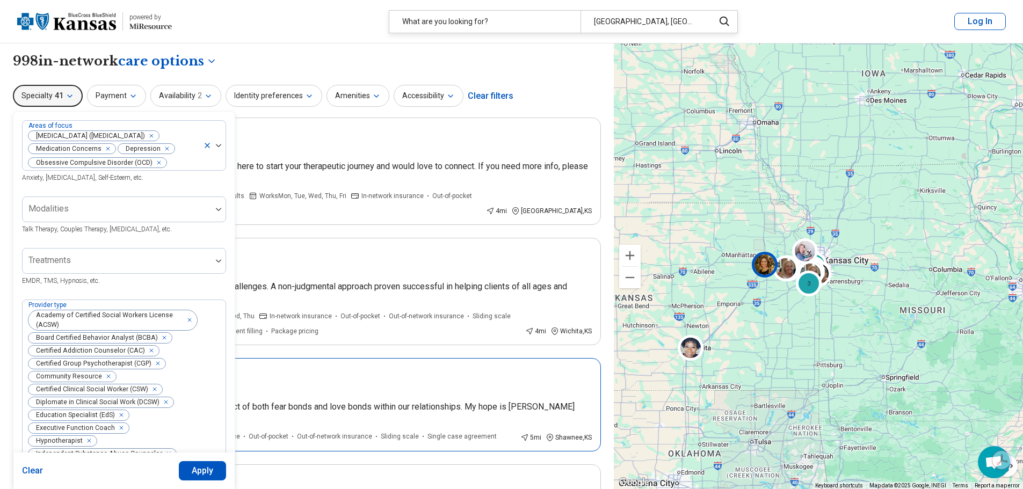
click at [270, 377] on article "In-person only Lisa Moore I hold a fundamental belief in the profound impact of…" at bounding box center [307, 404] width 588 height 93
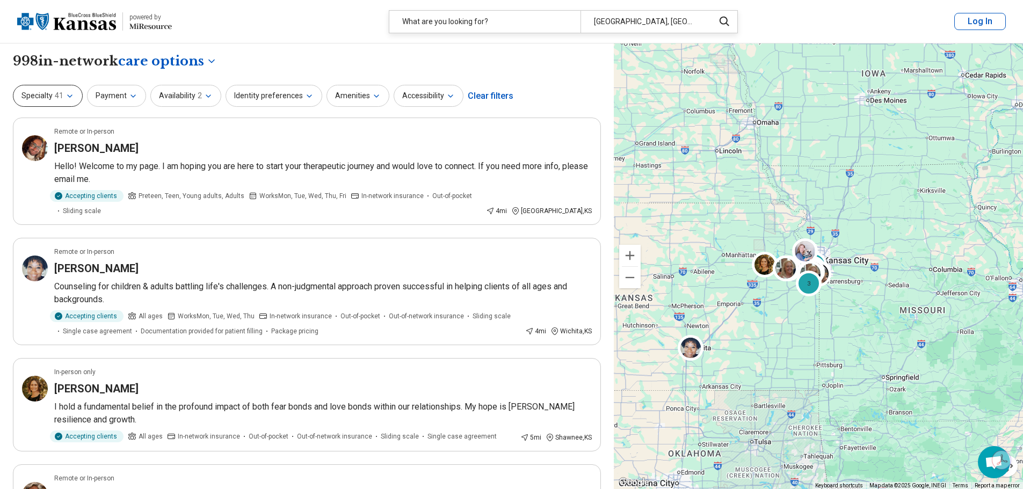
click at [64, 95] on button "Specialty 41" at bounding box center [48, 96] width 70 height 22
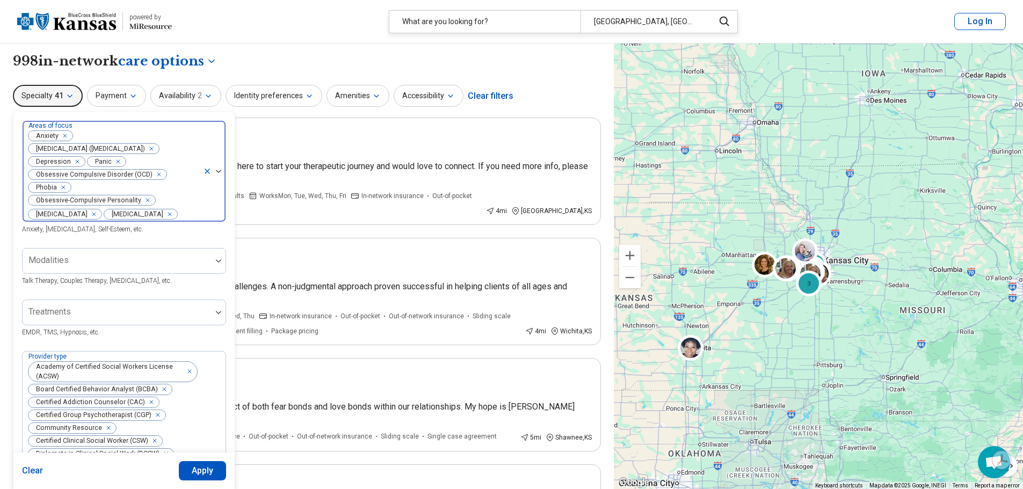
click at [208, 167] on icon at bounding box center [207, 171] width 9 height 9
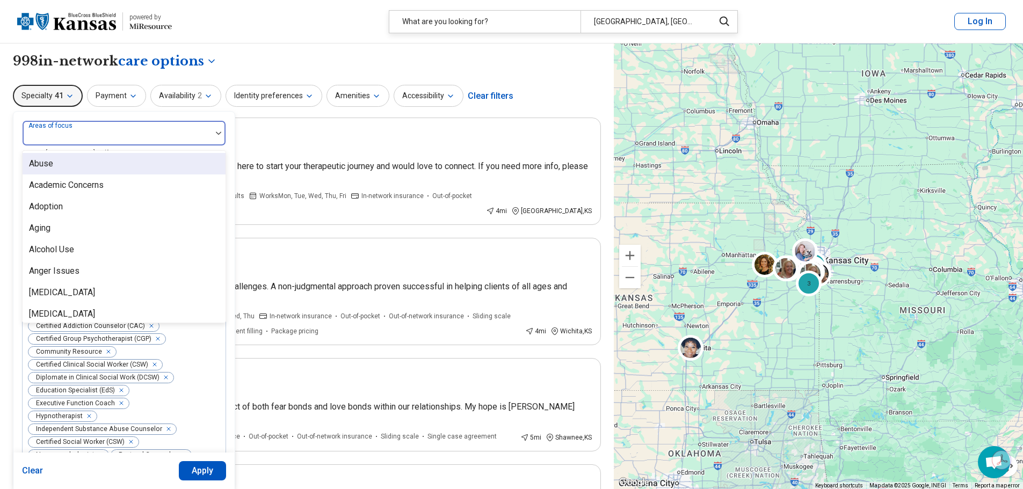
click at [187, 134] on div at bounding box center [117, 137] width 180 height 15
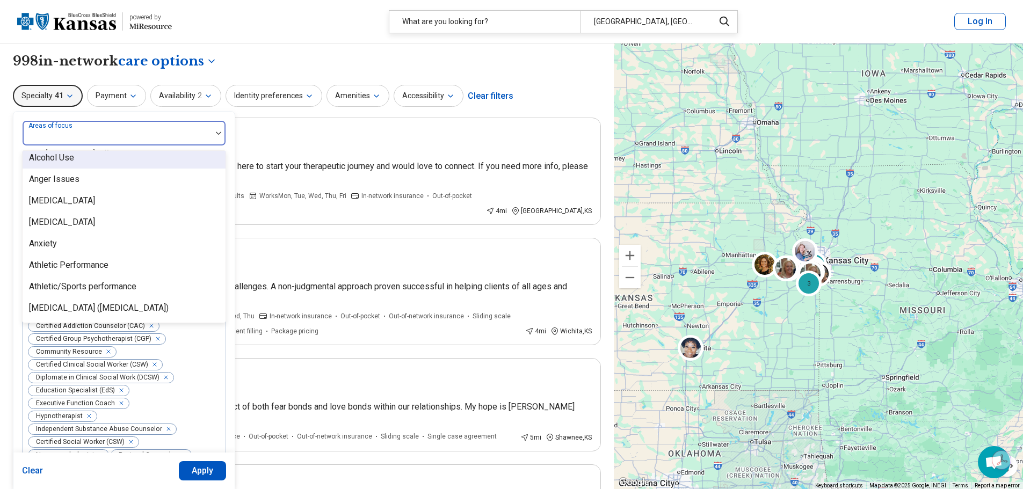
scroll to position [161, 0]
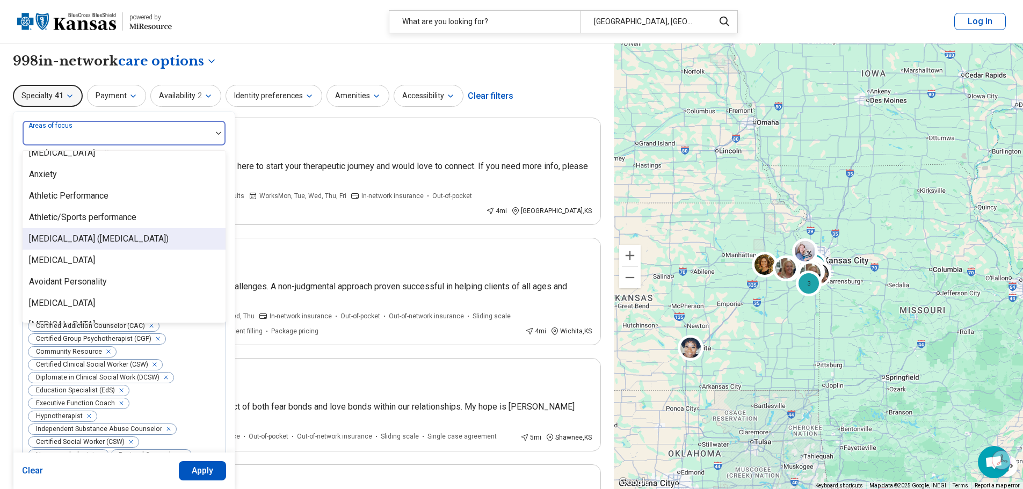
click at [169, 241] on div "Attention Deficit Hyperactivity Disorder (ADHD)" at bounding box center [99, 239] width 140 height 13
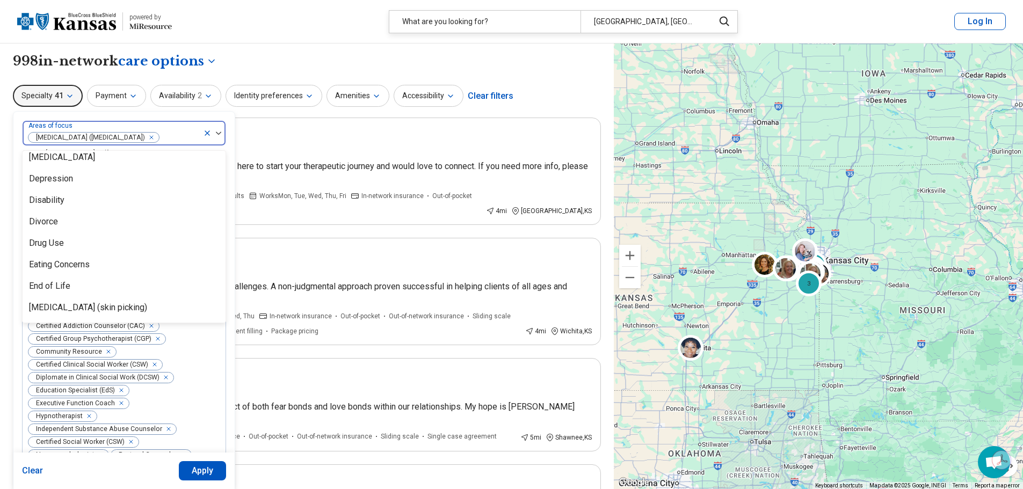
scroll to position [591, 0]
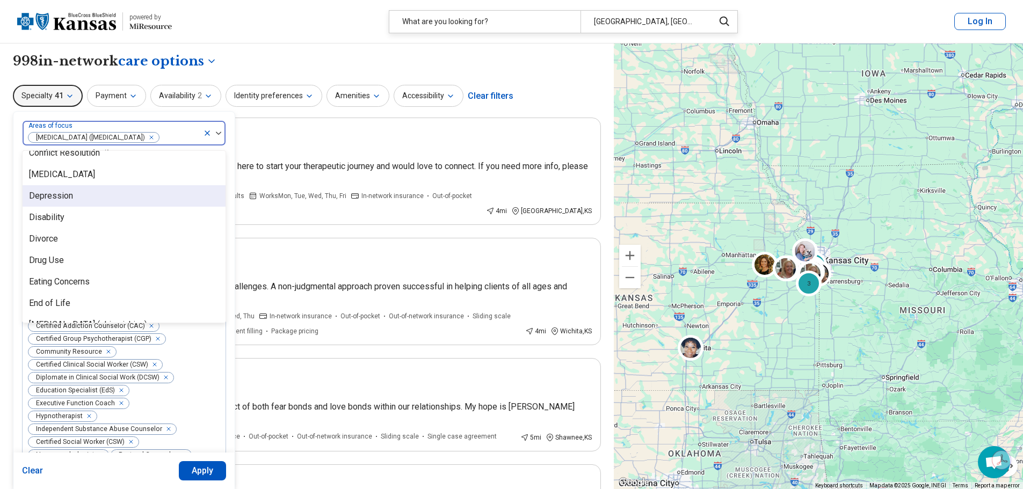
click at [83, 198] on div "Depression" at bounding box center [124, 195] width 203 height 21
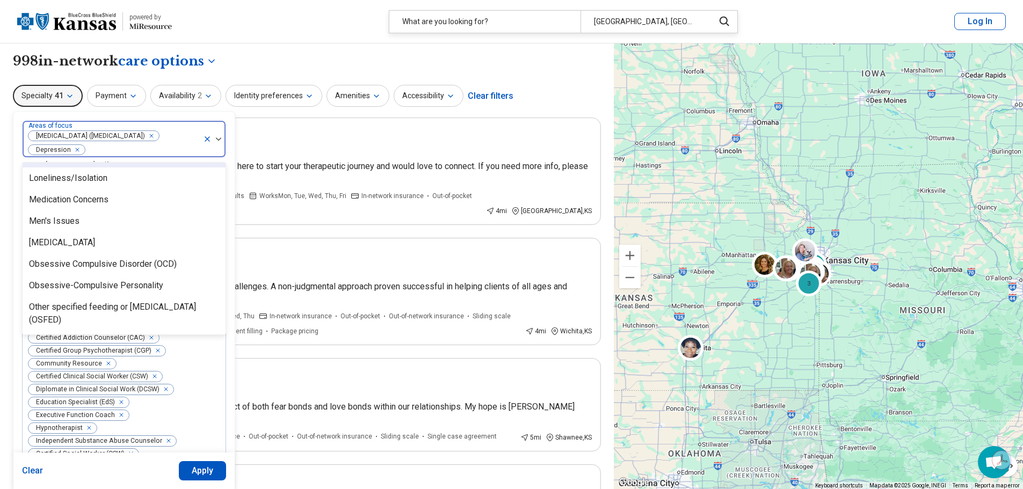
scroll to position [1182, 0]
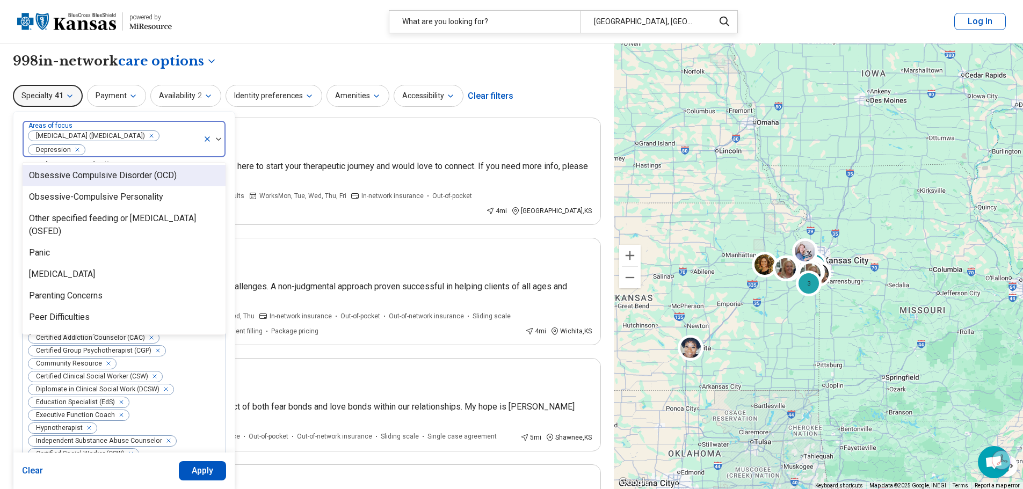
click at [193, 177] on div "Obsessive Compulsive Disorder (OCD)" at bounding box center [124, 175] width 203 height 21
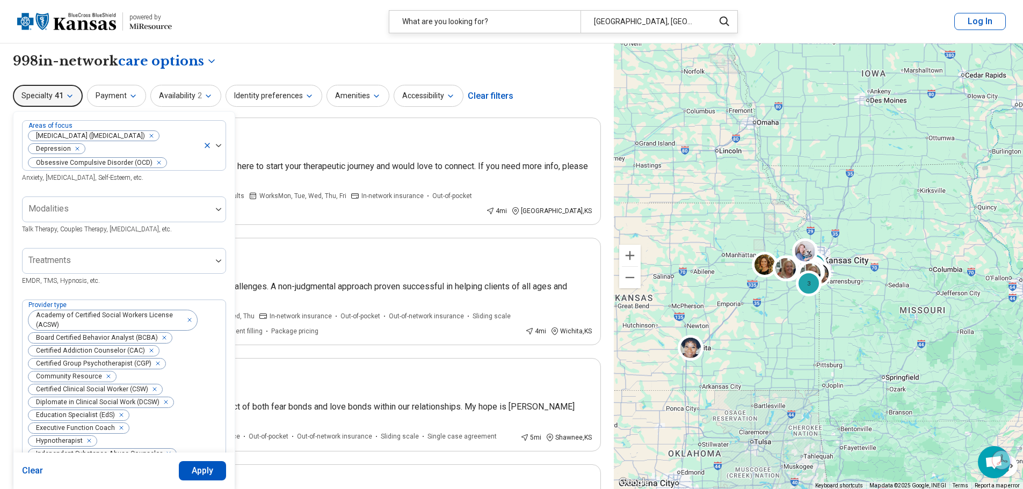
click at [204, 472] on button "Apply" at bounding box center [203, 470] width 48 height 19
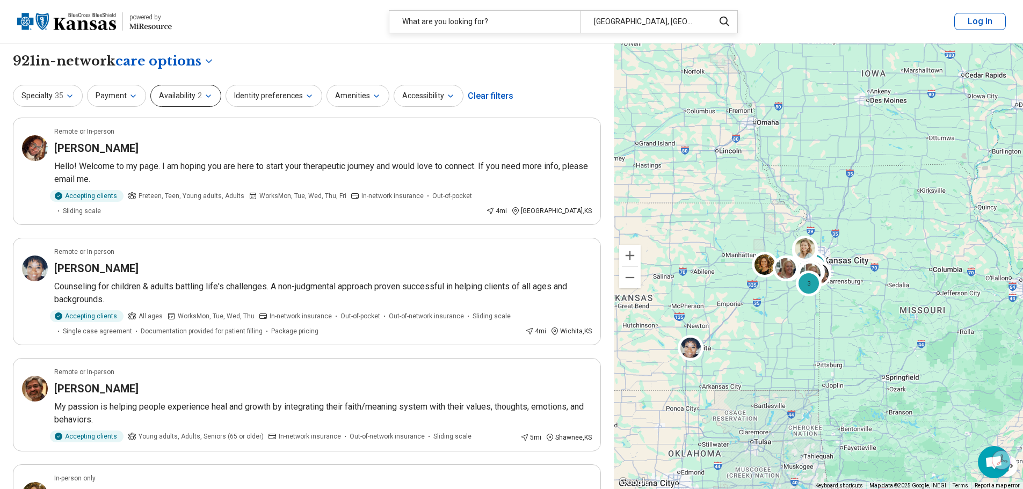
click at [200, 99] on button "Availability 2" at bounding box center [185, 96] width 71 height 22
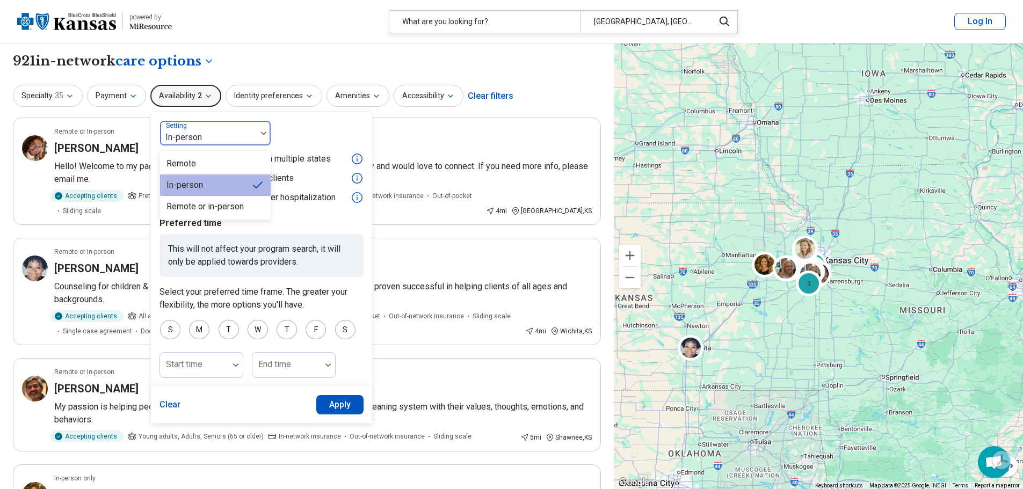
click at [216, 134] on div at bounding box center [208, 137] width 88 height 15
click at [228, 189] on div "In-person" at bounding box center [215, 185] width 111 height 21
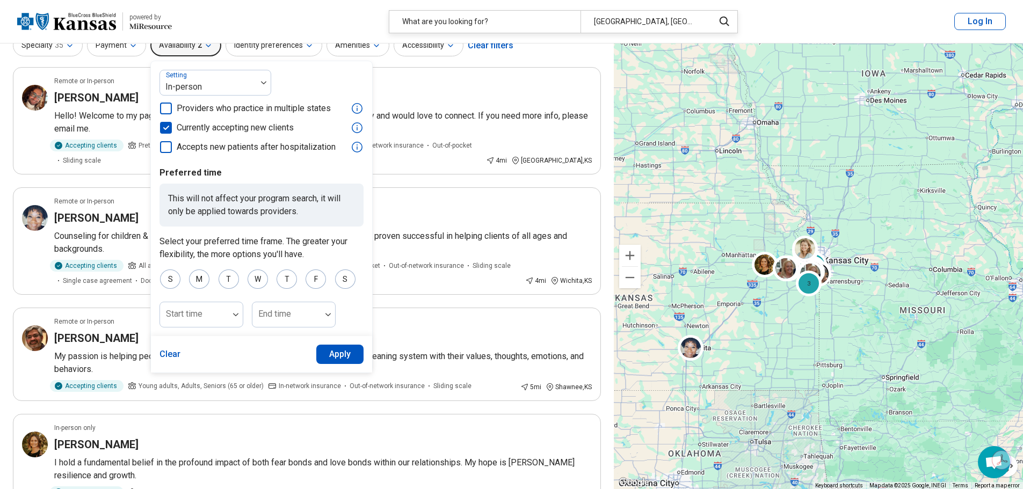
scroll to position [107, 0]
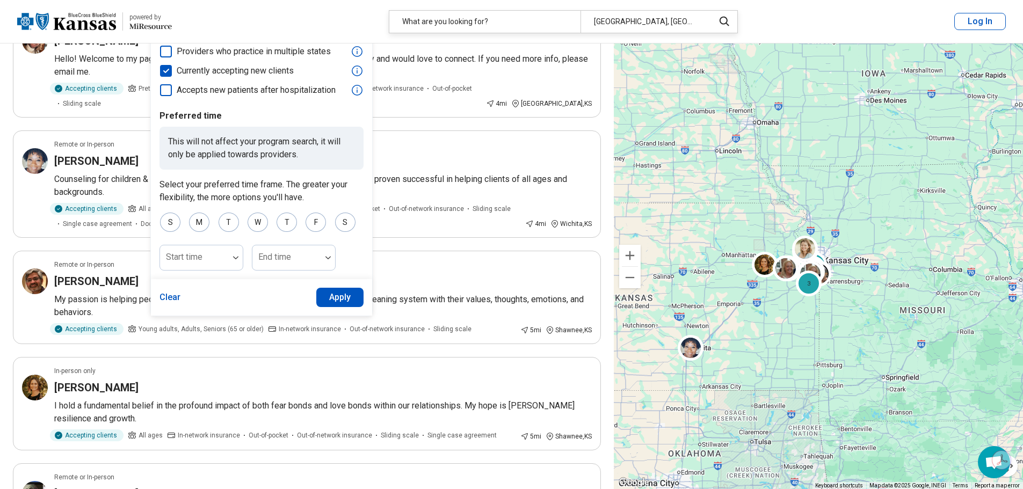
click at [334, 299] on button "Apply" at bounding box center [340, 297] width 48 height 19
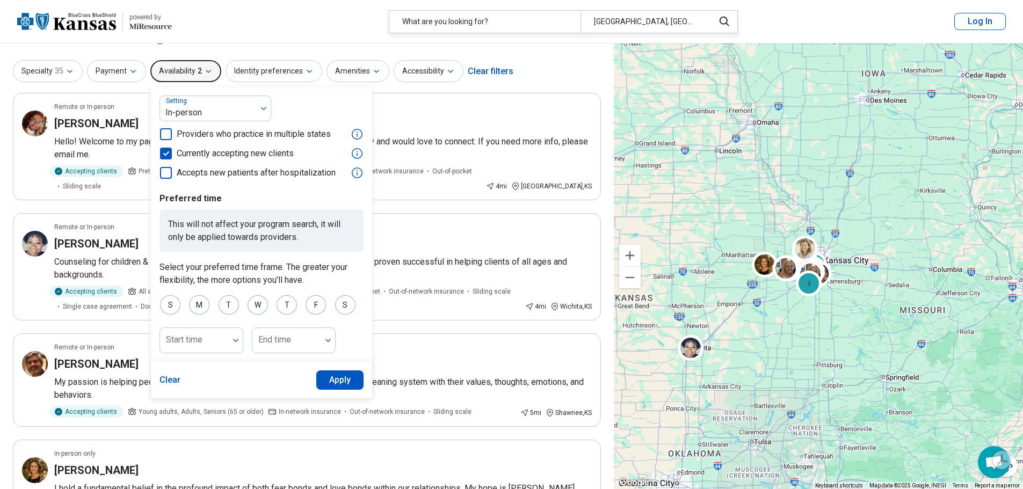
scroll to position [0, 0]
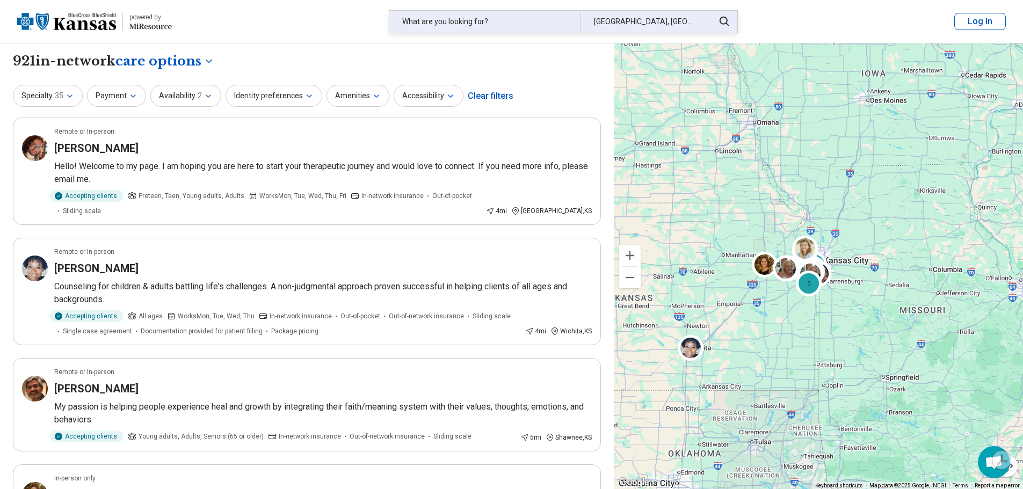
click at [726, 23] on icon at bounding box center [725, 22] width 10 height 10
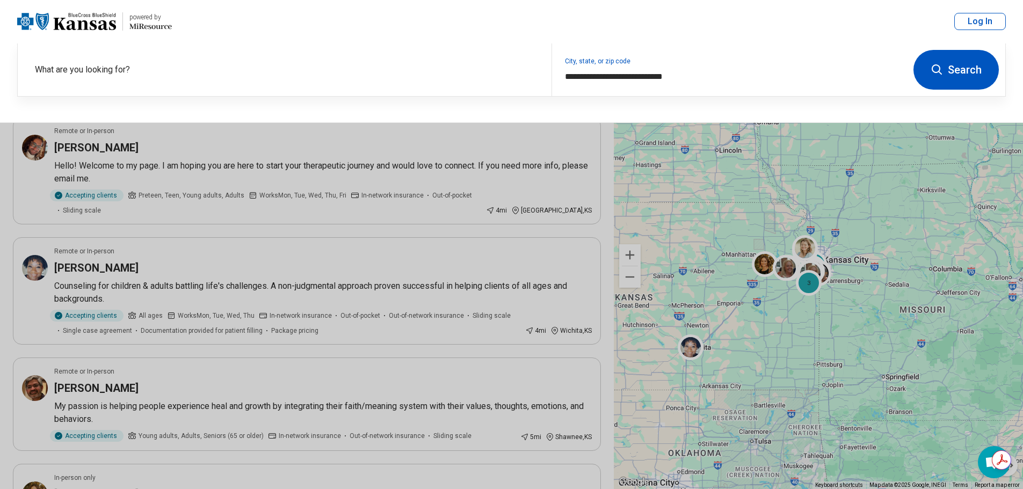
click at [933, 73] on icon at bounding box center [937, 69] width 13 height 13
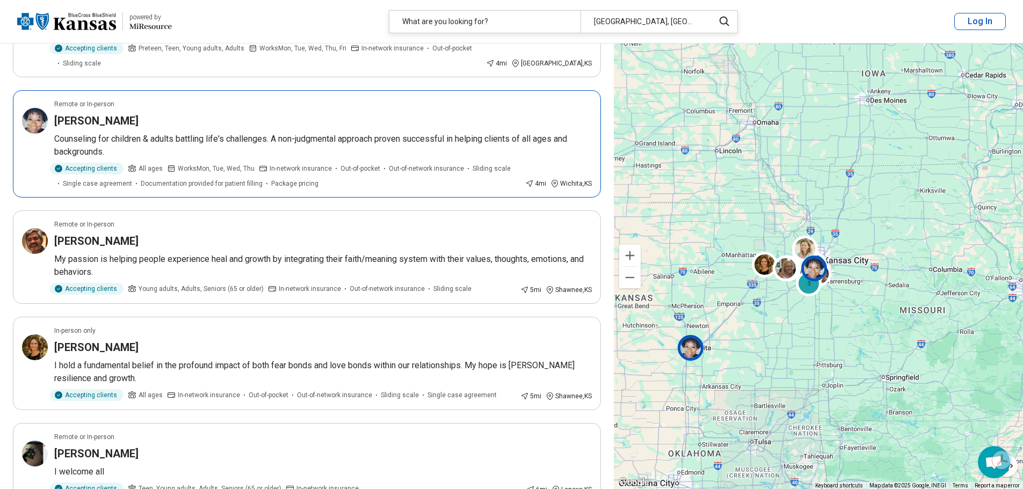
scroll to position [161, 0]
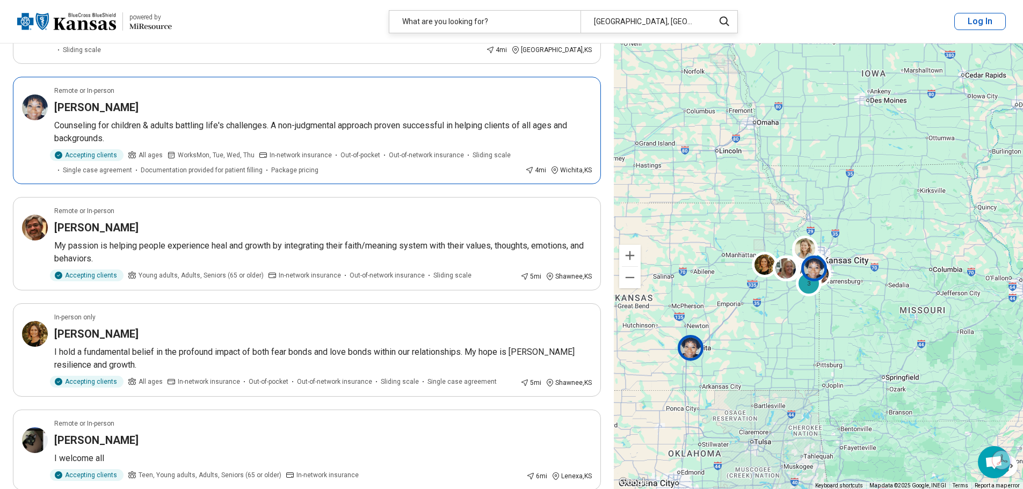
click at [290, 155] on span "In-network insurance" at bounding box center [301, 155] width 62 height 10
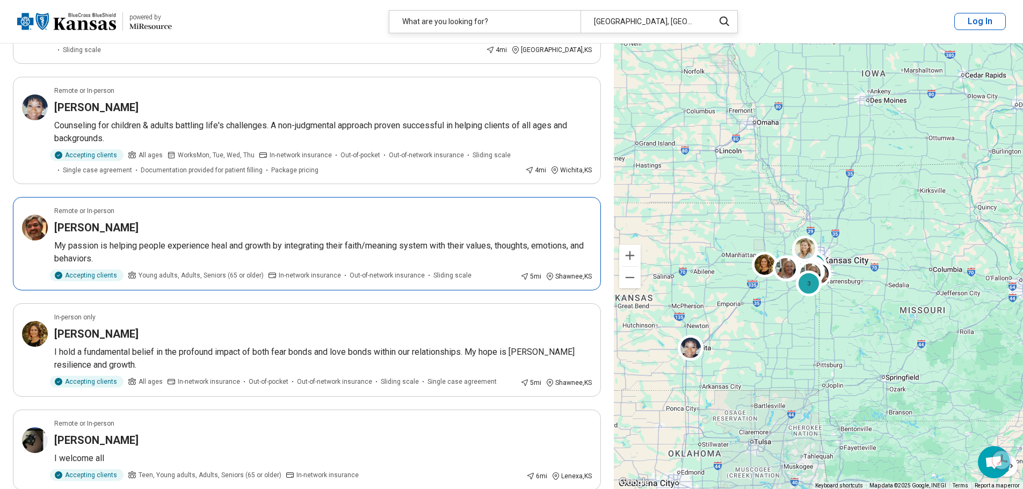
click at [257, 249] on p "My passion is helping people experience heal and growth by integrating their fa…" at bounding box center [323, 253] width 538 height 26
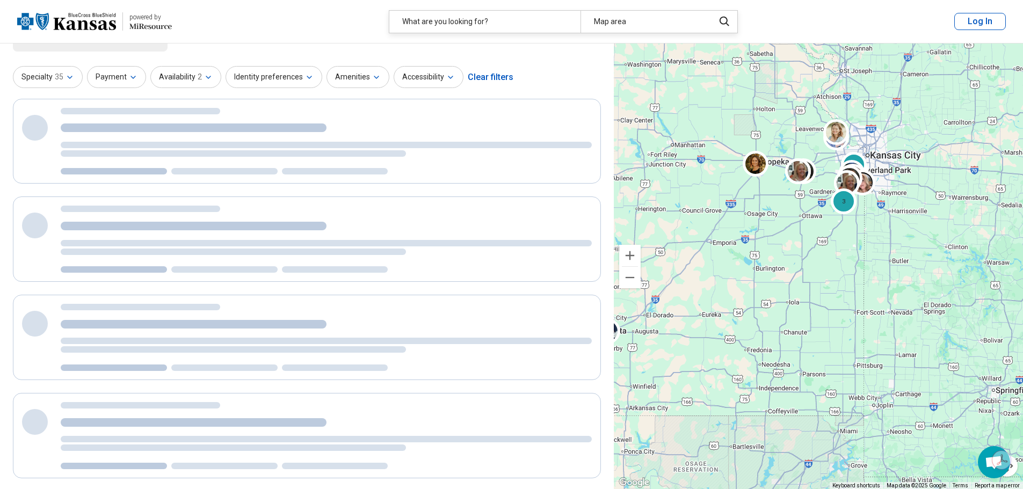
scroll to position [1, 0]
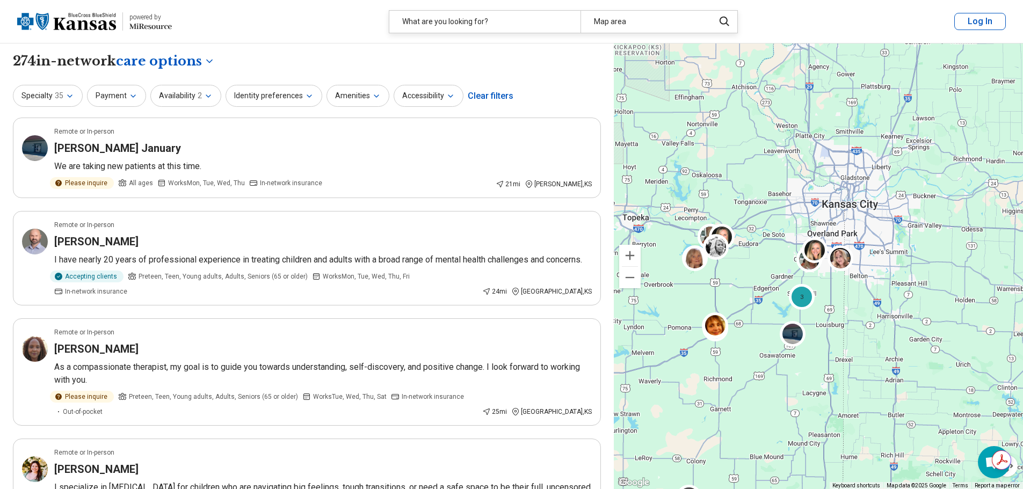
drag, startPoint x: 808, startPoint y: 218, endPoint x: 753, endPoint y: 358, distance: 150.2
click at [753, 358] on div "2 3 6 6" at bounding box center [818, 267] width 409 height 446
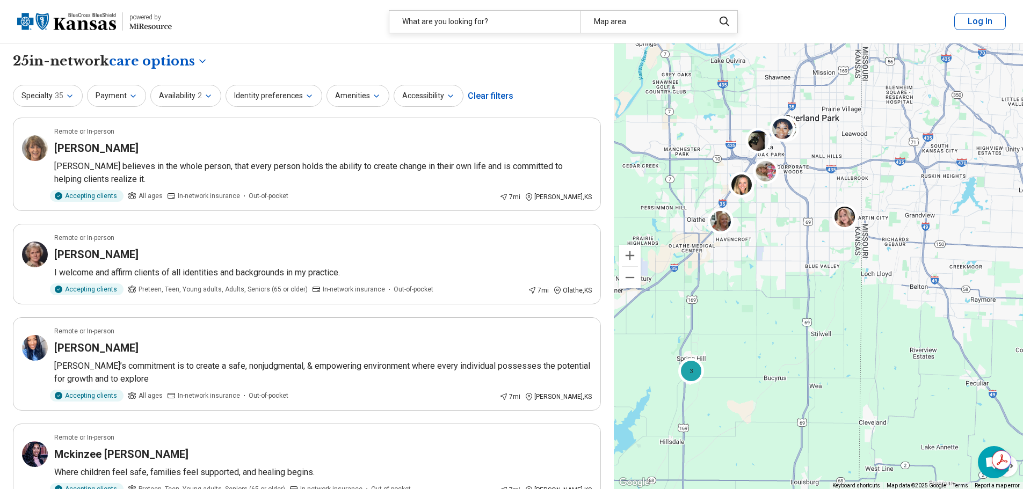
drag, startPoint x: 798, startPoint y: 283, endPoint x: 762, endPoint y: 323, distance: 54.4
click at [762, 323] on div "9 9 3" at bounding box center [818, 267] width 409 height 446
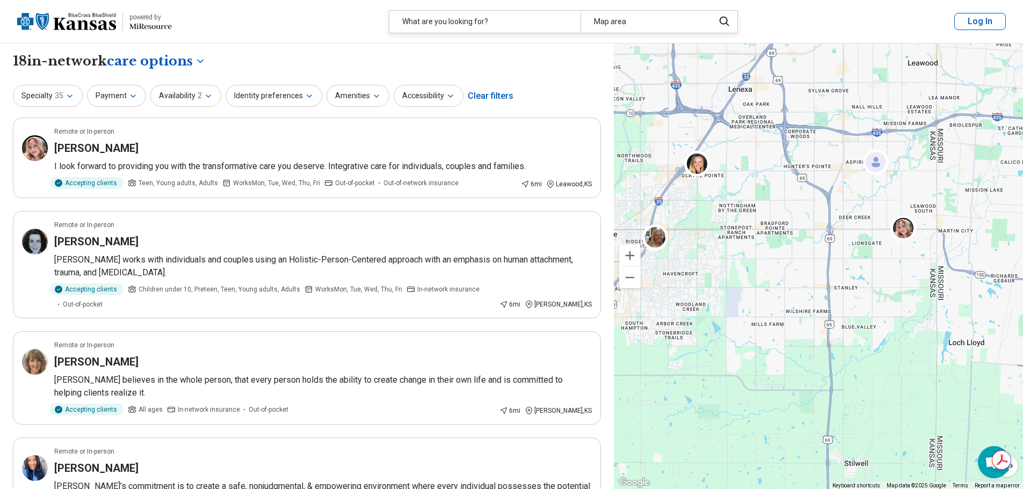
drag, startPoint x: 797, startPoint y: 275, endPoint x: 772, endPoint y: 396, distance: 124.0
click at [772, 396] on div "11 11 3" at bounding box center [818, 267] width 409 height 446
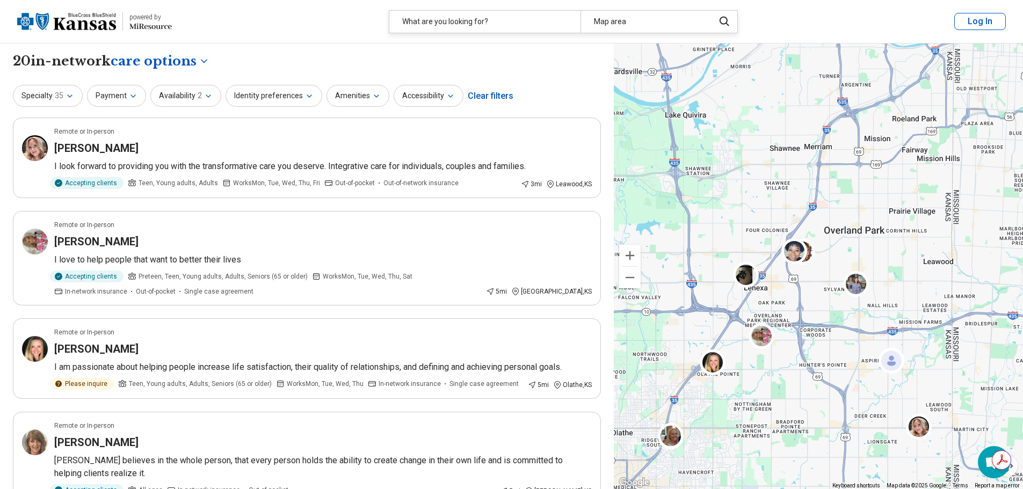
drag, startPoint x: 775, startPoint y: 286, endPoint x: 792, endPoint y: 486, distance: 200.0
click at [792, 486] on div "11 11" at bounding box center [818, 267] width 409 height 446
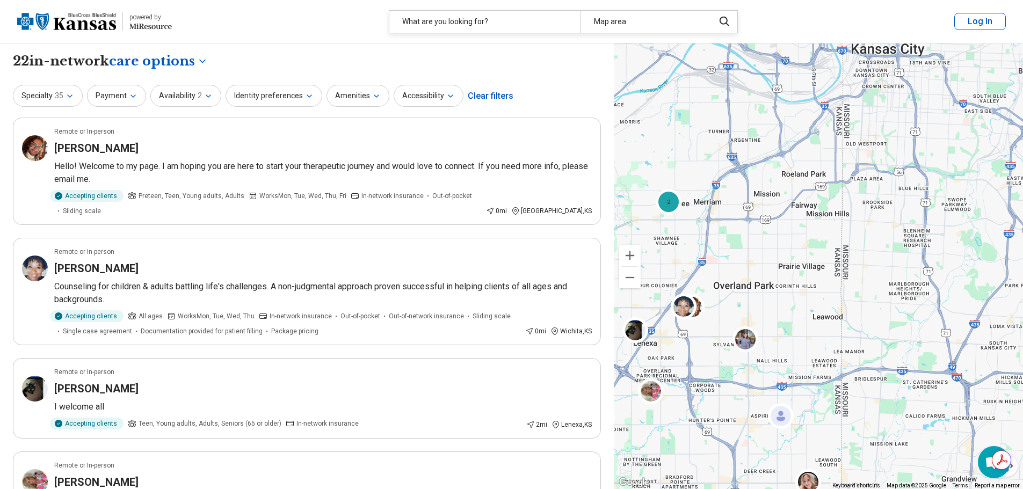
drag, startPoint x: 819, startPoint y: 458, endPoint x: 691, endPoint y: 515, distance: 140.0
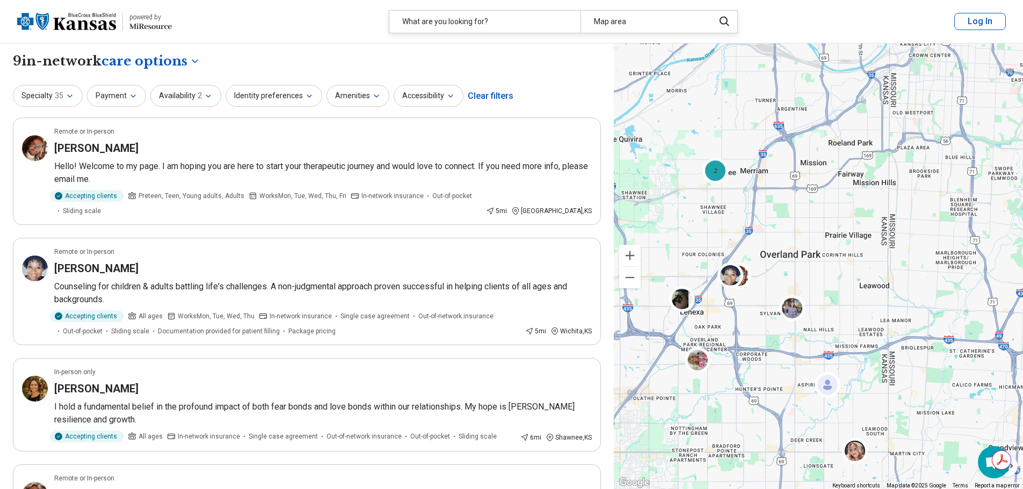
drag, startPoint x: 776, startPoint y: 315, endPoint x: 864, endPoint y: 271, distance: 98.5
click at [864, 271] on div "2" at bounding box center [818, 267] width 409 height 446
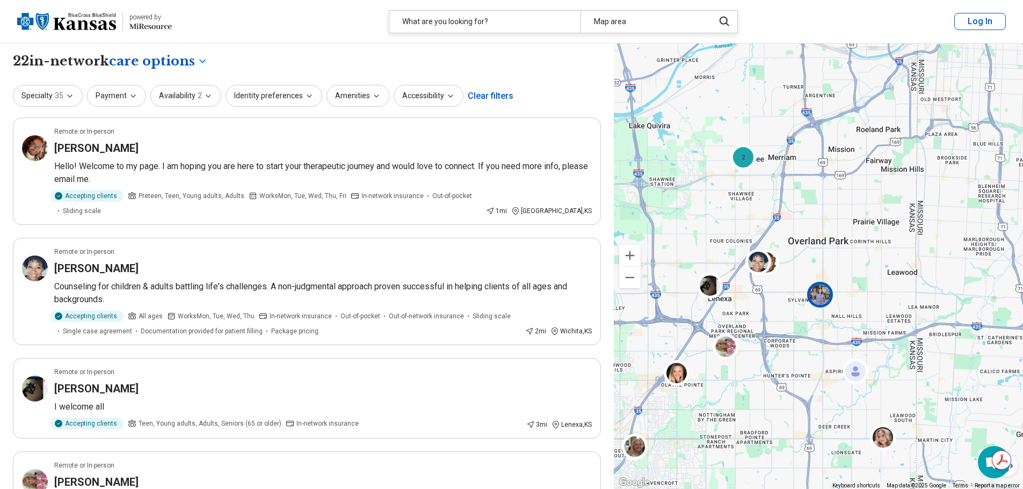
click at [819, 294] on img at bounding box center [820, 294] width 26 height 26
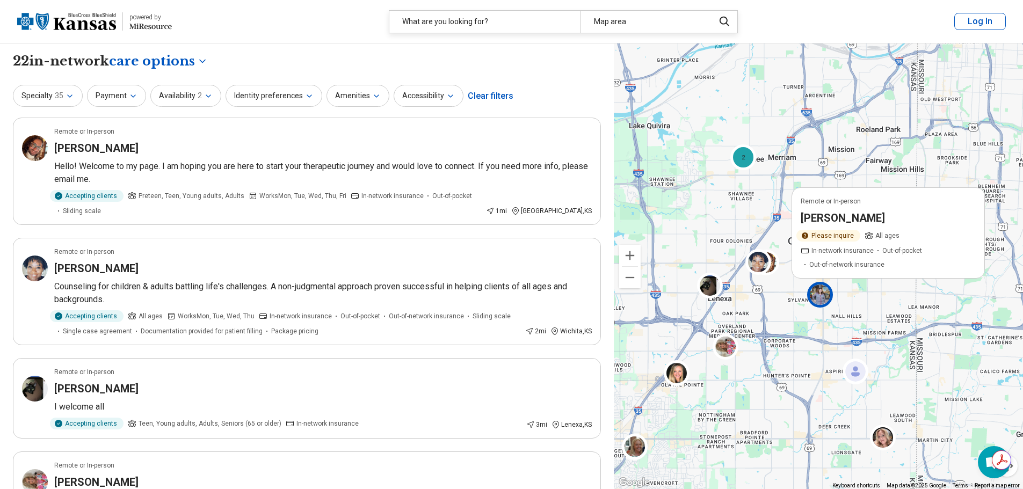
click at [883, 255] on span "Out-of-pocket" at bounding box center [903, 251] width 40 height 10
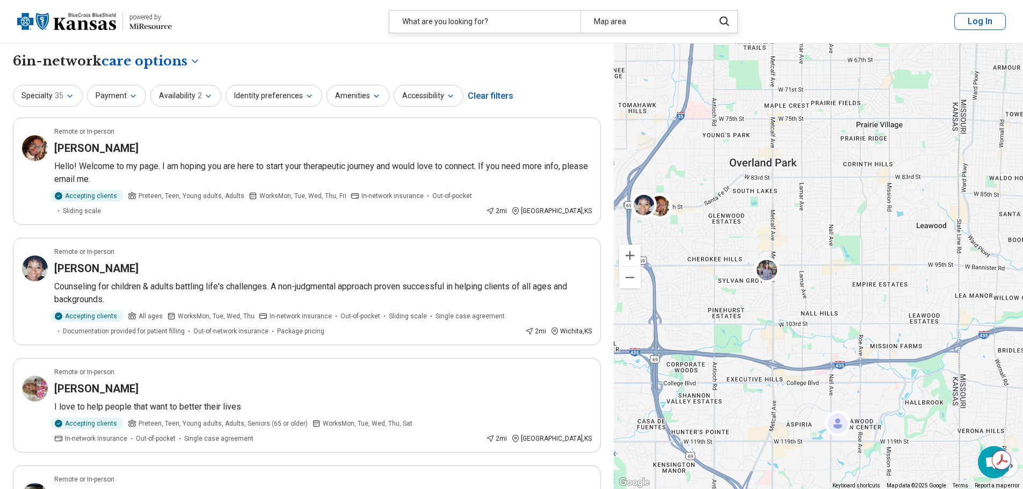
drag, startPoint x: 847, startPoint y: 390, endPoint x: 717, endPoint y: 447, distance: 142.1
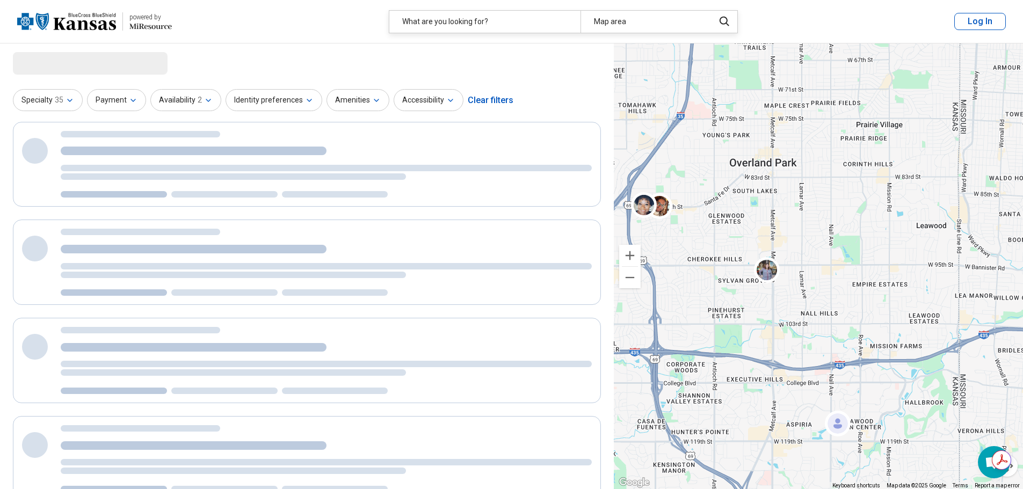
select select "***"
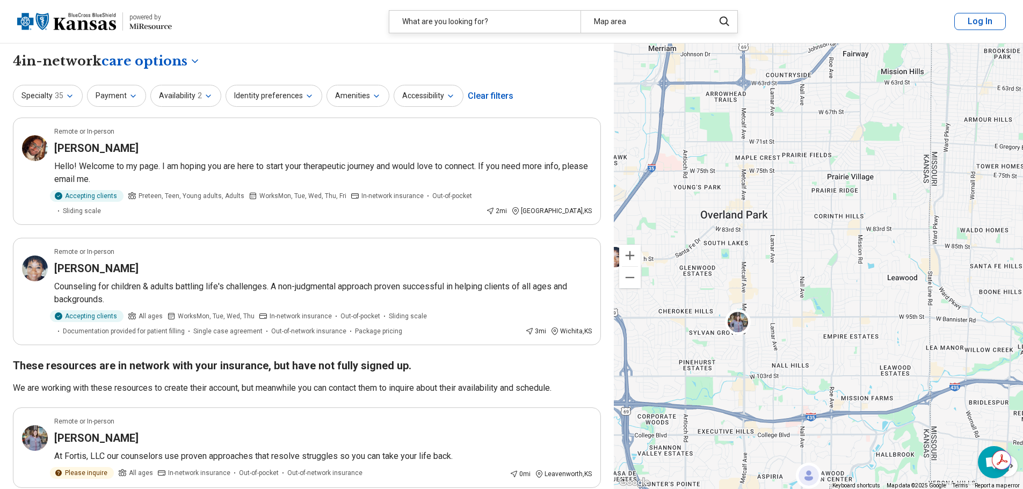
drag, startPoint x: 689, startPoint y: 465, endPoint x: 666, endPoint y: 515, distance: 55.0
click at [666, 489] on html "**********" at bounding box center [511, 439] width 1023 height 879
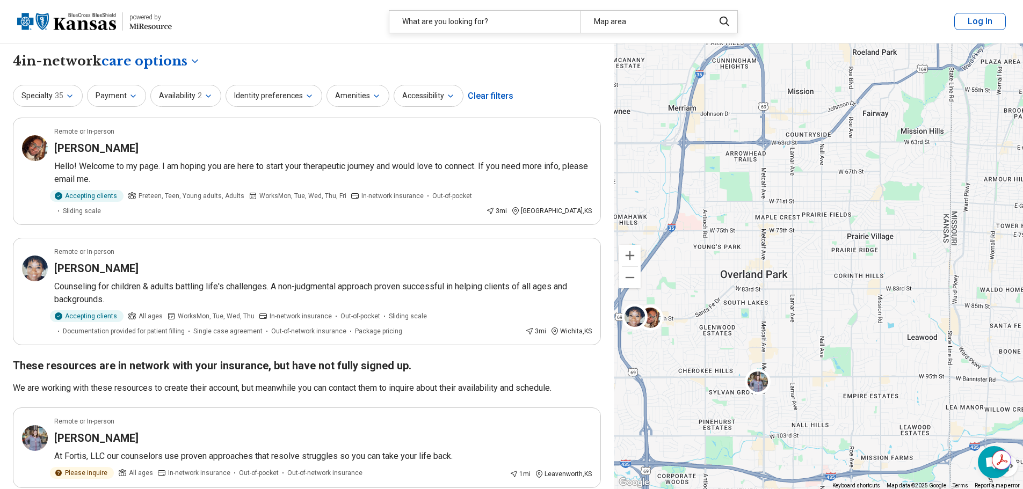
drag, startPoint x: 783, startPoint y: 286, endPoint x: 805, endPoint y: 367, distance: 83.4
click at [805, 367] on div at bounding box center [818, 267] width 409 height 446
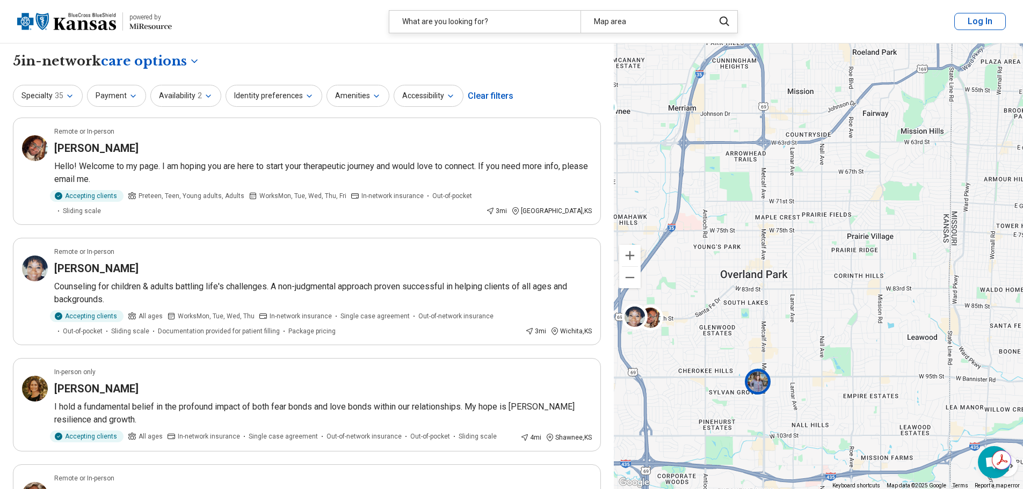
click at [756, 380] on img at bounding box center [758, 382] width 26 height 26
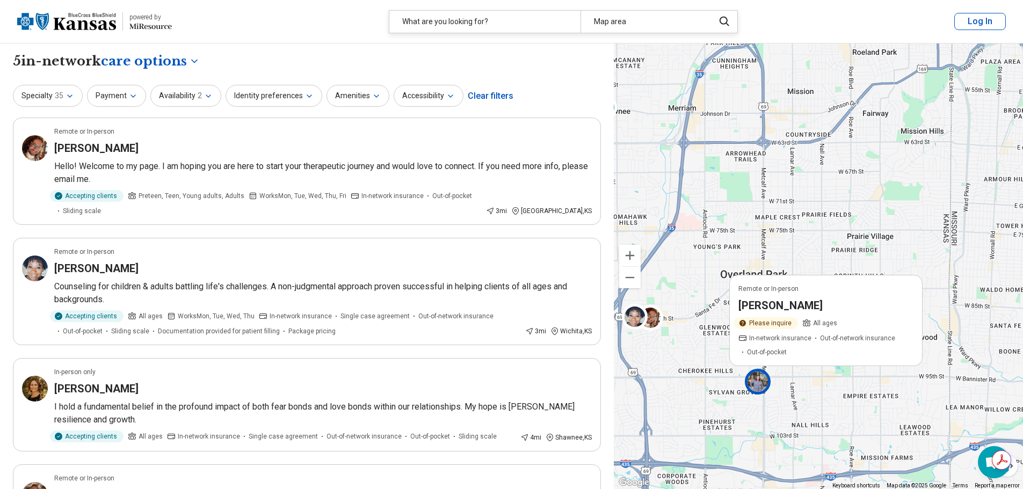
click at [820, 343] on span "Out-of-network insurance" at bounding box center [857, 338] width 75 height 10
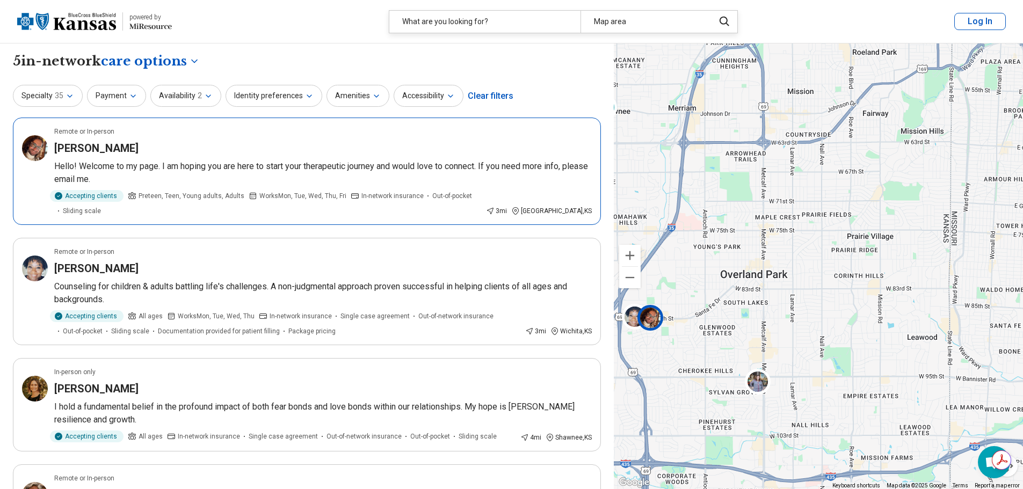
click at [203, 167] on p "Hello! Welcome to my page. I am hoping you are here to start your therapeutic j…" at bounding box center [323, 173] width 538 height 26
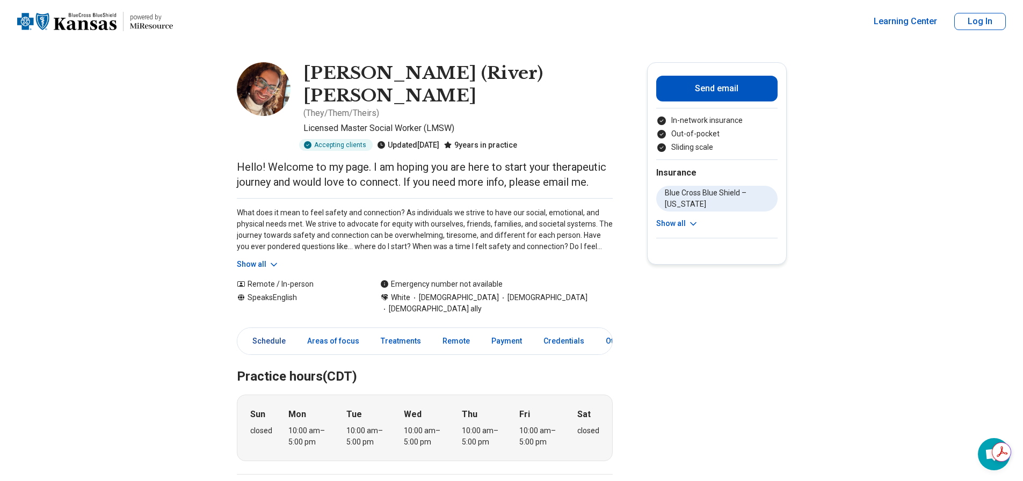
click at [272, 330] on link "Schedule" at bounding box center [266, 341] width 53 height 22
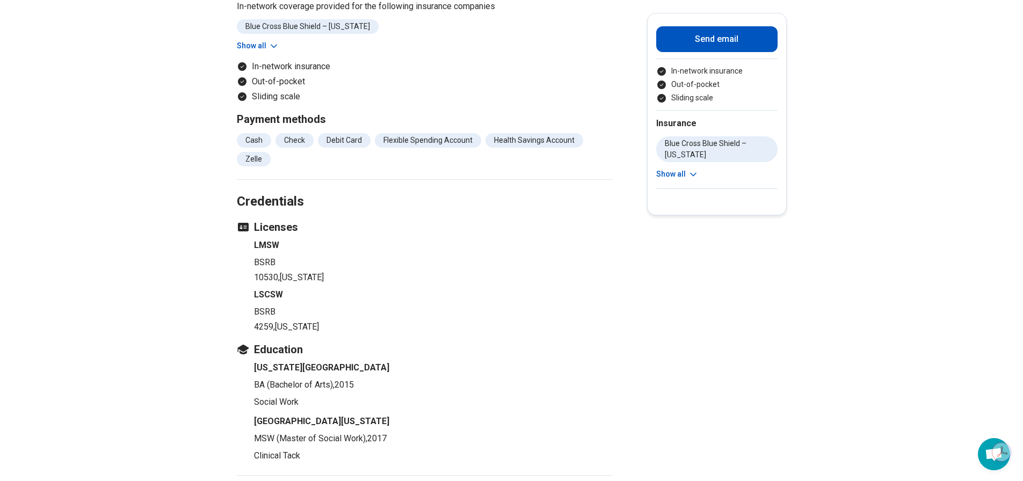
scroll to position [1048, 0]
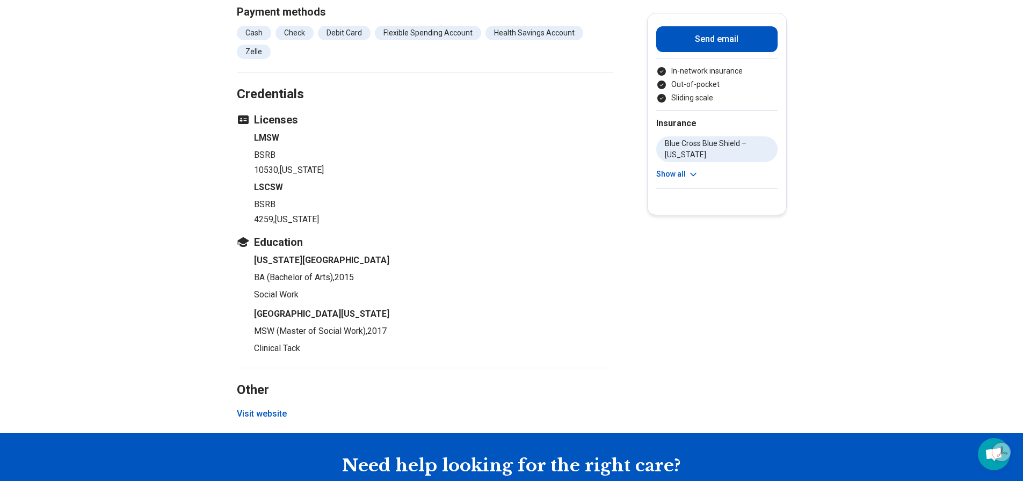
click at [271, 408] on button "Visit website" at bounding box center [262, 414] width 50 height 13
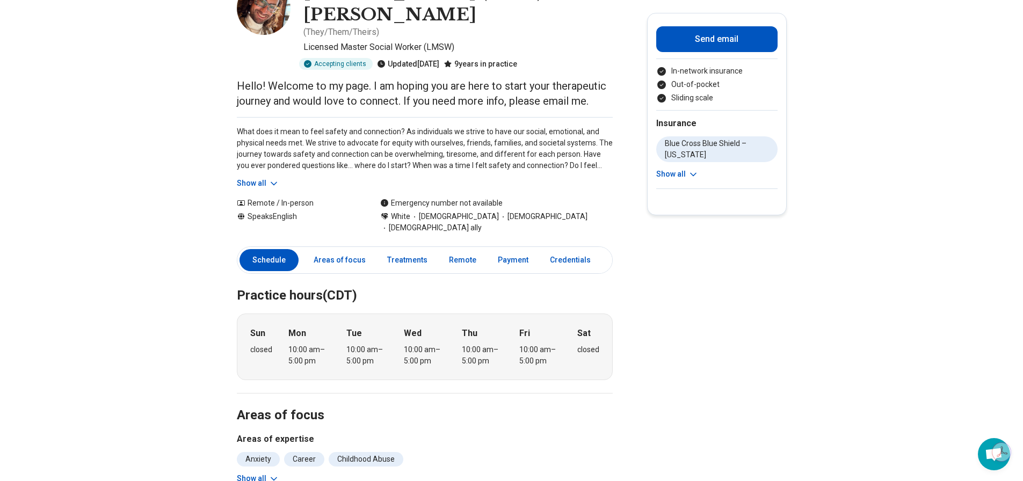
scroll to position [0, 0]
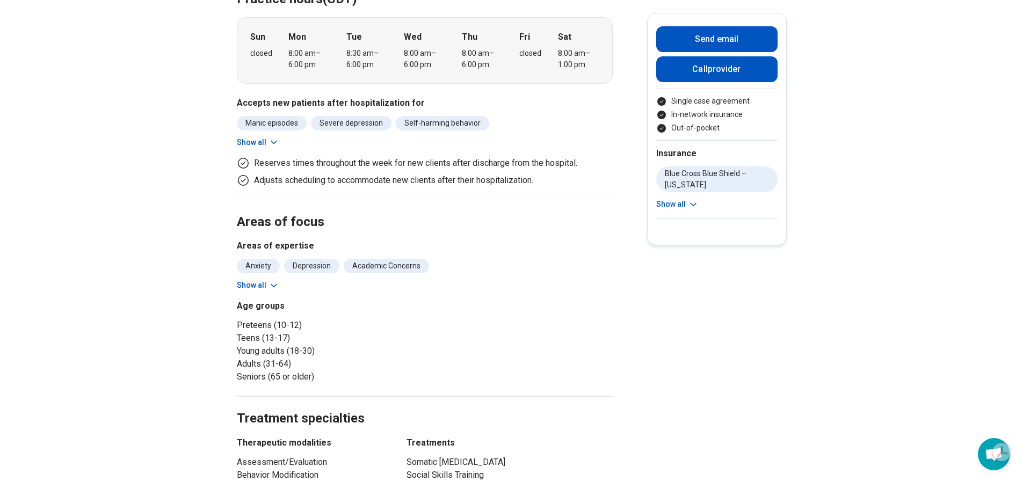
scroll to position [269, 0]
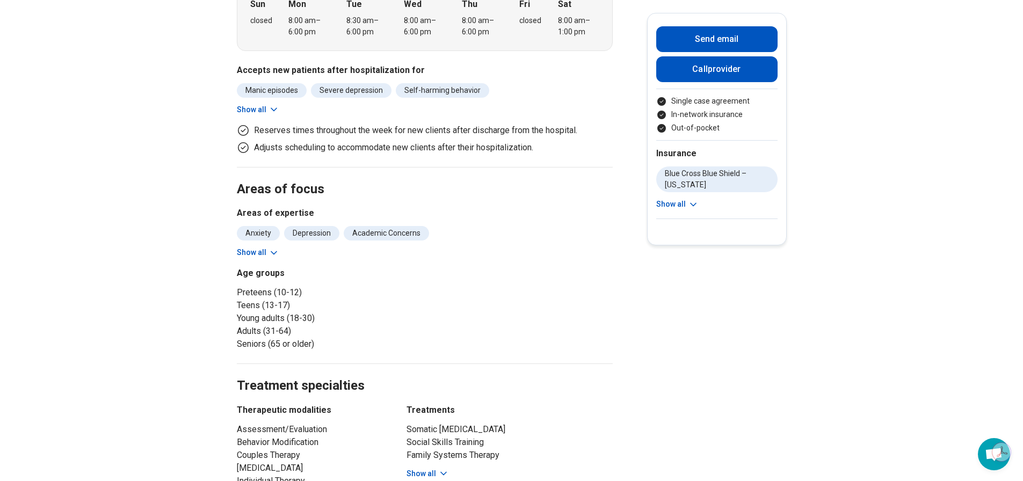
click at [258, 249] on button "Show all" at bounding box center [258, 252] width 42 height 11
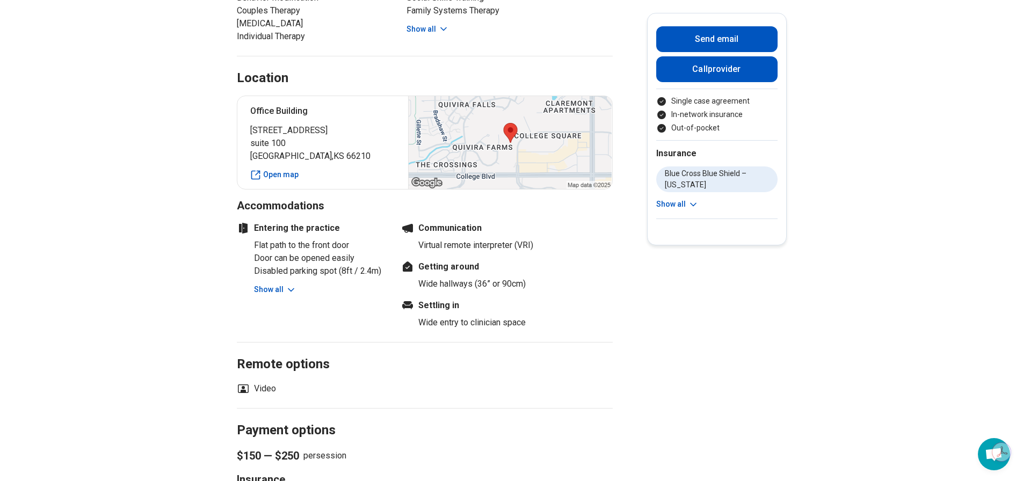
scroll to position [913, 0]
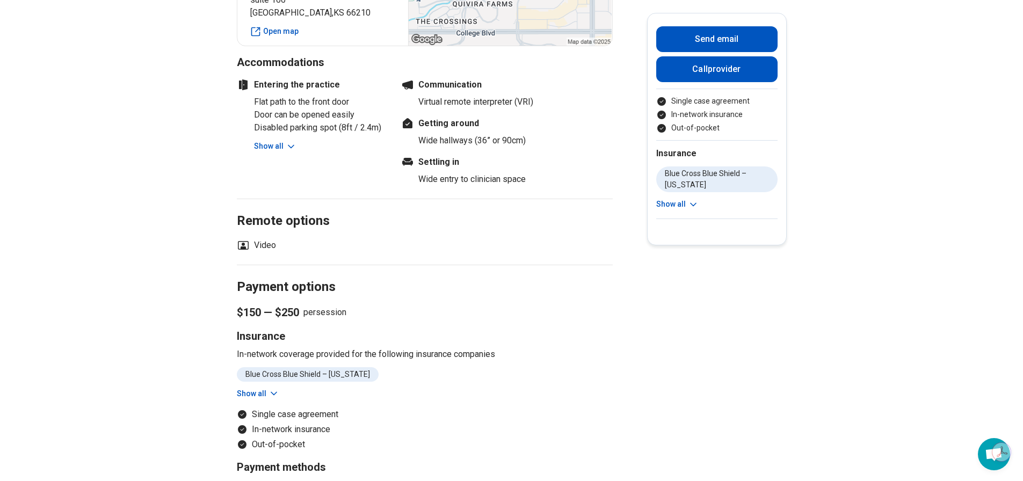
click at [260, 394] on button "Show all" at bounding box center [258, 393] width 42 height 11
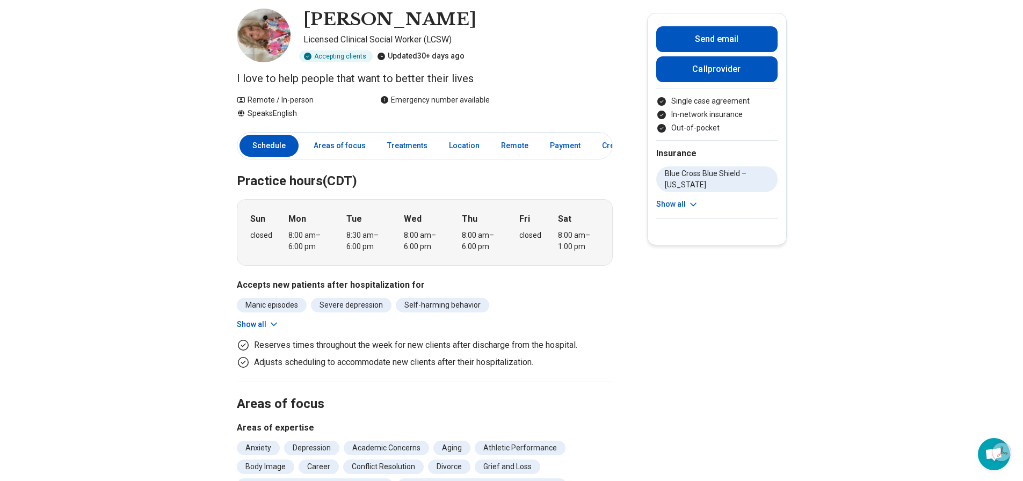
scroll to position [0, 0]
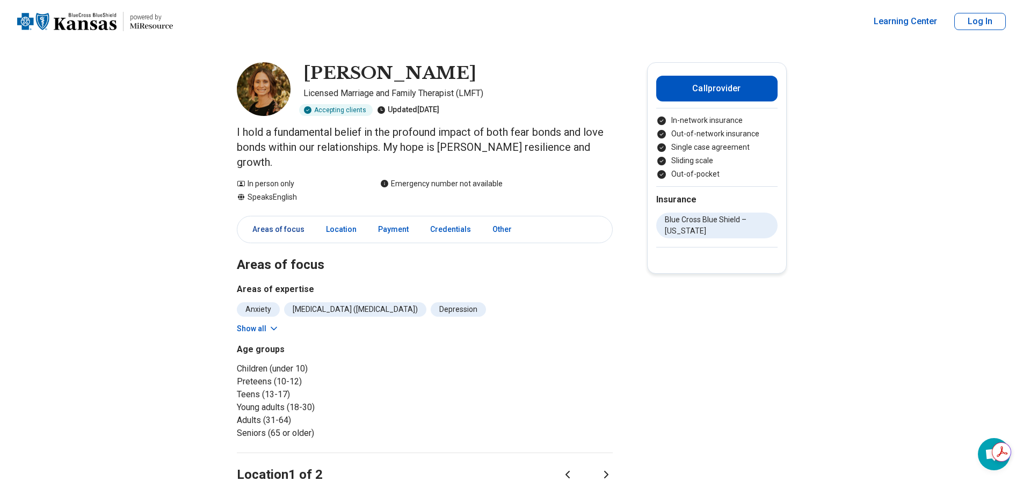
click at [278, 219] on link "Areas of focus" at bounding box center [275, 230] width 71 height 22
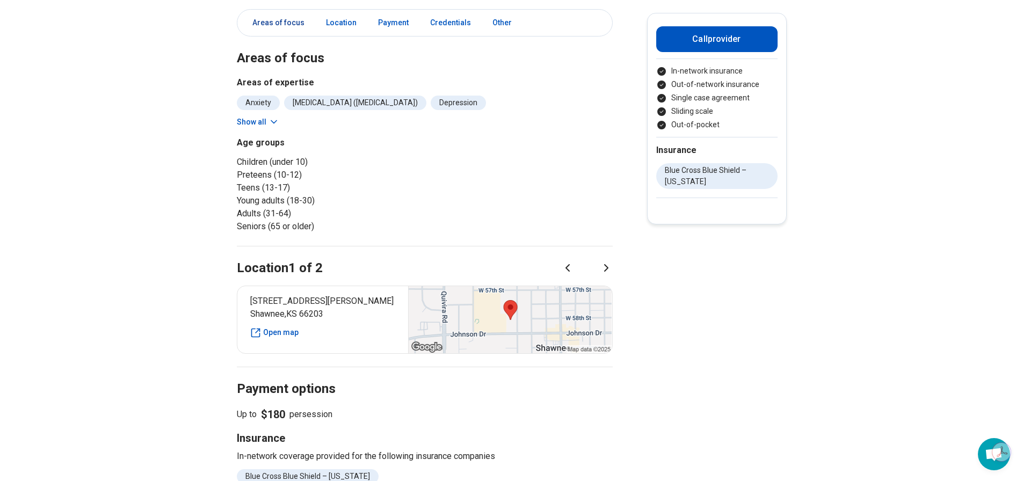
scroll to position [215, 0]
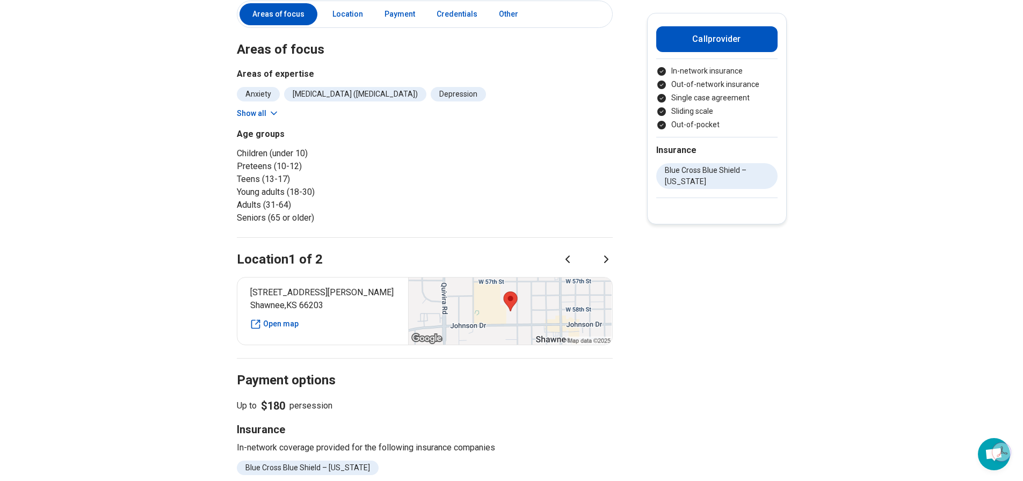
click at [257, 108] on button "Show all" at bounding box center [258, 113] width 42 height 11
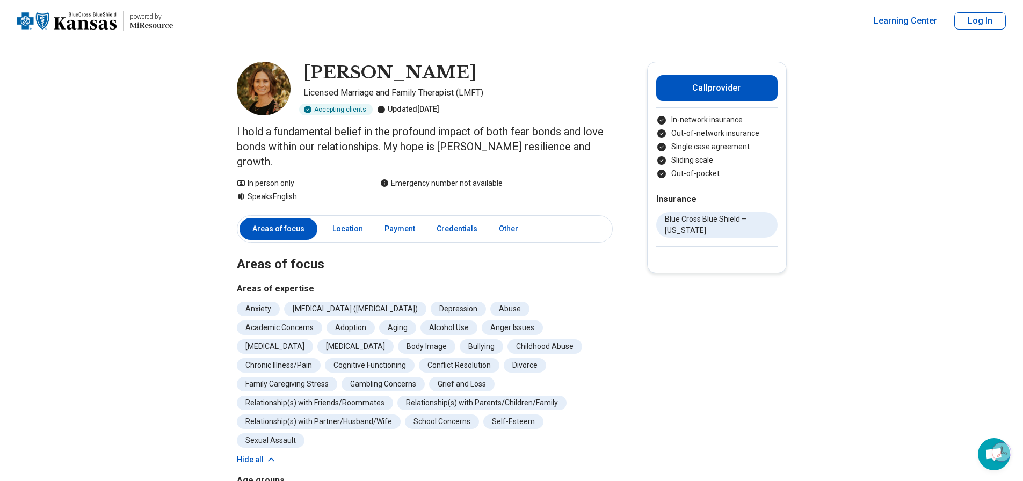
scroll to position [0, 0]
click at [352, 219] on link "Location" at bounding box center [348, 230] width 44 height 22
click at [395, 261] on section "Areas of focus Areas of expertise Anxiety Attention Deficit Hyperactivity Disor…" at bounding box center [425, 407] width 376 height 354
click at [731, 95] on button "Call provider" at bounding box center [716, 89] width 121 height 26
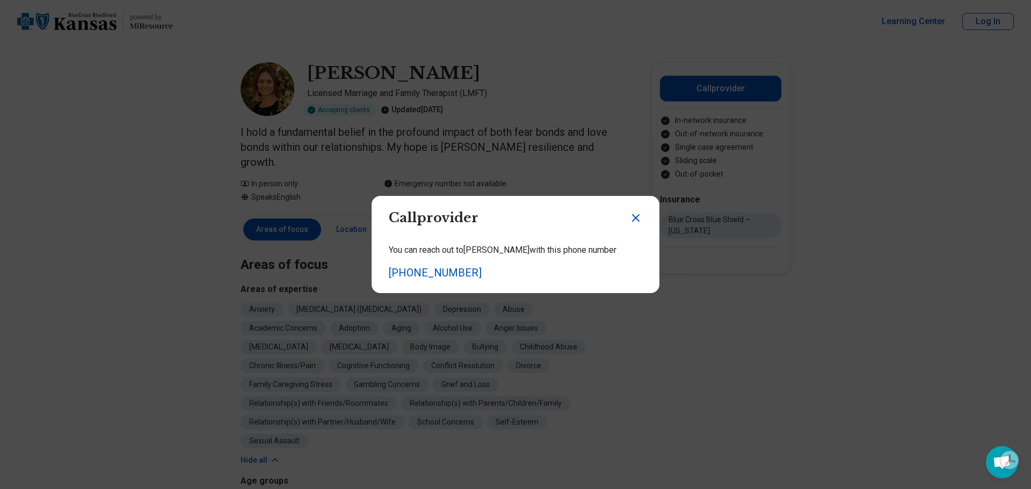
click at [630, 219] on icon "Close dialog" at bounding box center [636, 218] width 13 height 13
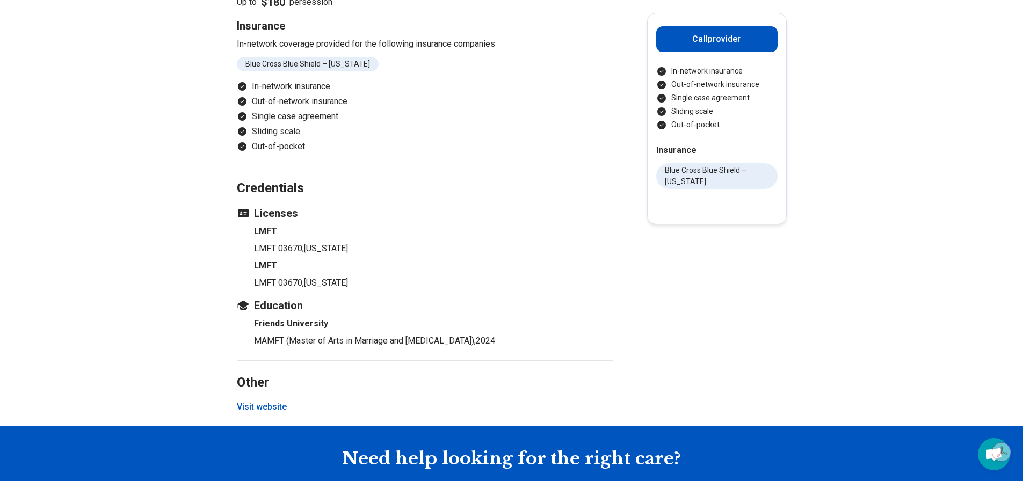
scroll to position [752, 0]
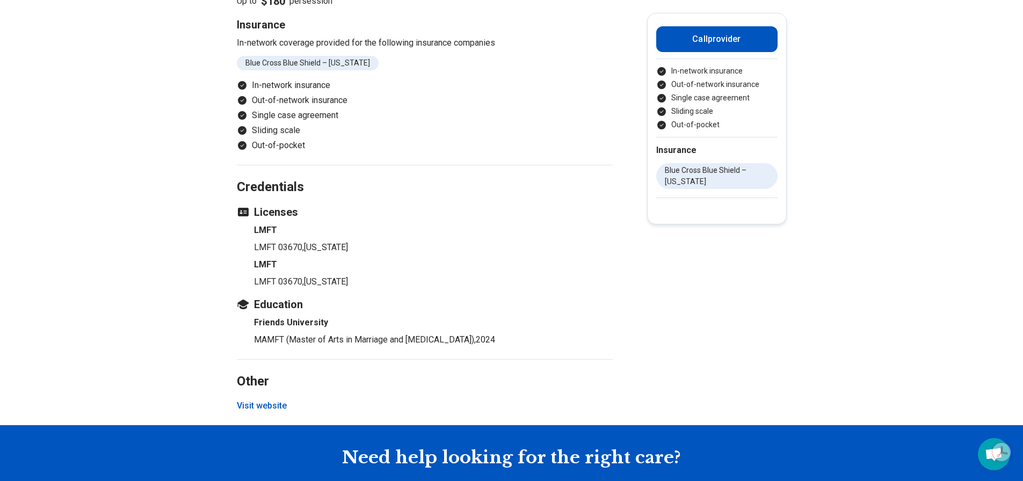
click at [258, 400] on button "Visit website" at bounding box center [262, 406] width 50 height 13
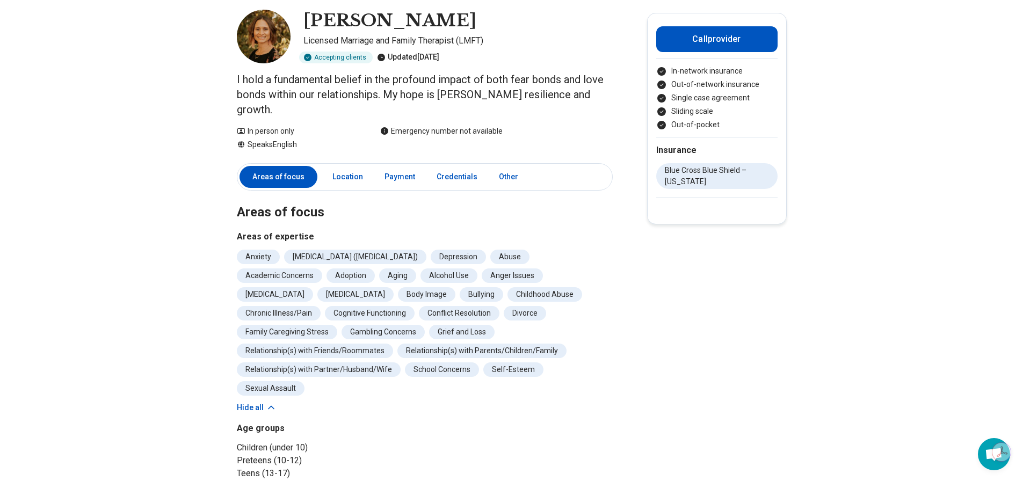
scroll to position [0, 0]
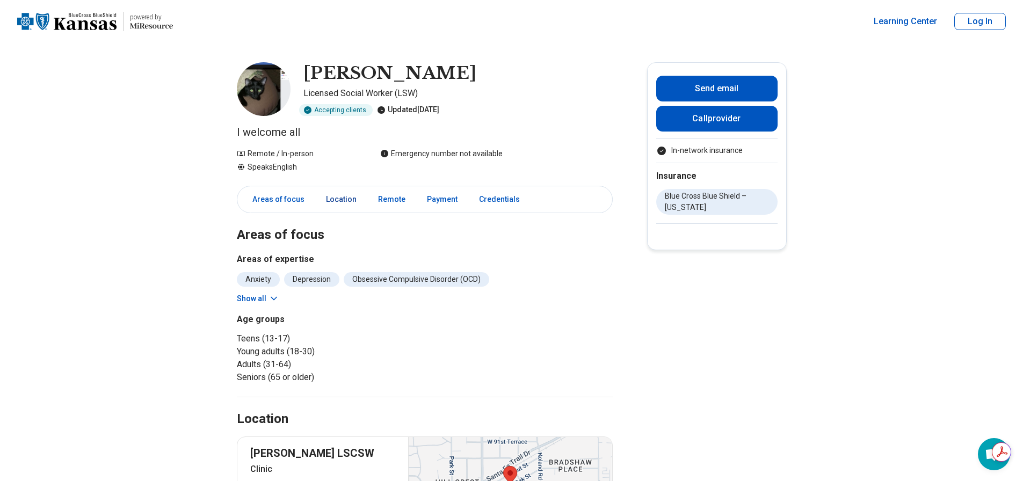
click at [347, 197] on link "Location" at bounding box center [342, 200] width 44 height 22
click at [346, 203] on link "Location" at bounding box center [348, 200] width 44 height 22
click at [698, 333] on main "Margaret Weiler Licensed Social Worker (LSW) Accepting clients Updated 17 days …" at bounding box center [511, 443] width 1023 height 801
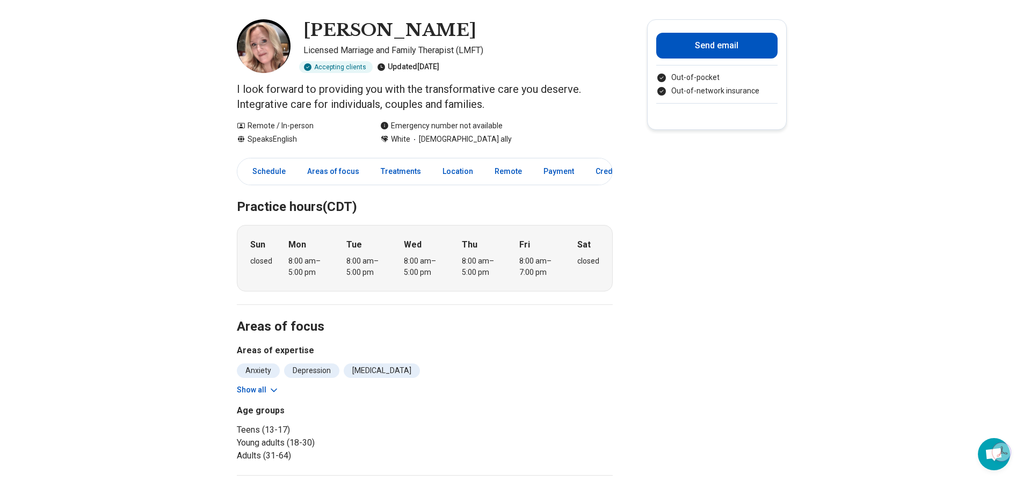
scroll to position [161, 0]
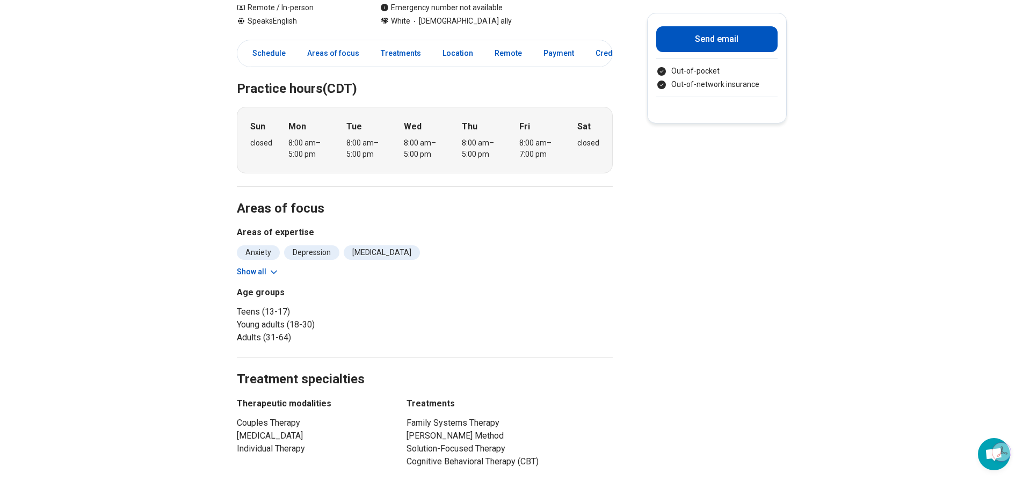
click at [259, 272] on button "Show all" at bounding box center [258, 271] width 42 height 11
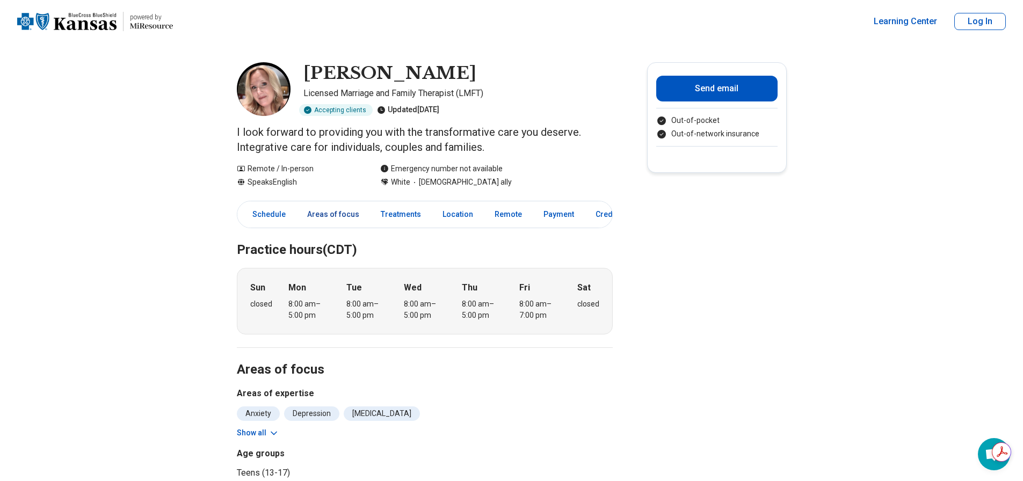
click at [337, 212] on link "Areas of focus" at bounding box center [333, 215] width 65 height 22
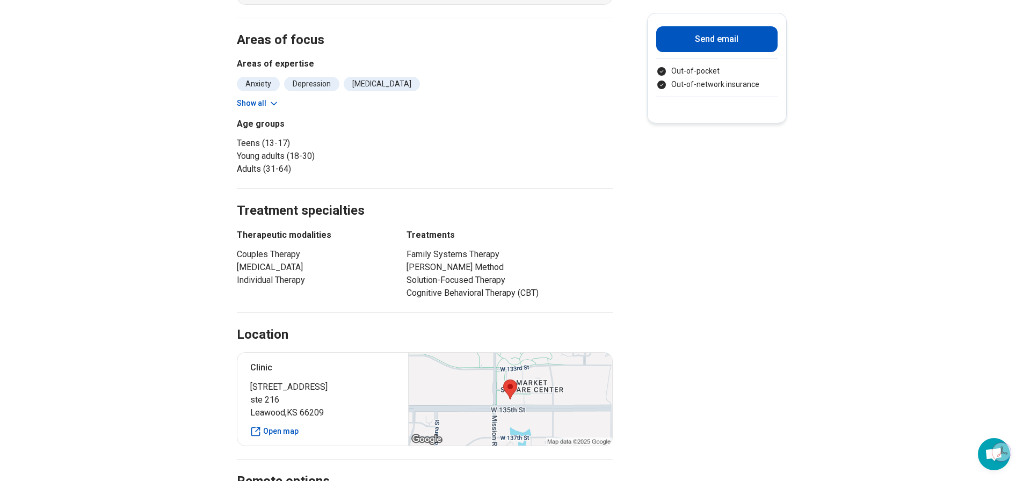
scroll to position [335, 0]
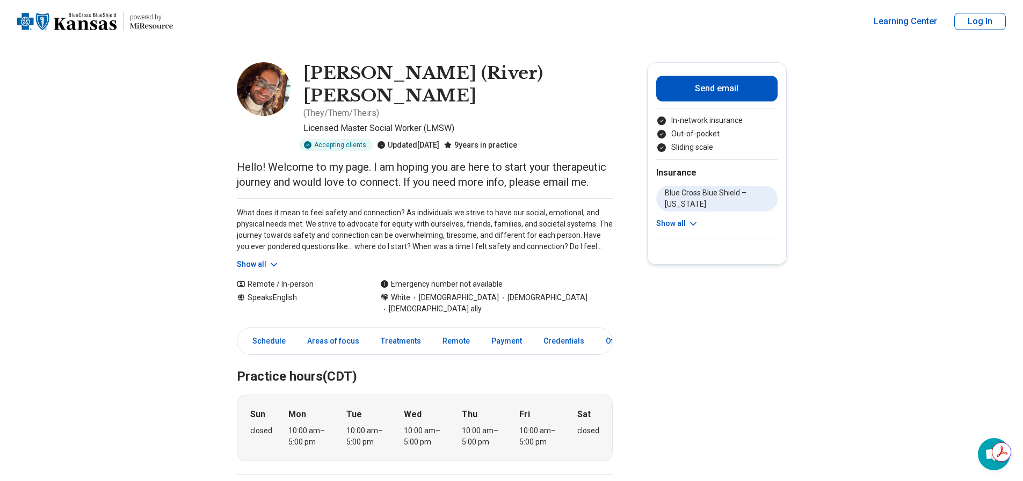
click at [329, 330] on link "Areas of focus" at bounding box center [333, 341] width 65 height 22
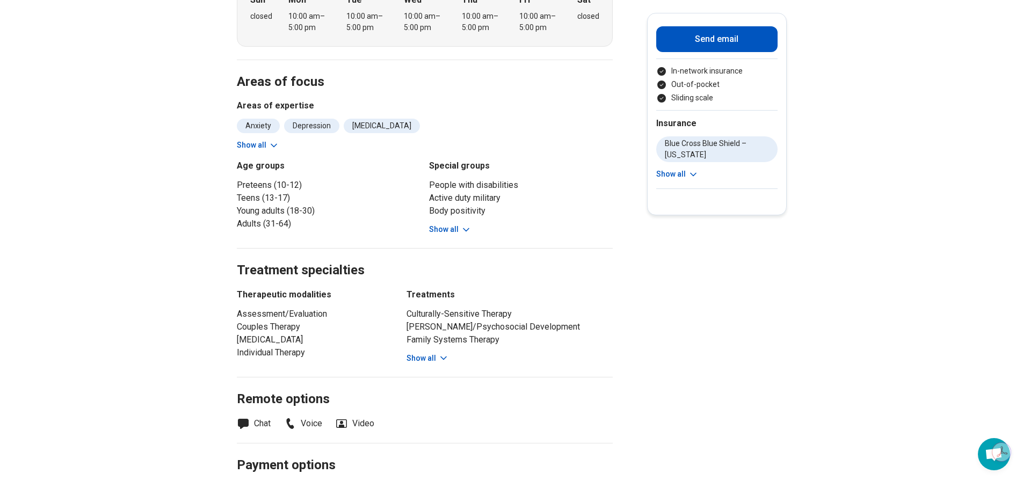
scroll to position [416, 0]
click at [420, 352] on button "Show all" at bounding box center [428, 357] width 42 height 11
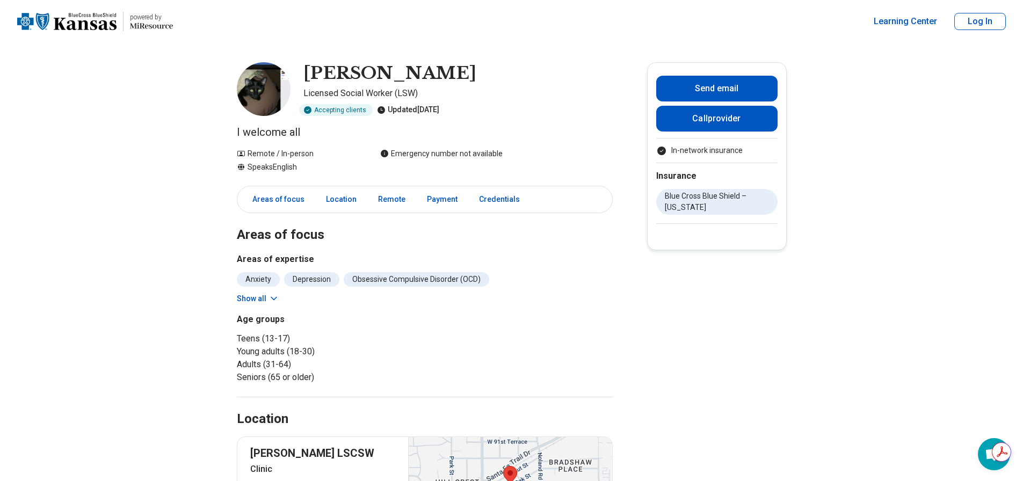
click at [259, 299] on button "Show all" at bounding box center [258, 298] width 42 height 11
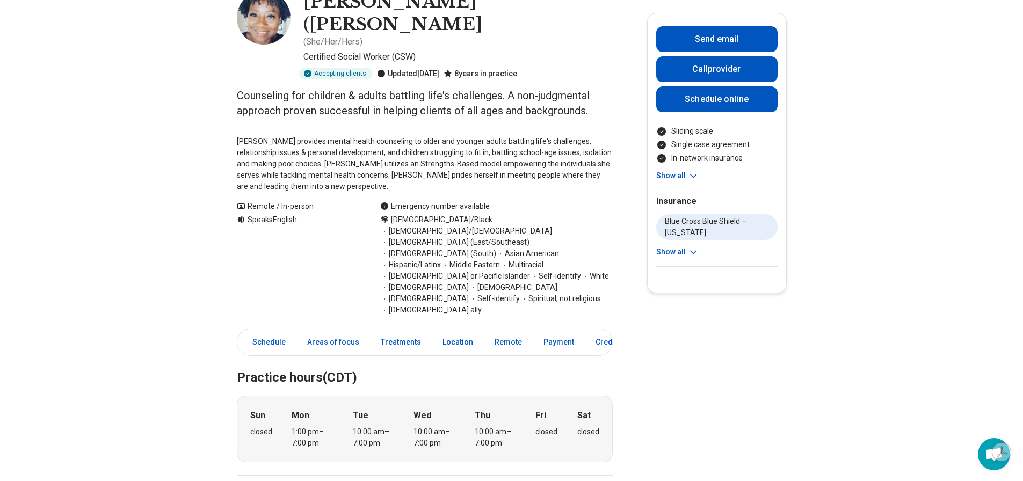
scroll to position [107, 0]
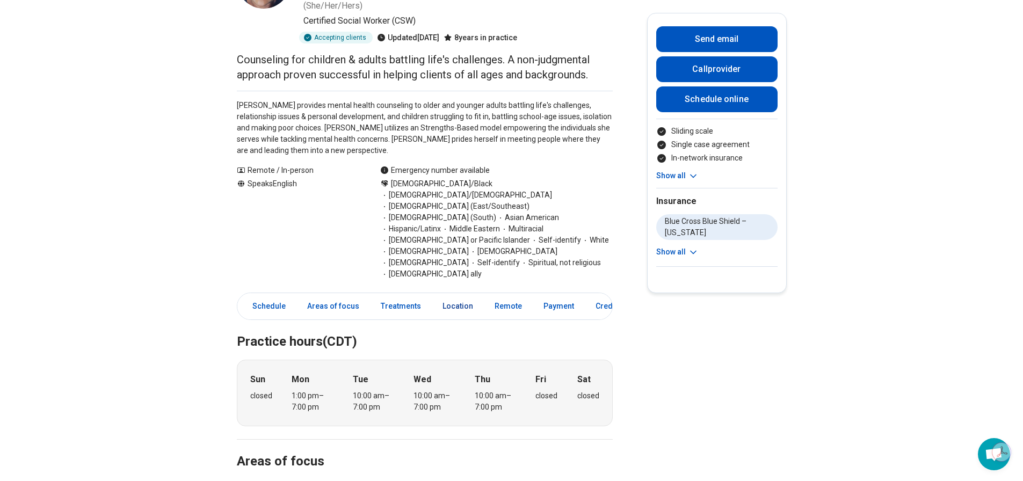
click at [461, 295] on link "Location" at bounding box center [458, 306] width 44 height 22
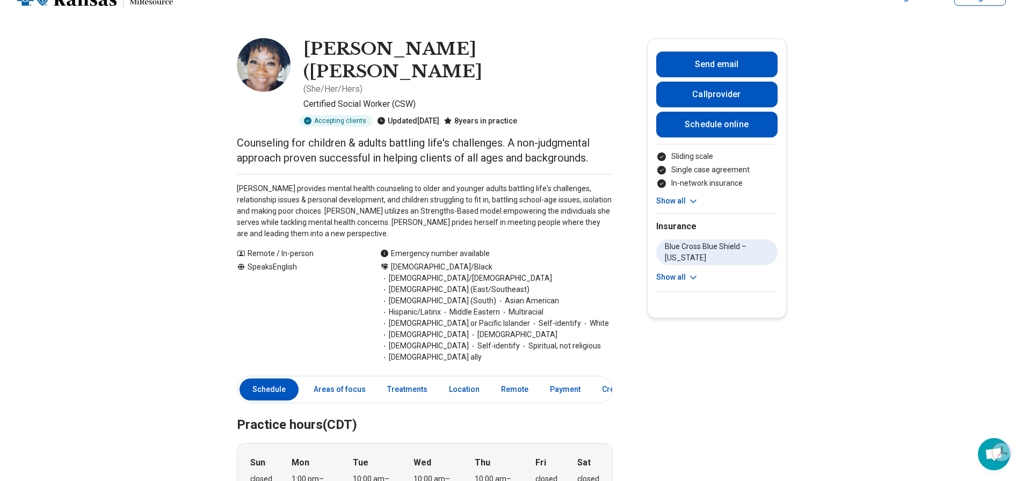
scroll to position [0, 0]
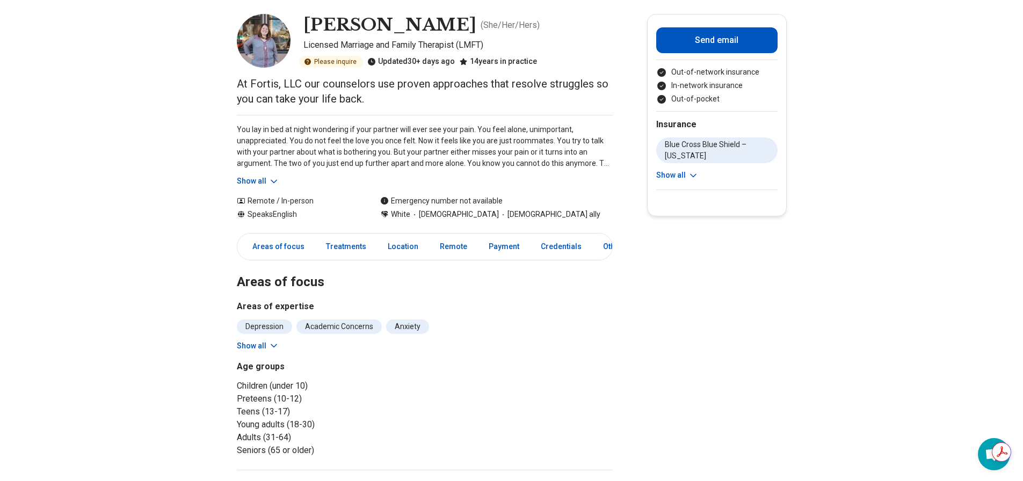
scroll to position [107, 0]
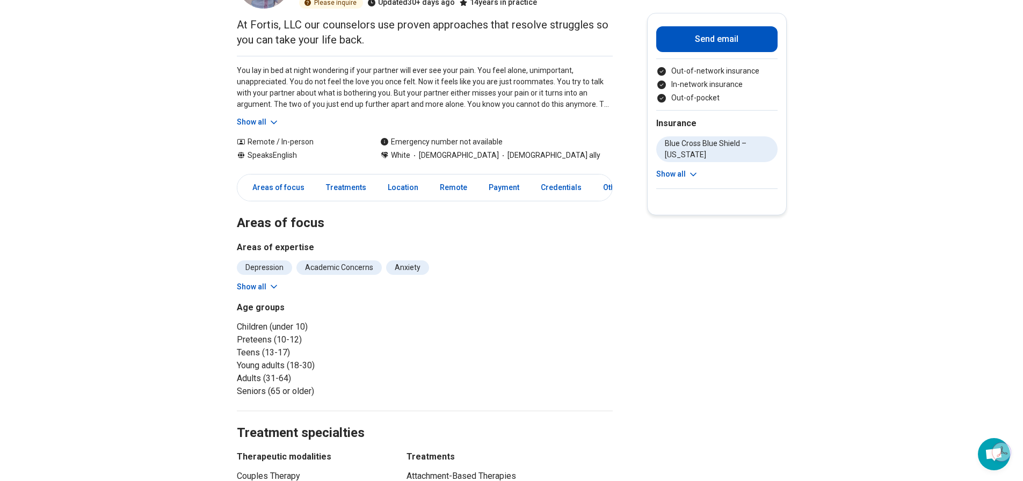
click button "Show all"
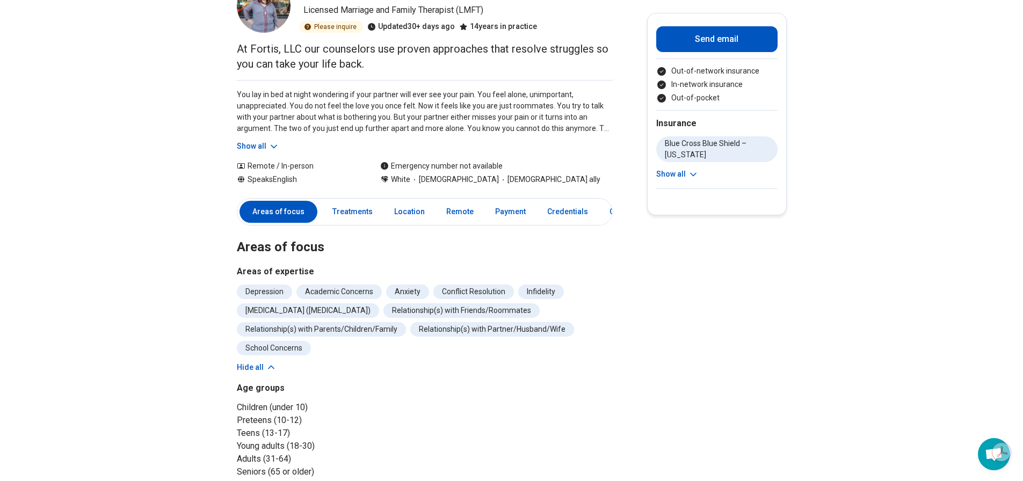
scroll to position [0, 0]
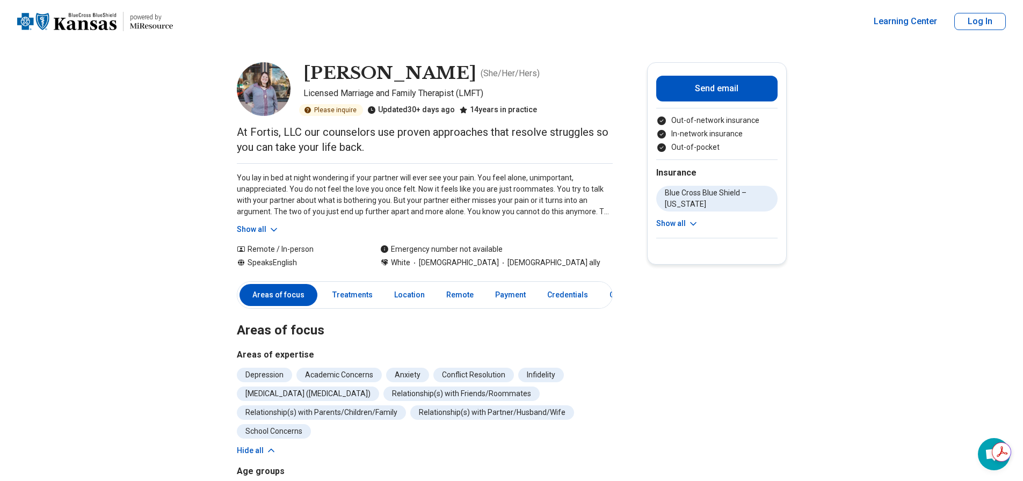
click main "[PERSON_NAME] ( She/Her/Hers ) Licensed Marriage and Family Therapist (LMFT) Pl…"
click link "Location"
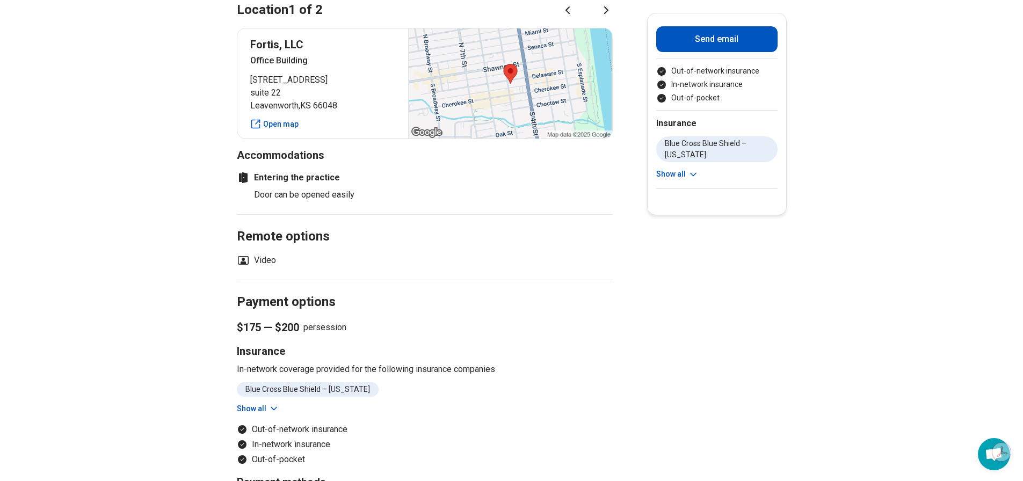
scroll to position [717, 0]
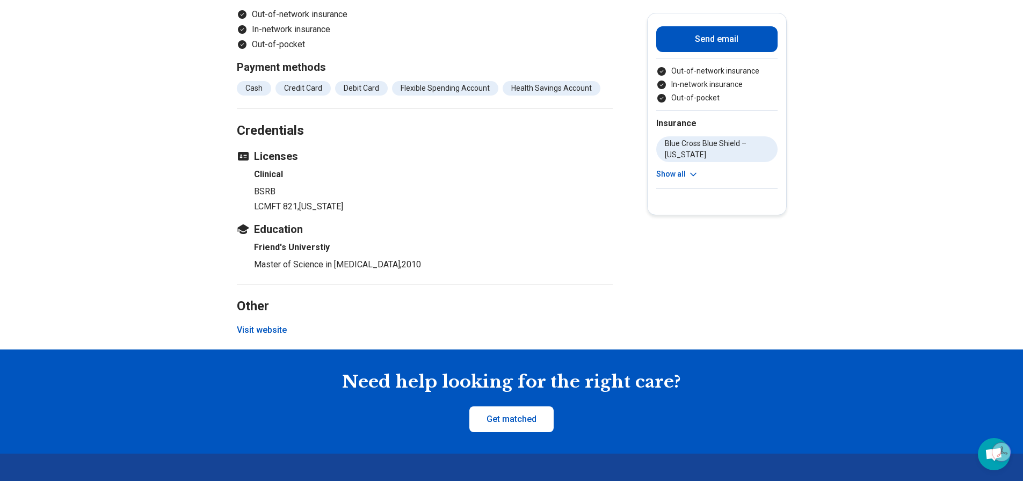
scroll to position [1128, 0]
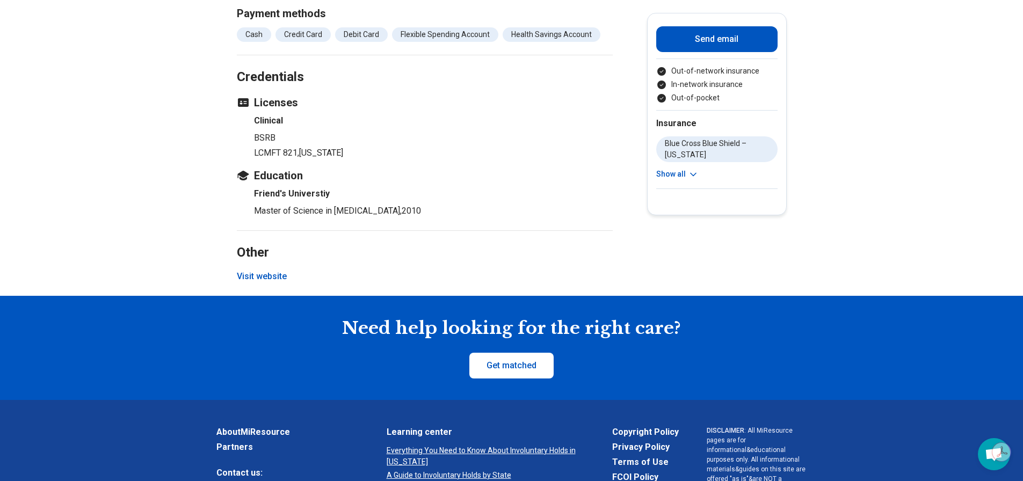
click at [271, 277] on button "Visit website" at bounding box center [262, 276] width 50 height 13
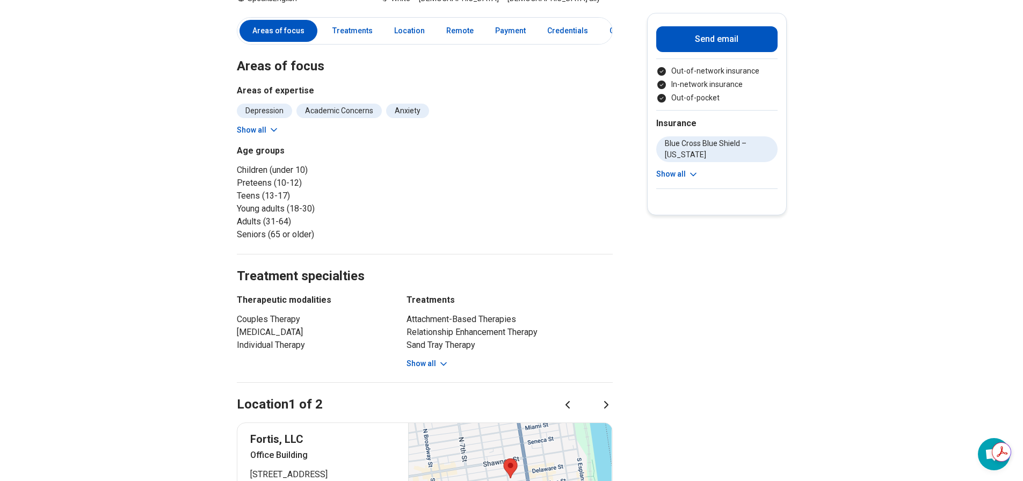
scroll to position [107, 0]
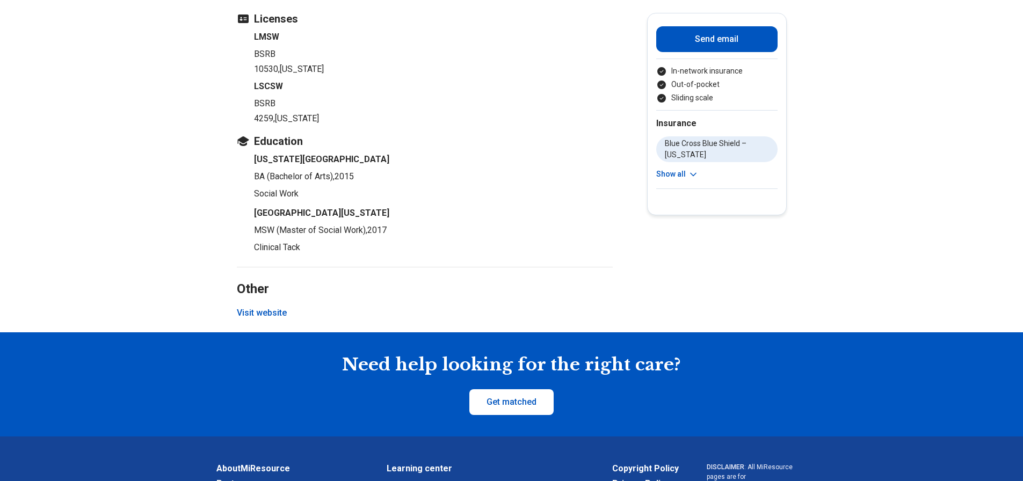
scroll to position [1289, 0]
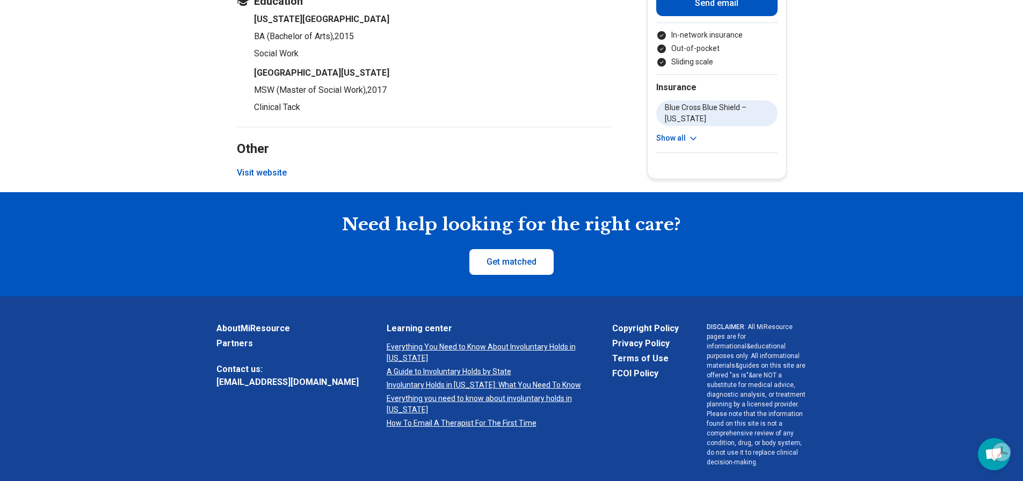
click at [259, 167] on button "Visit website" at bounding box center [262, 173] width 50 height 13
